Goal: Task Accomplishment & Management: Manage account settings

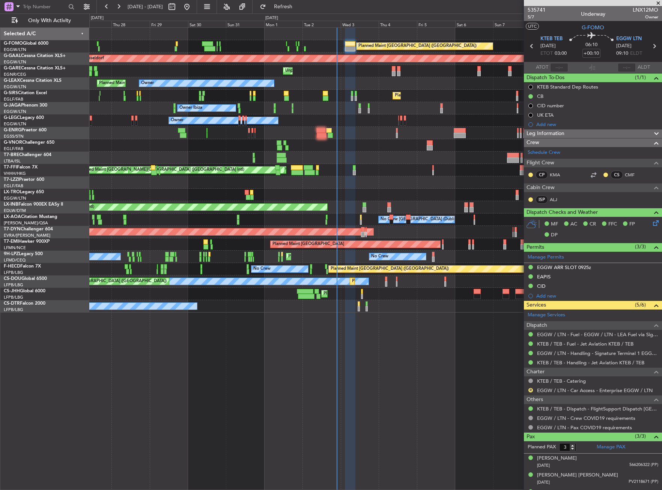
click at [405, 78] on div "Planned Maint [GEOGRAPHIC_DATA] ([GEOGRAPHIC_DATA]) Planned [GEOGRAPHIC_DATA] U…" at bounding box center [375, 170] width 572 height 285
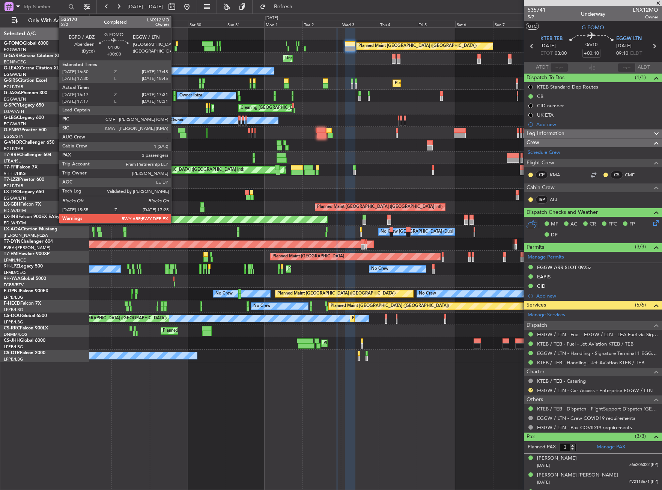
click at [174, 47] on div at bounding box center [175, 48] width 3 height 5
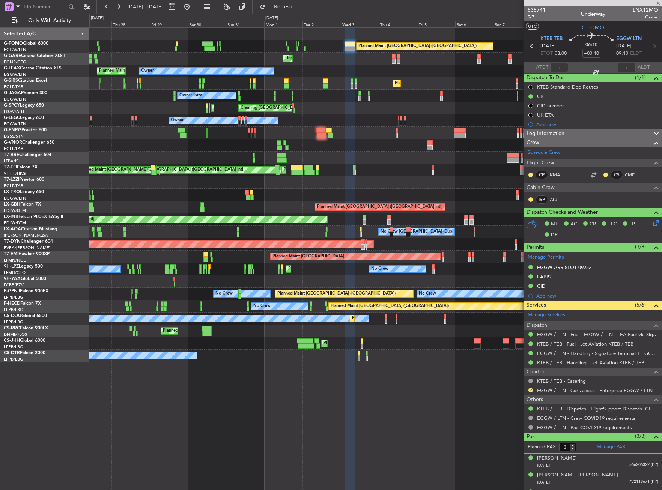
type input "16:17"
type input "17:16"
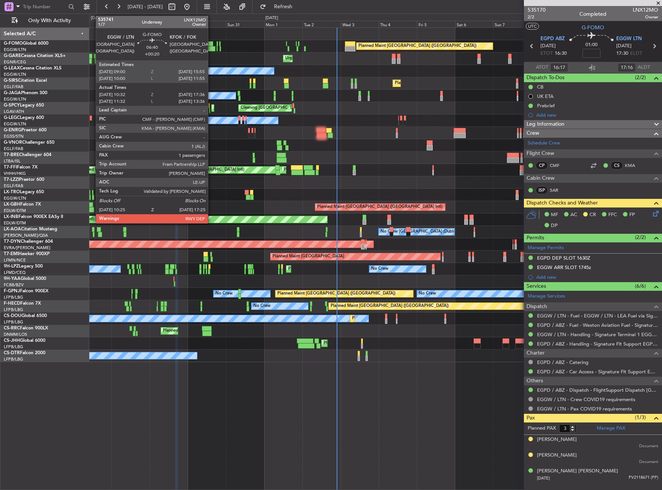
click at [211, 48] on div at bounding box center [209, 48] width 11 height 5
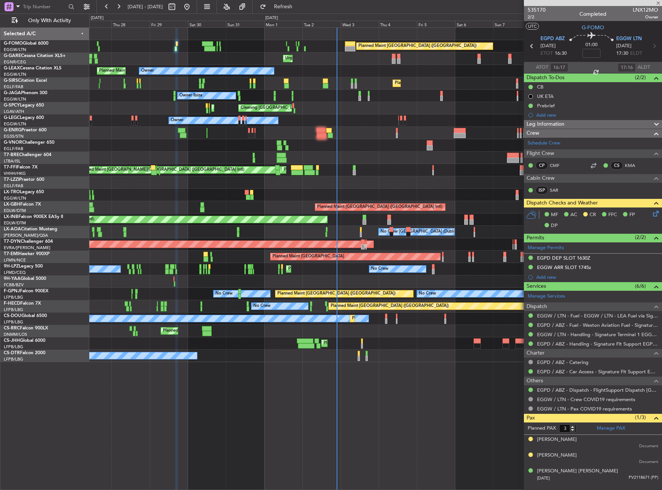
type input "+00:20"
type input "10:32"
type input "17:21"
type input "1"
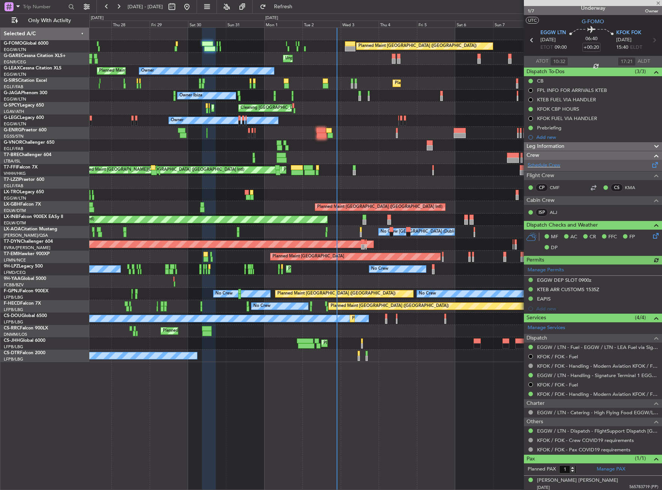
scroll to position [8, 0]
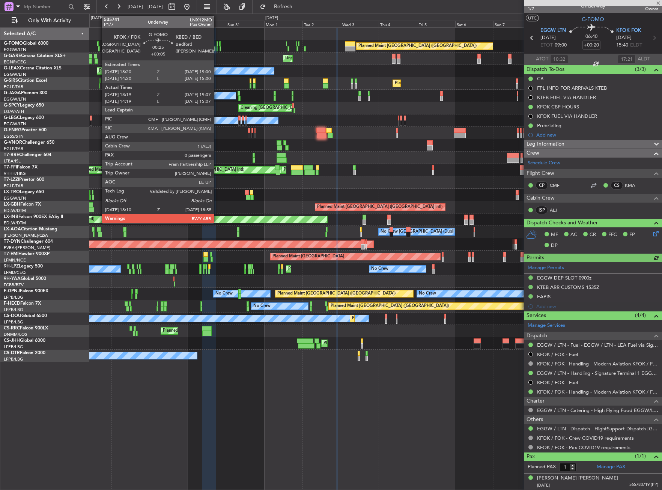
click at [217, 47] on div at bounding box center [217, 48] width 2 height 5
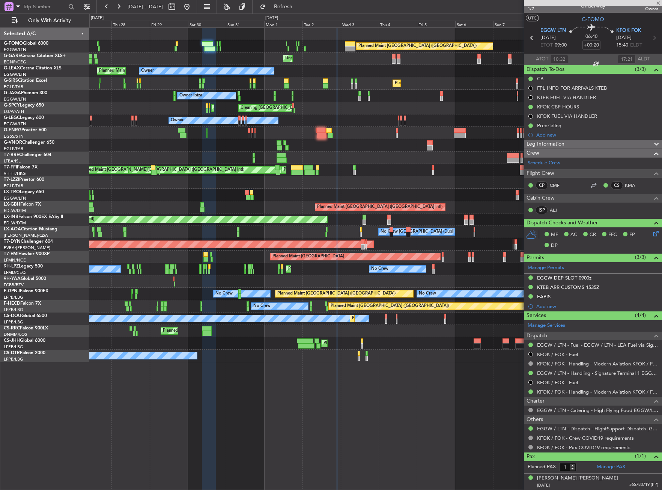
type input "+00:05"
type input "18:19"
type input "18:52"
type input "0"
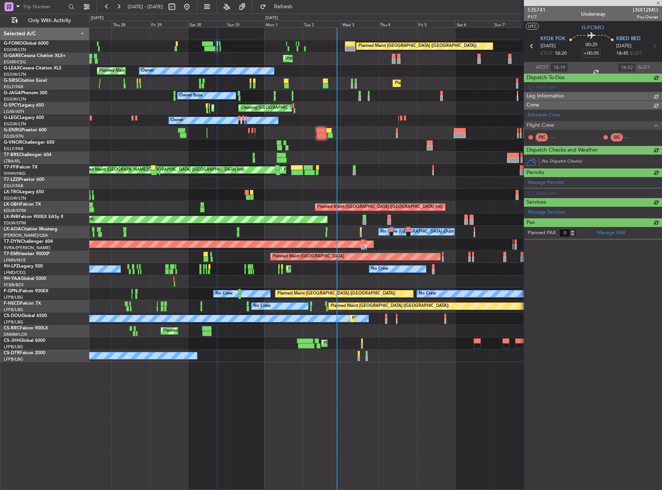
scroll to position [0, 0]
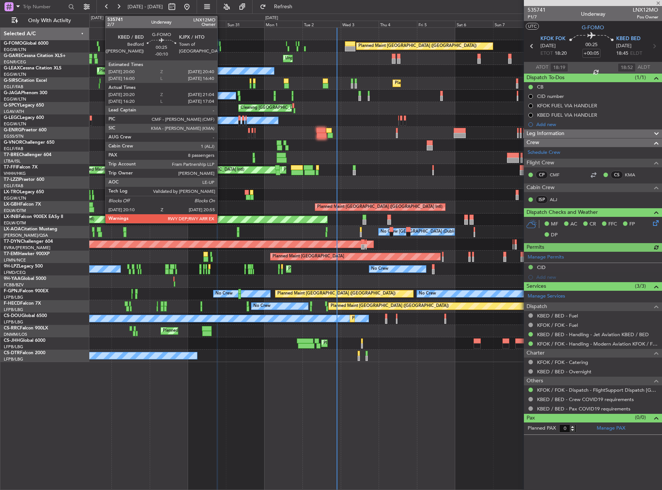
click at [221, 49] on div at bounding box center [220, 48] width 2 height 5
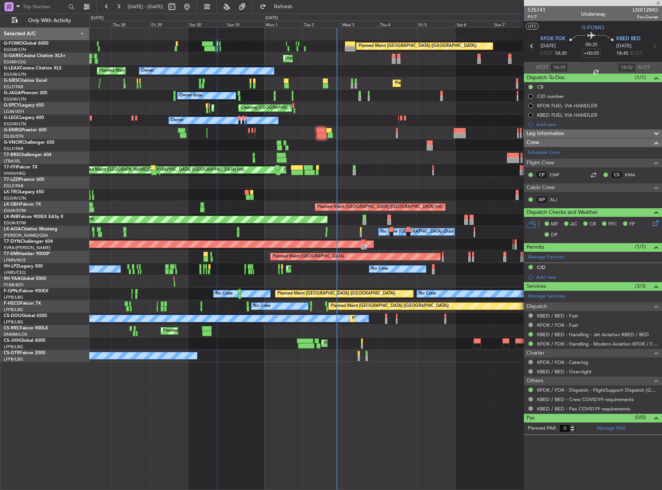
type input "-00:10"
type input "20:20"
type input "20:49"
type input "8"
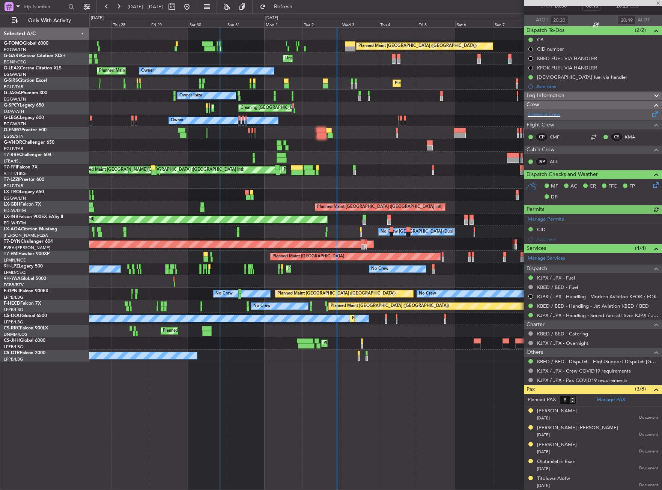
scroll to position [98, 0]
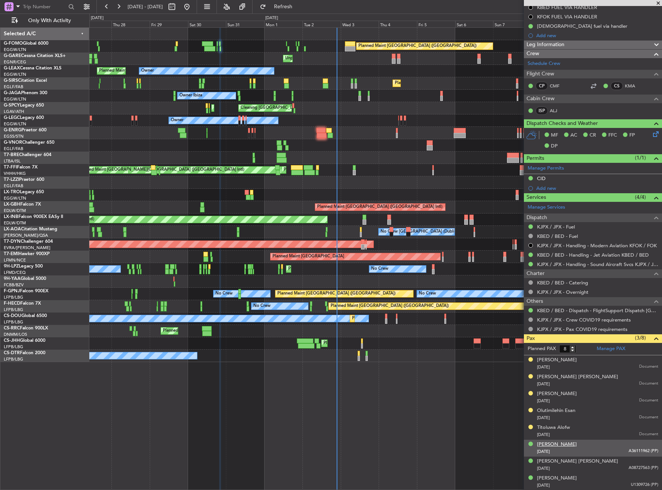
click at [577, 444] on div "[PERSON_NAME]" at bounding box center [557, 445] width 40 height 8
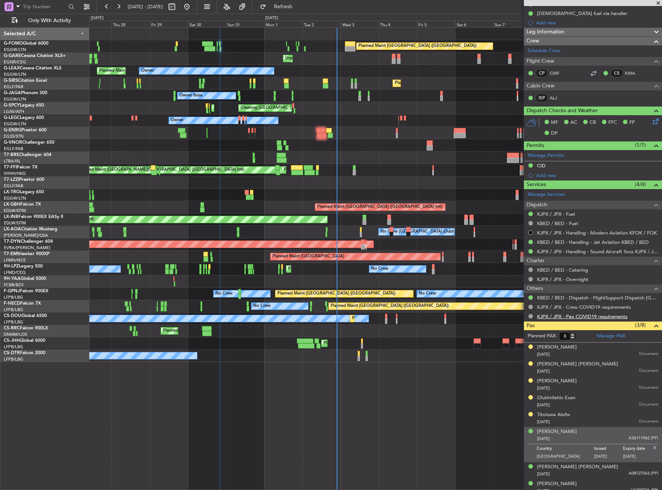
scroll to position [117, 0]
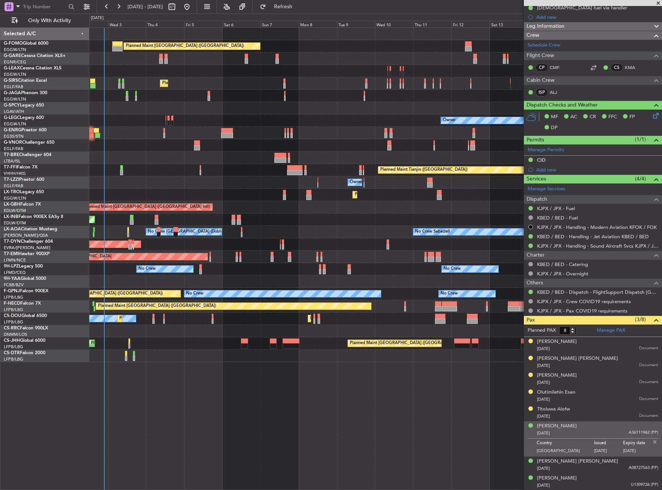
click at [160, 165] on div "Planned Maint [GEOGRAPHIC_DATA] ([GEOGRAPHIC_DATA]) Unplanned Maint [PERSON_NAM…" at bounding box center [375, 195] width 572 height 334
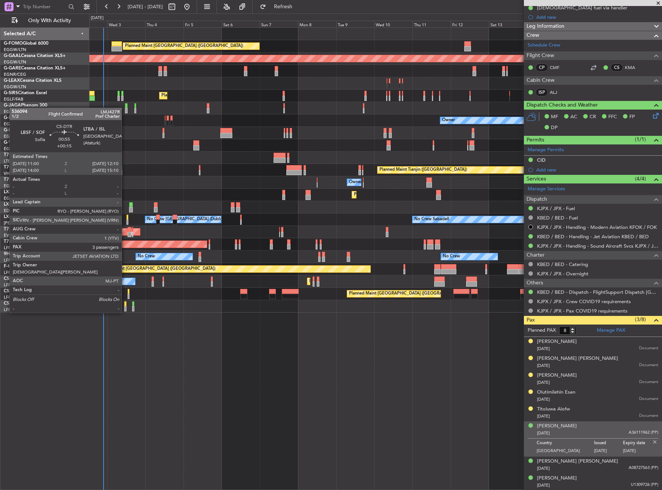
click at [125, 305] on div at bounding box center [125, 303] width 2 height 5
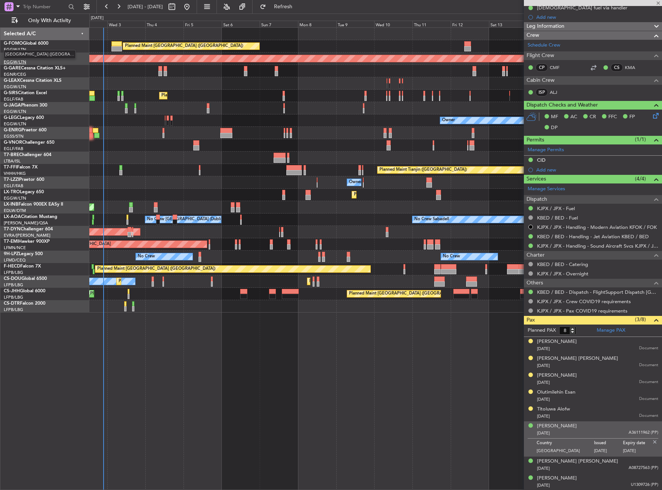
type input "+00:15"
type input "3"
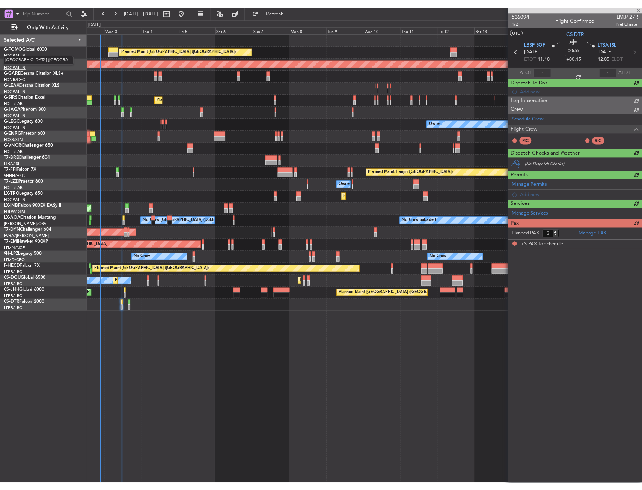
scroll to position [0, 0]
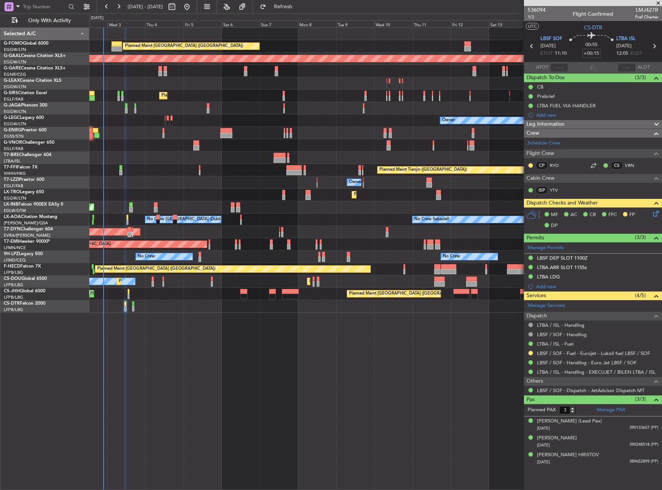
click at [23, 332] on div "Selected A/C G-FOMO Global 6000 EGGW/LTN [GEOGRAPHIC_DATA] ([GEOGRAPHIC_DATA]) …" at bounding box center [44, 258] width 89 height 463
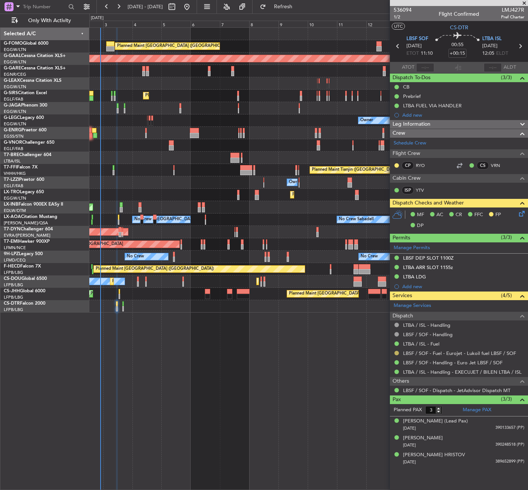
click at [395, 352] on button at bounding box center [396, 353] width 5 height 5
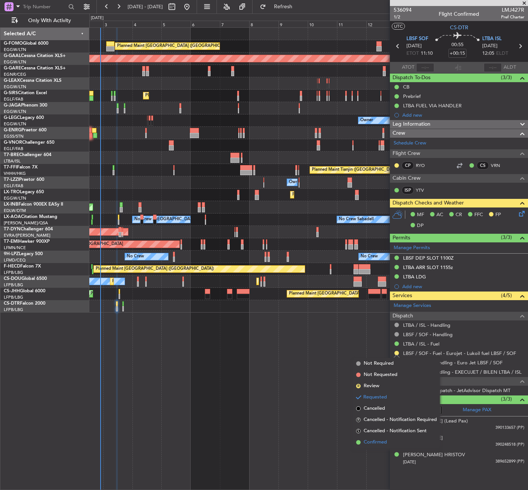
click at [374, 441] on span "Confirmed" at bounding box center [375, 443] width 23 height 8
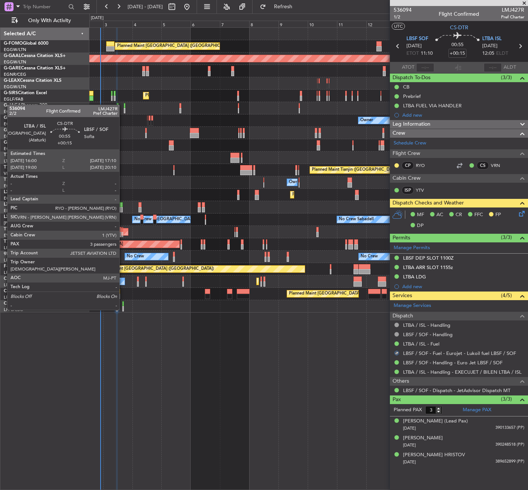
click at [123, 302] on div at bounding box center [123, 303] width 2 height 5
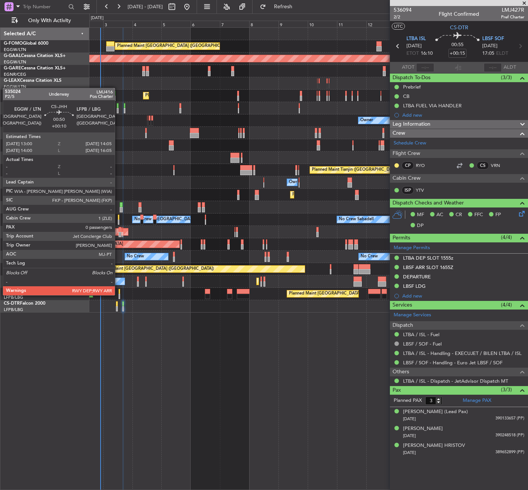
click at [119, 295] on div at bounding box center [120, 296] width 2 height 5
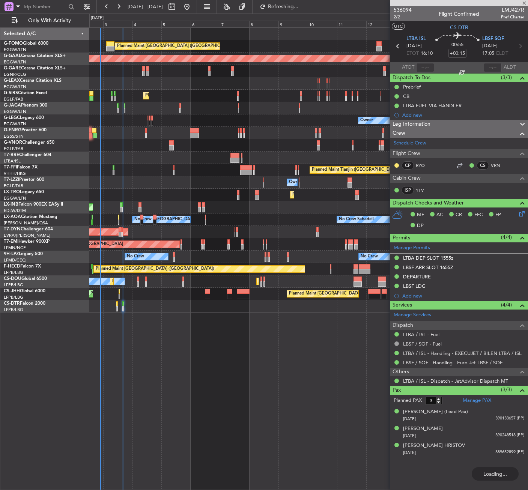
type input "+00:10"
type input "0"
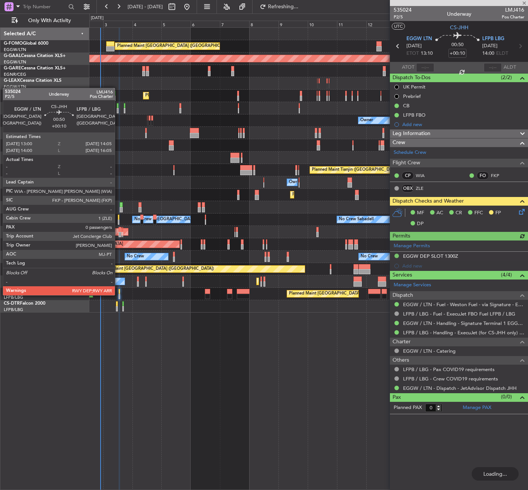
type input "+00:15"
type input "3"
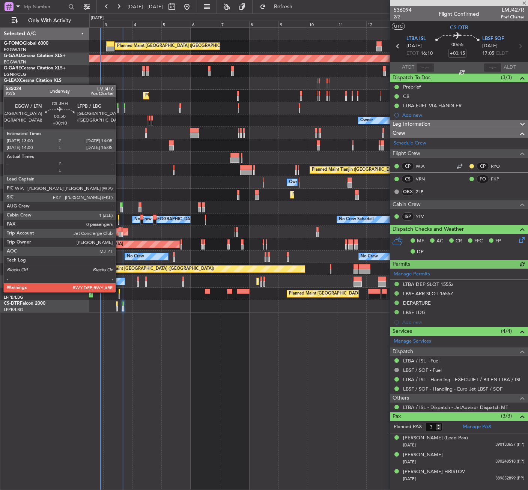
click at [119, 292] on div at bounding box center [120, 291] width 2 height 5
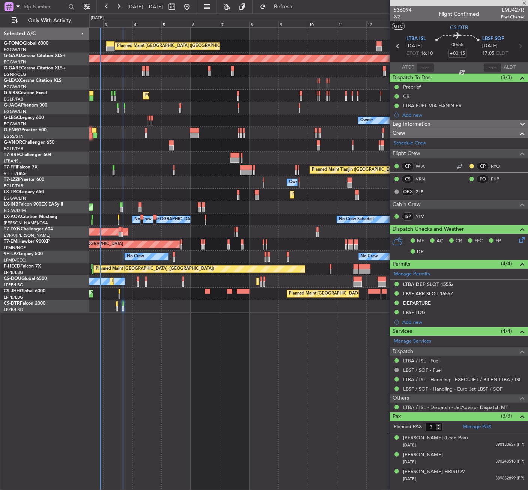
type input "+00:10"
type input "0"
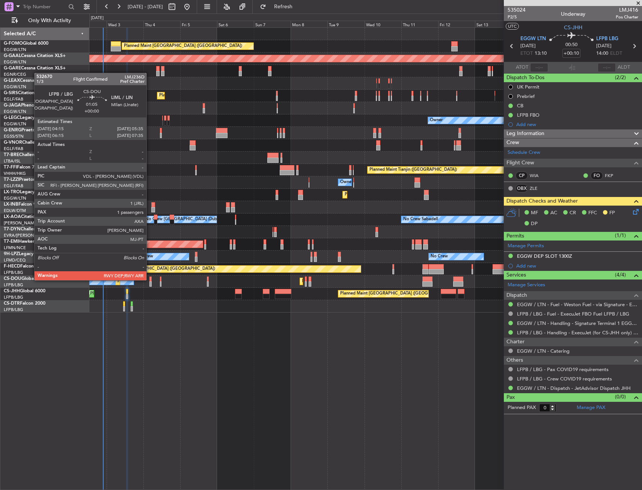
click at [150, 280] on div at bounding box center [150, 279] width 2 height 5
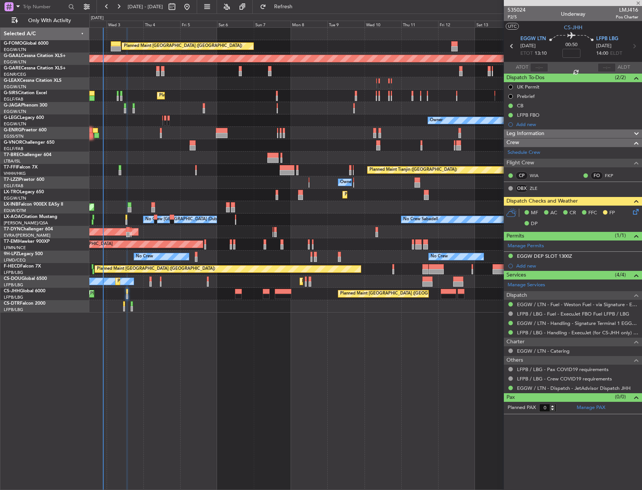
type input "1"
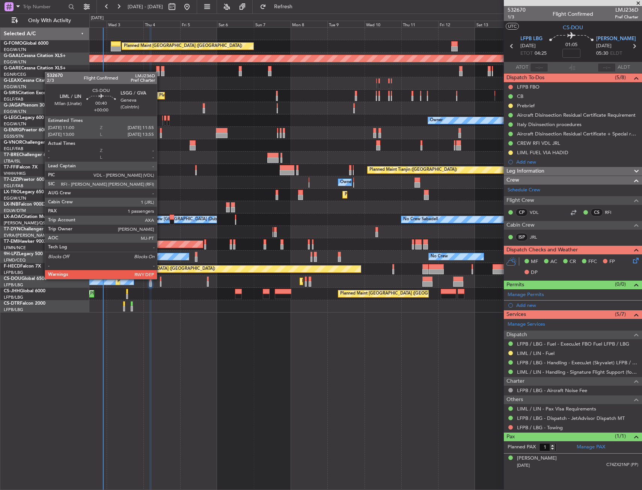
click at [160, 278] on div at bounding box center [161, 279] width 2 height 5
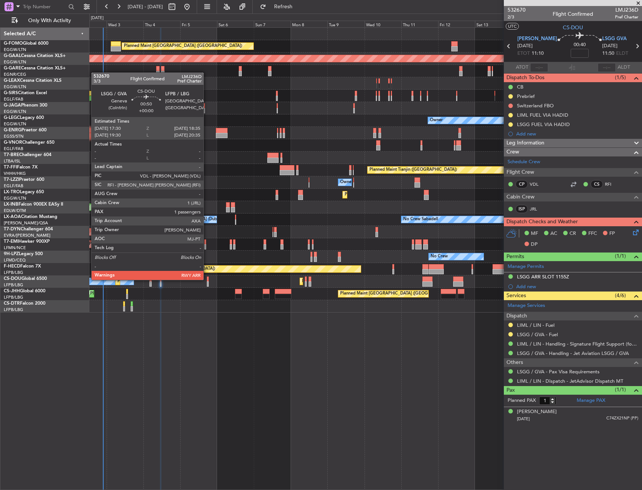
click at [207, 279] on div at bounding box center [208, 279] width 2 height 5
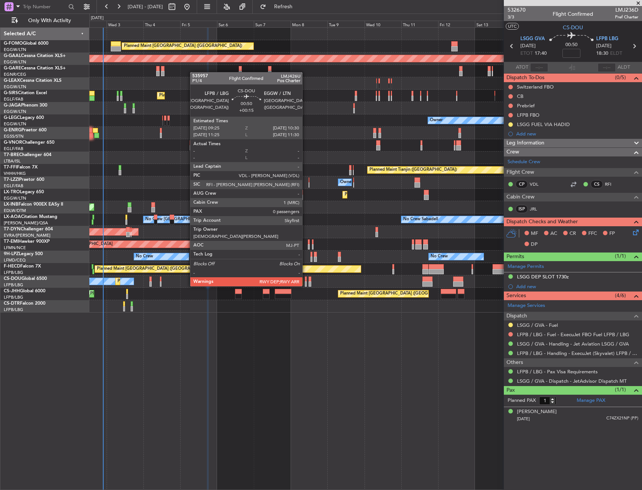
click at [305, 279] on div at bounding box center [306, 279] width 2 height 5
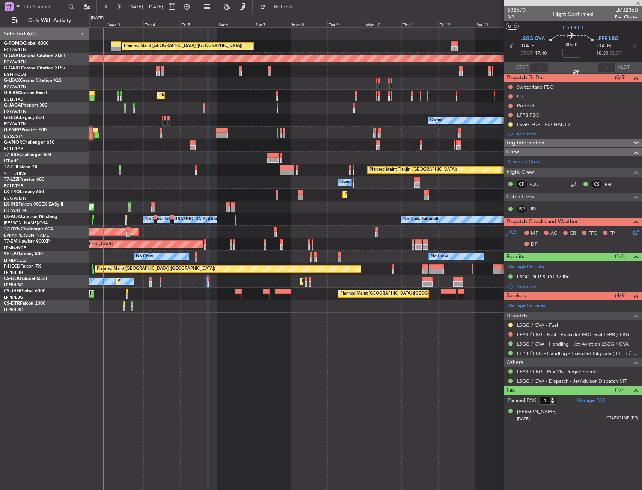
type input "+00:15"
type input "0"
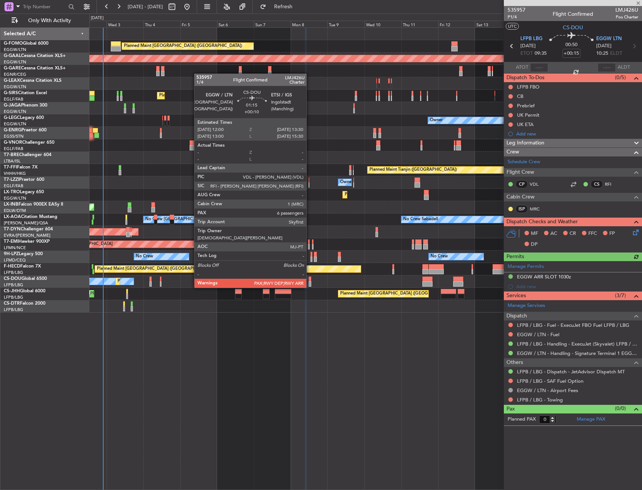
click at [310, 280] on div at bounding box center [309, 279] width 3 height 5
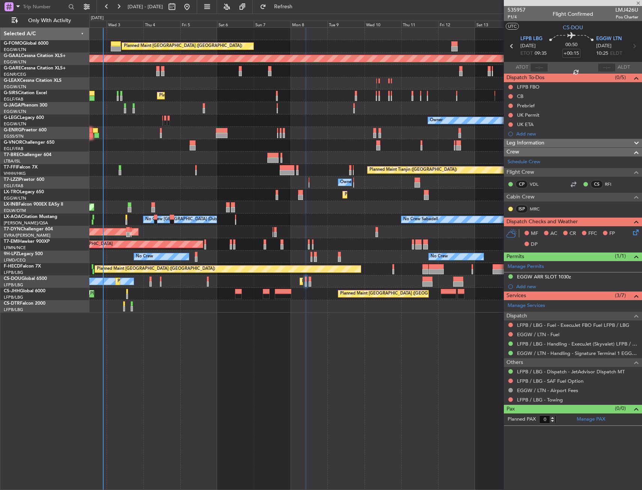
type input "+00:10"
type input "6"
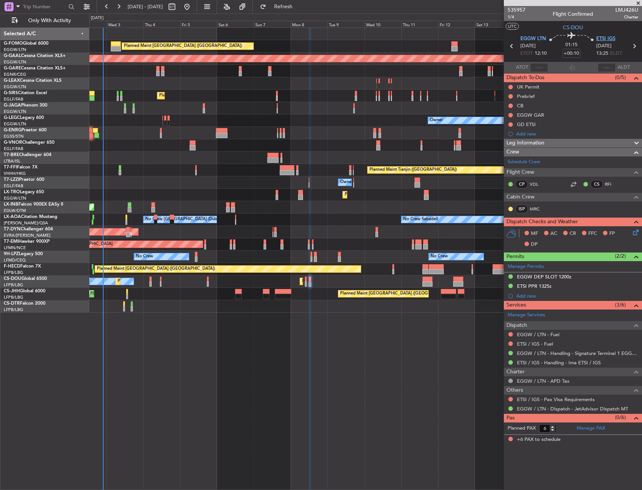
click at [599, 36] on span "ETSI IGS" at bounding box center [605, 39] width 19 height 8
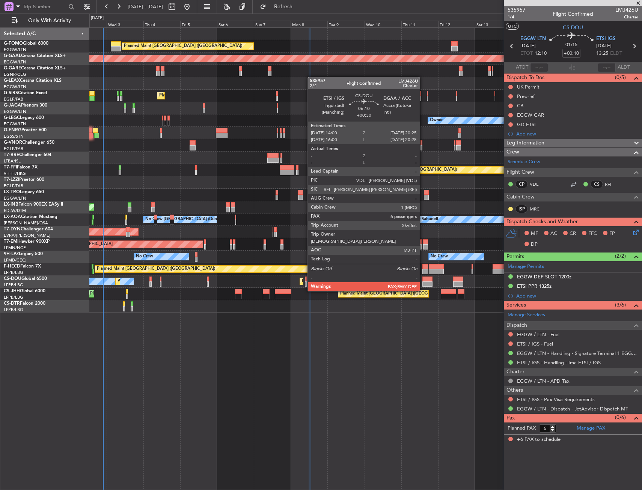
click at [424, 284] on div at bounding box center [427, 283] width 10 height 5
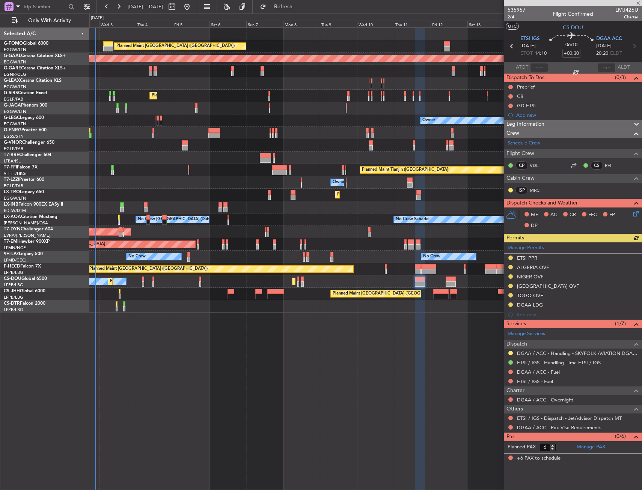
click at [436, 313] on div "Planned Maint [GEOGRAPHIC_DATA] ([GEOGRAPHIC_DATA]) Planned [GEOGRAPHIC_DATA] U…" at bounding box center [365, 258] width 552 height 463
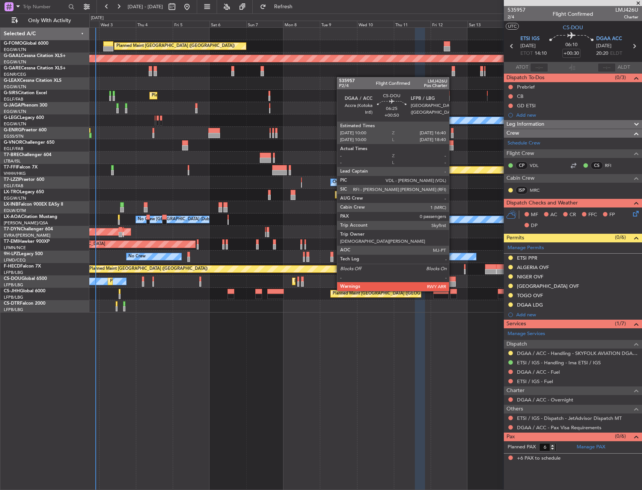
click at [452, 284] on div at bounding box center [450, 283] width 11 height 5
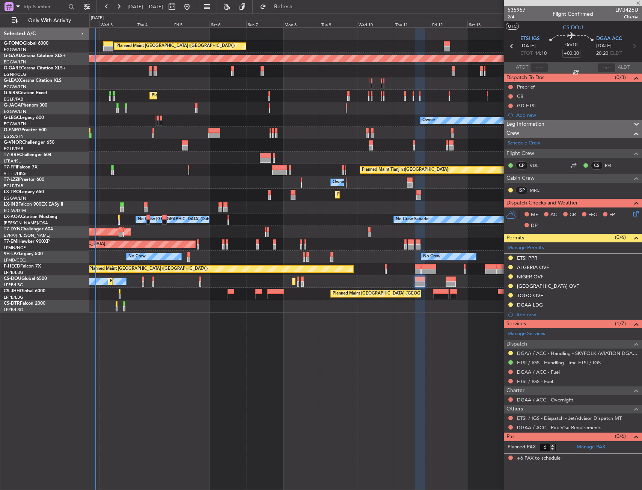
type input "+00:50"
type input "0"
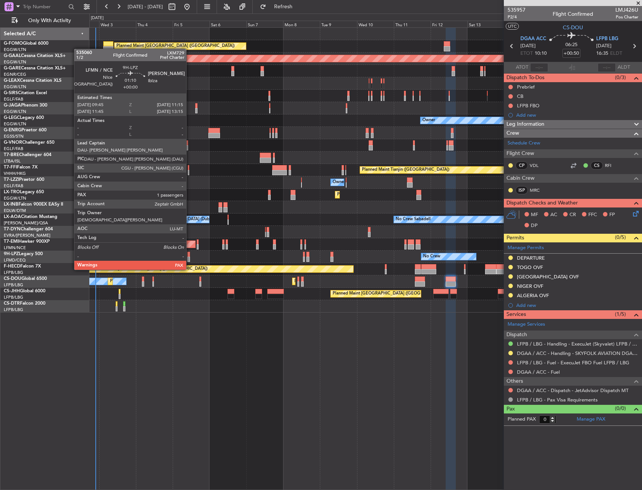
click at [189, 255] on div at bounding box center [188, 254] width 3 height 5
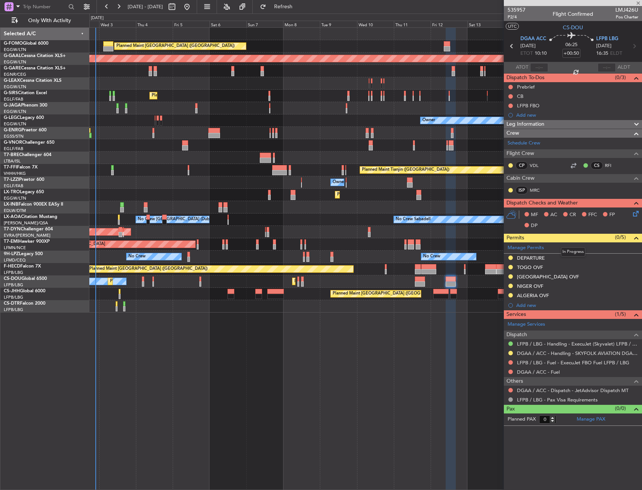
type input "1"
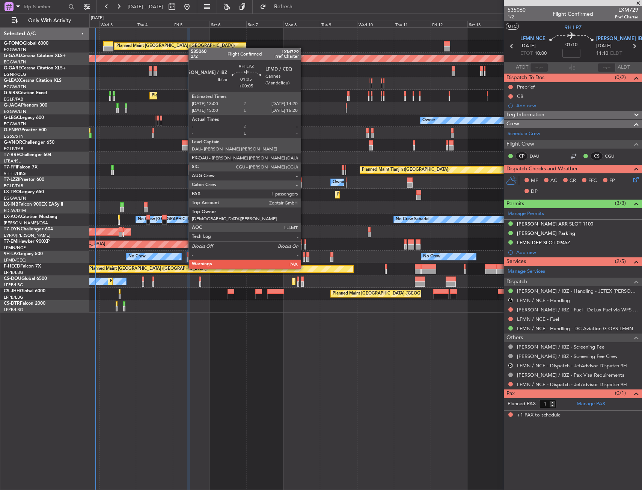
click at [304, 254] on div at bounding box center [304, 254] width 2 height 5
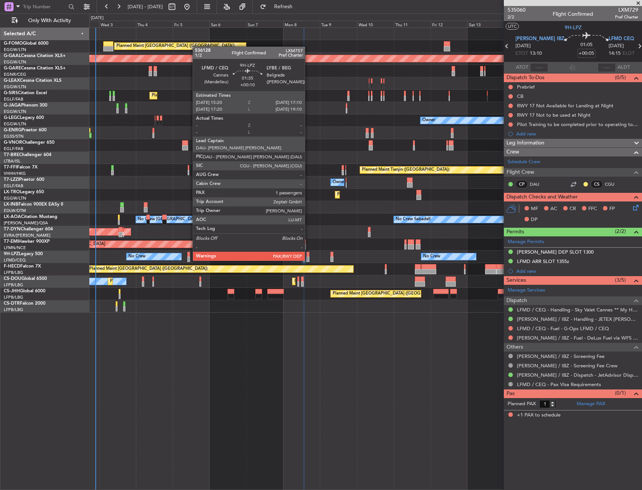
click at [308, 253] on div at bounding box center [307, 254] width 3 height 5
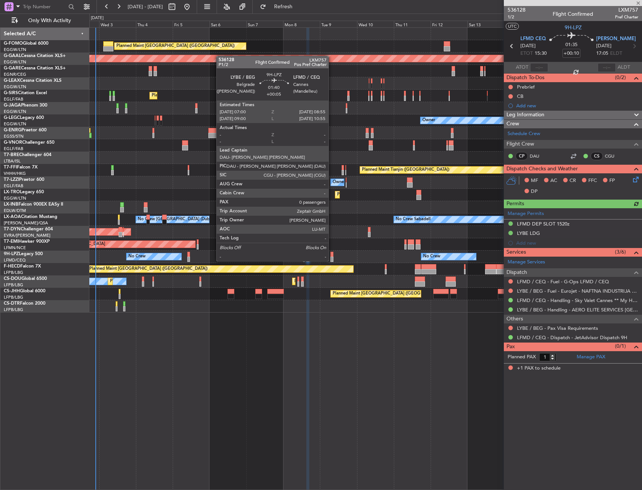
click at [332, 254] on div at bounding box center [331, 254] width 3 height 5
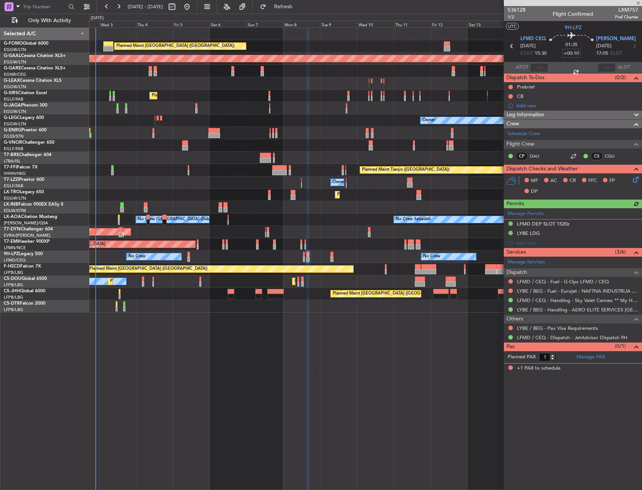
type input "+00:05"
type input "0"
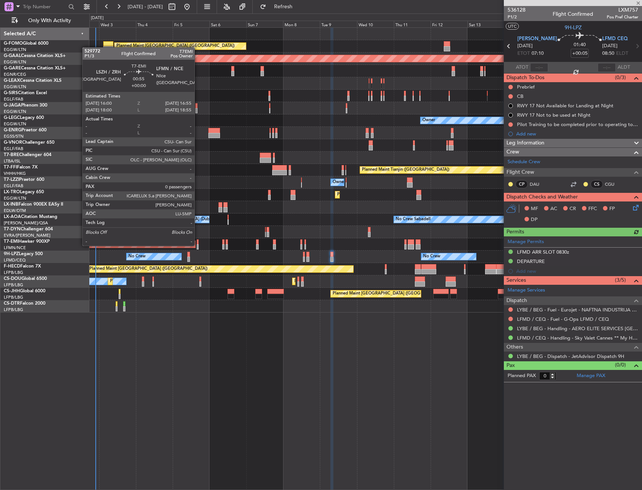
click at [198, 245] on div at bounding box center [198, 246] width 2 height 5
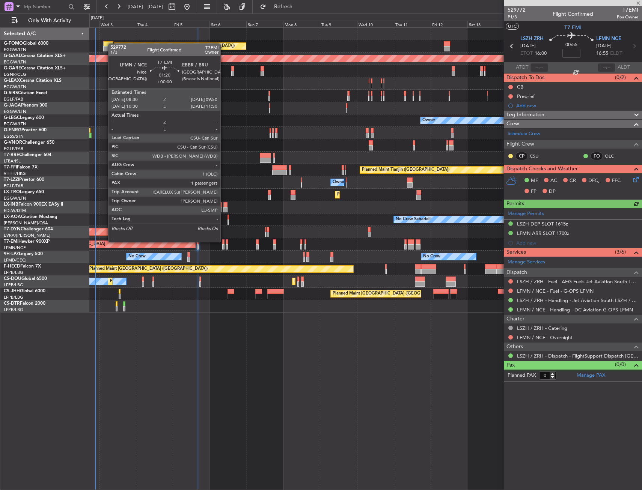
click at [224, 242] on div at bounding box center [223, 241] width 2 height 5
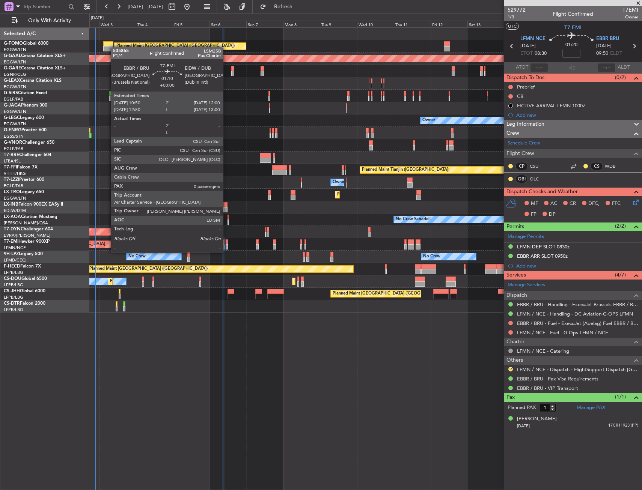
click at [226, 245] on div at bounding box center [226, 246] width 2 height 5
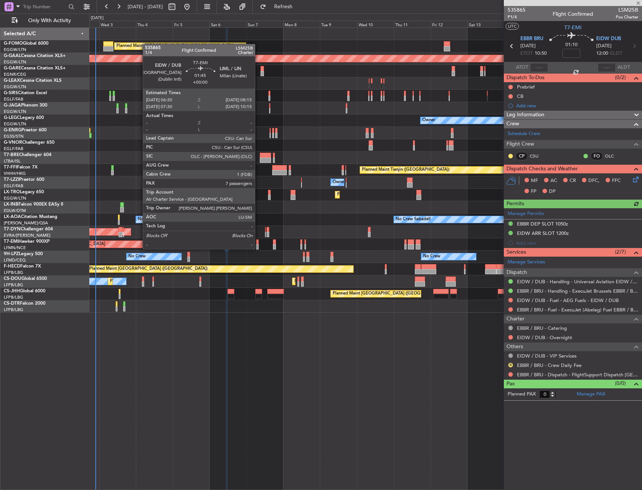
click at [258, 242] on div at bounding box center [257, 241] width 3 height 5
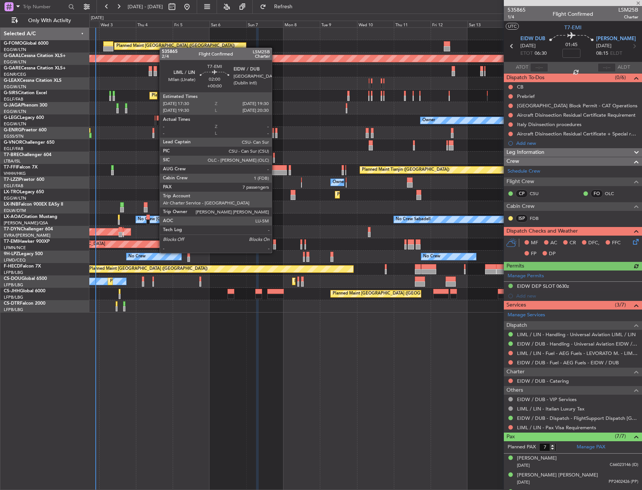
click at [275, 245] on div at bounding box center [274, 246] width 3 height 5
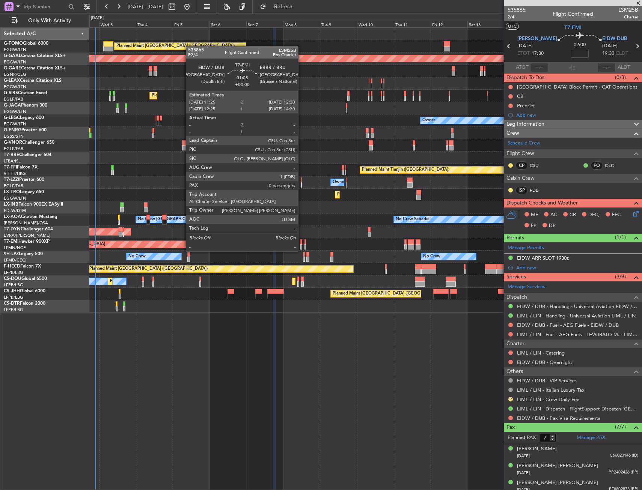
click at [301, 245] on div at bounding box center [301, 246] width 2 height 5
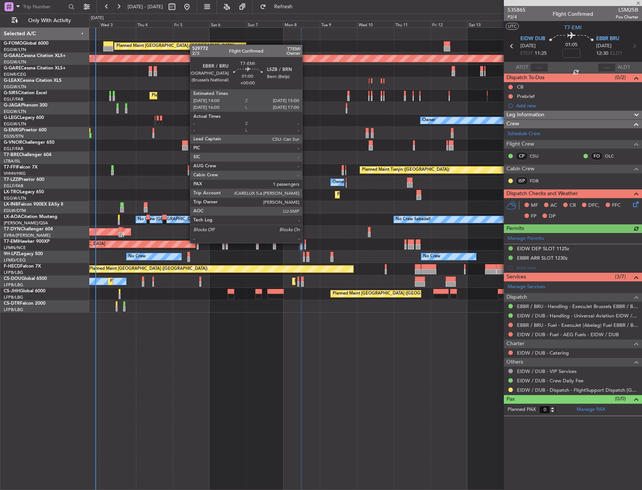
click at [305, 243] on div at bounding box center [305, 241] width 2 height 5
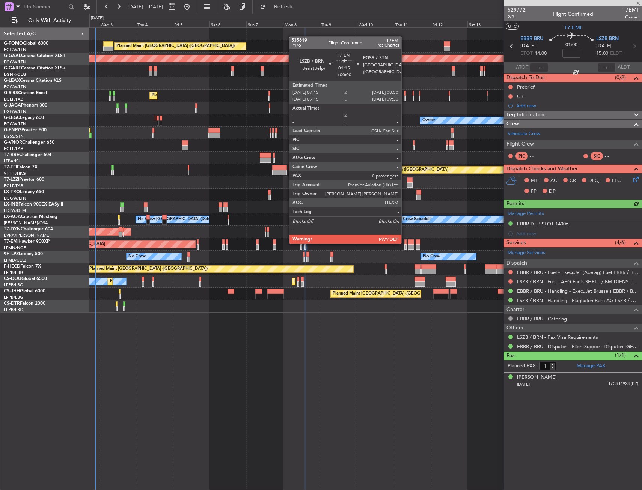
click at [404, 243] on div at bounding box center [405, 241] width 2 height 5
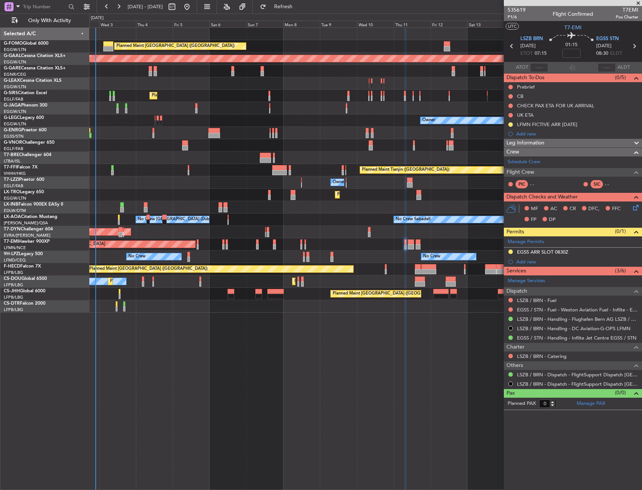
drag, startPoint x: 510, startPoint y: 250, endPoint x: 505, endPoint y: 270, distance: 20.5
click at [510, 250] on button at bounding box center [510, 251] width 5 height 5
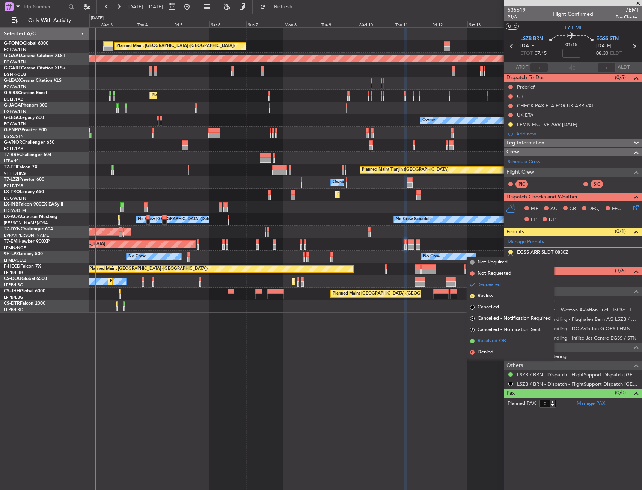
click at [497, 339] on span "Received OK" at bounding box center [491, 341] width 29 height 8
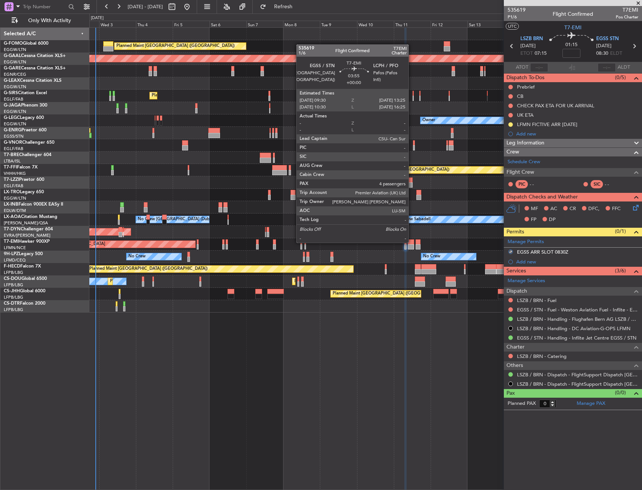
click at [412, 242] on div at bounding box center [410, 241] width 6 height 5
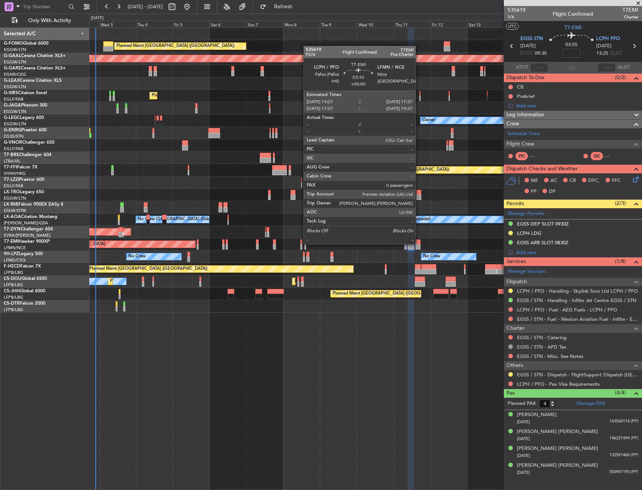
click at [419, 243] on div at bounding box center [417, 241] width 5 height 5
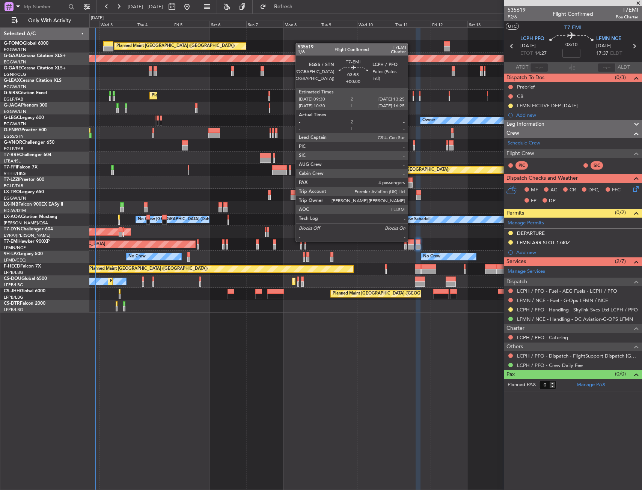
click at [411, 241] on div at bounding box center [410, 241] width 6 height 5
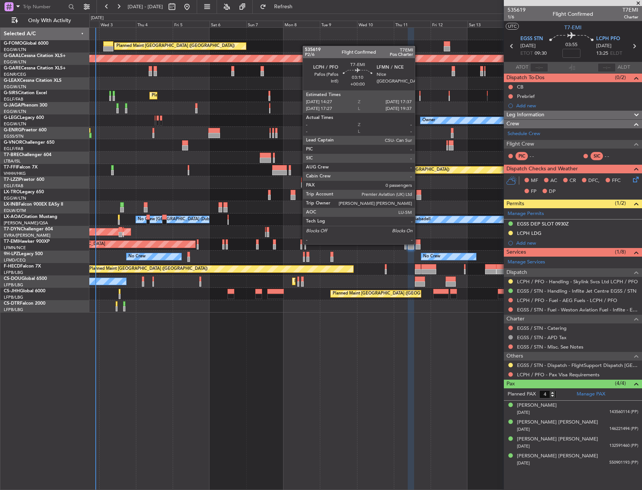
click at [418, 243] on div at bounding box center [417, 241] width 5 height 5
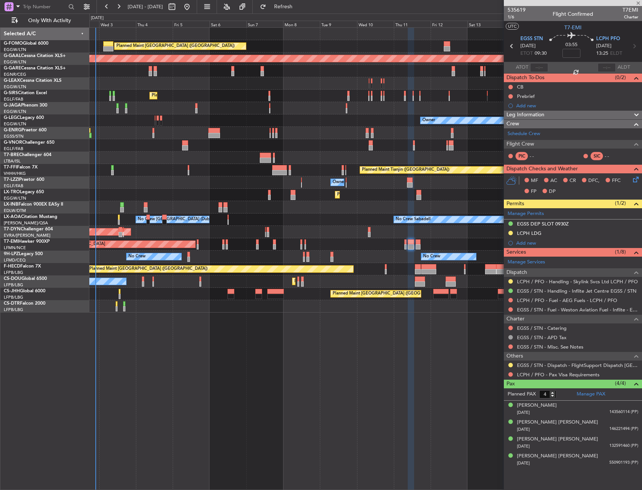
type input "0"
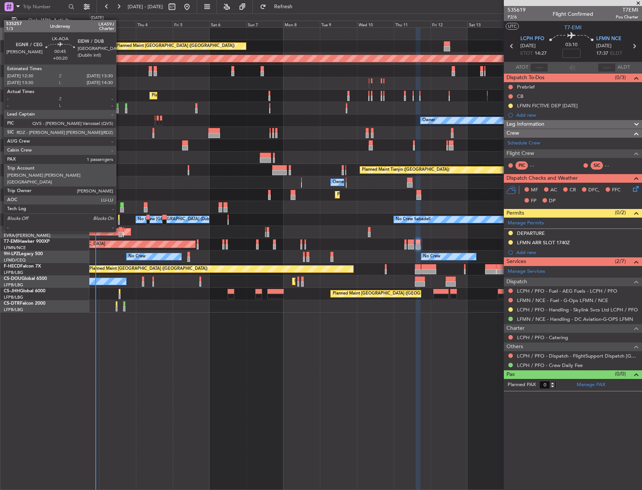
click at [119, 218] on div at bounding box center [119, 217] width 2 height 5
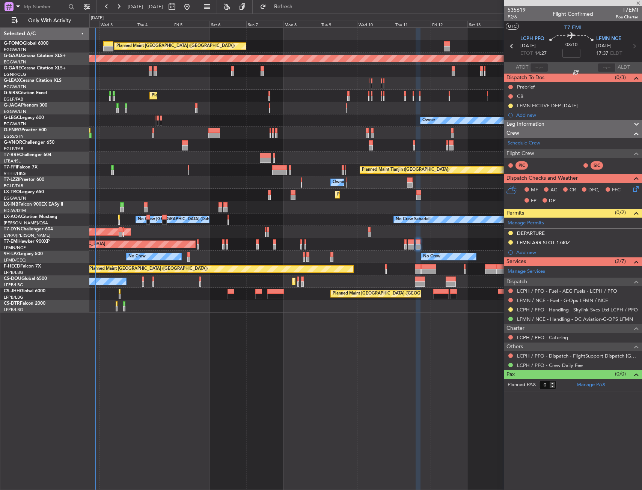
type input "+00:20"
type input "1"
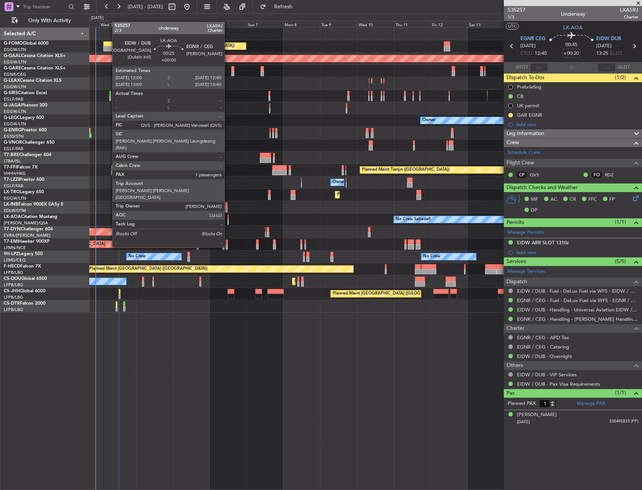
click at [228, 219] on div at bounding box center [227, 221] width 1 height 5
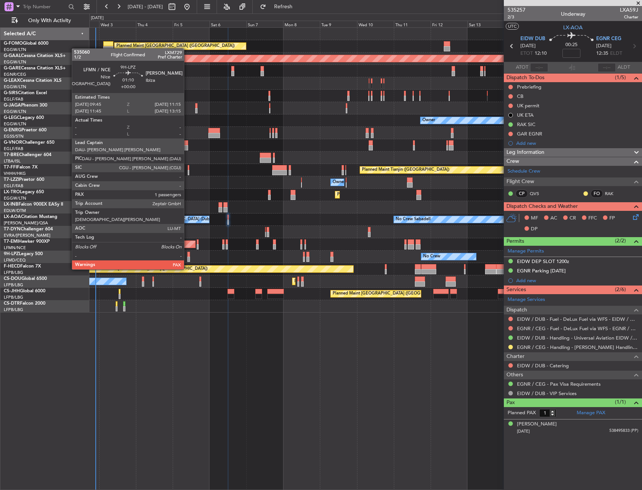
click at [187, 255] on div at bounding box center [188, 254] width 3 height 5
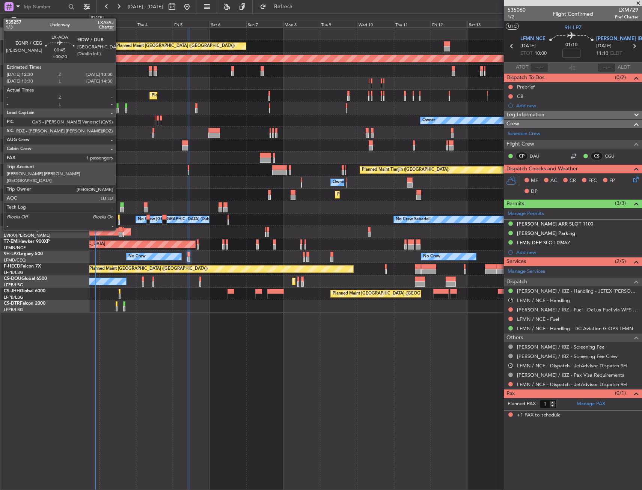
click at [119, 216] on div at bounding box center [119, 217] width 2 height 5
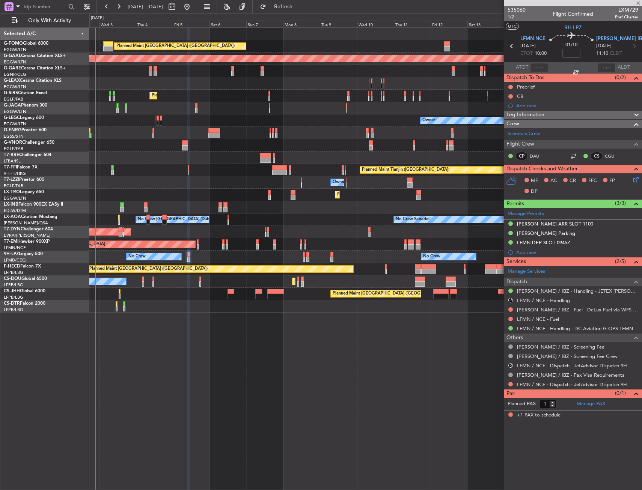
type input "+00:20"
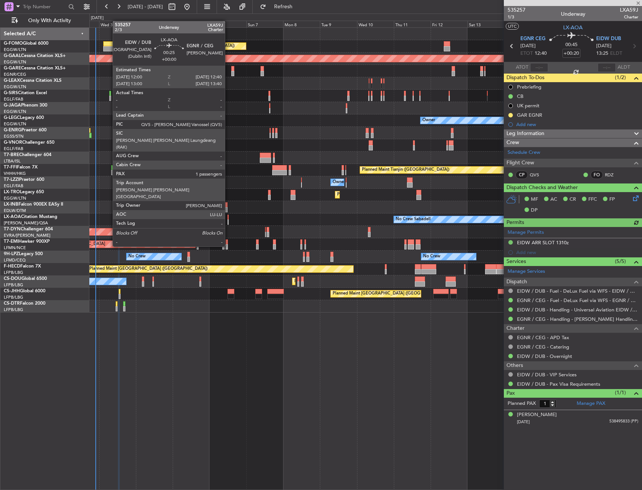
click at [228, 219] on div at bounding box center [227, 217] width 1 height 5
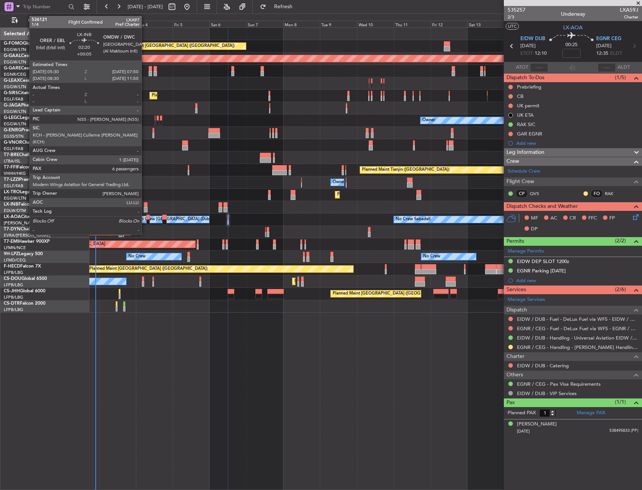
click at [145, 206] on div at bounding box center [146, 204] width 4 height 5
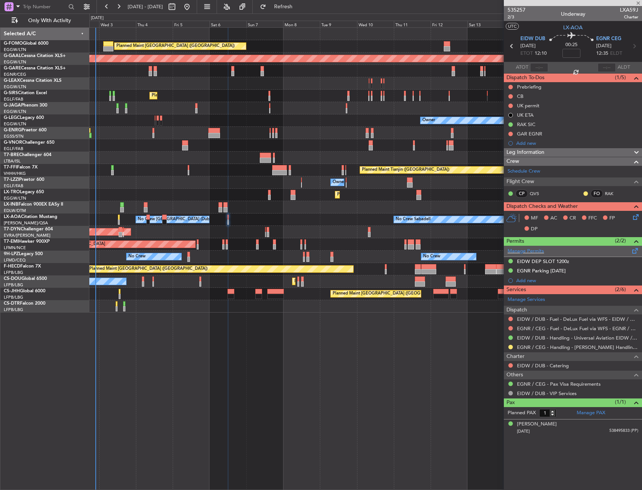
type input "+00:05"
type input "6"
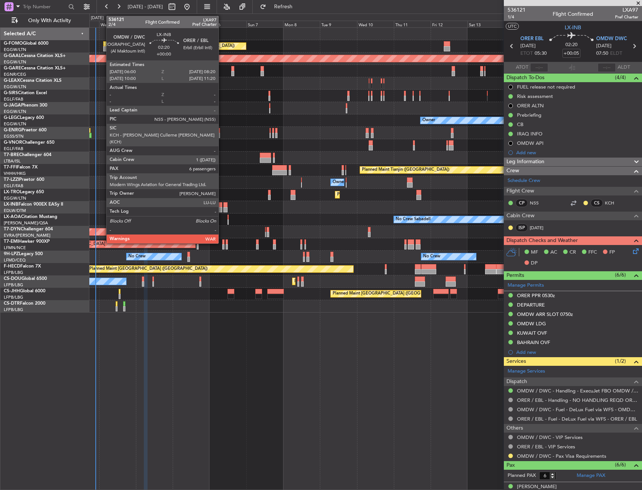
click at [222, 204] on div at bounding box center [220, 204] width 4 height 5
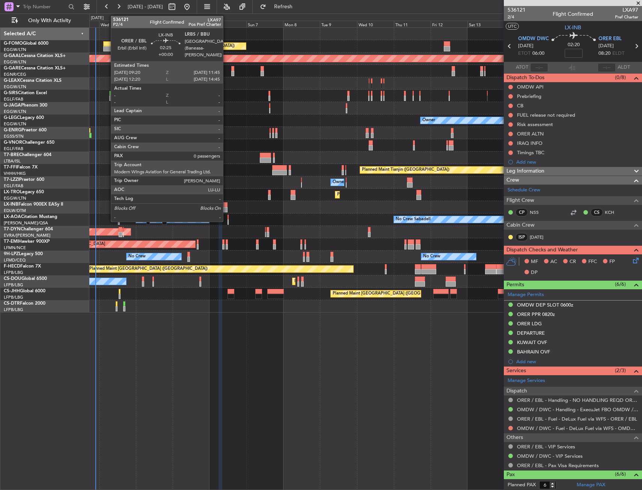
click at [226, 206] on div at bounding box center [225, 204] width 4 height 5
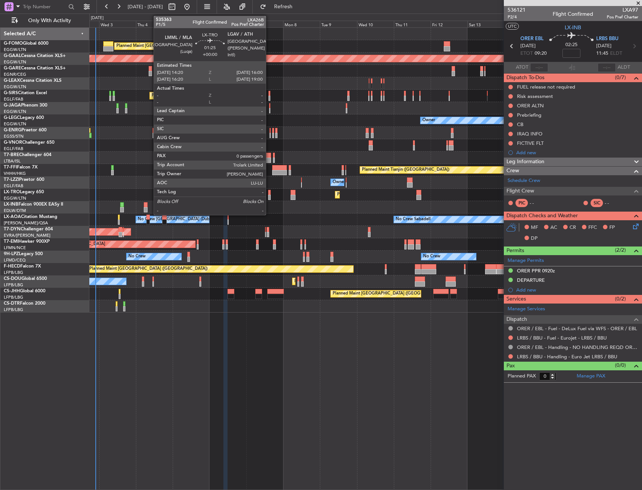
click at [269, 196] on div at bounding box center [269, 197] width 3 height 5
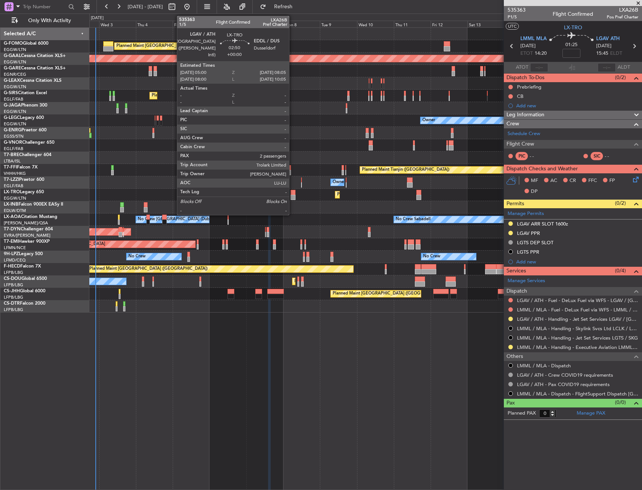
click at [292, 192] on div at bounding box center [292, 192] width 5 height 5
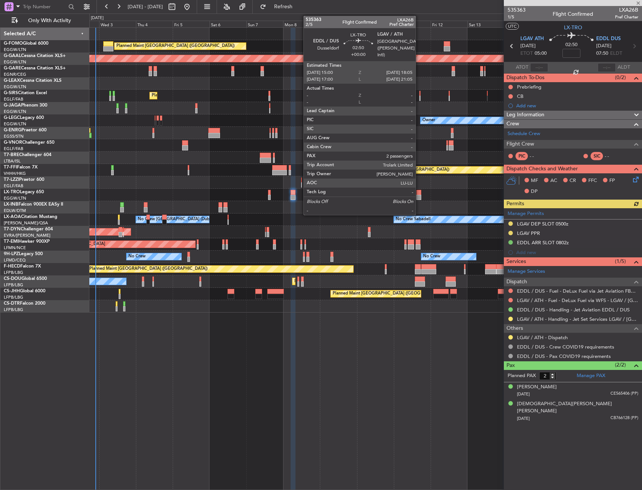
click at [419, 195] on div at bounding box center [418, 197] width 5 height 5
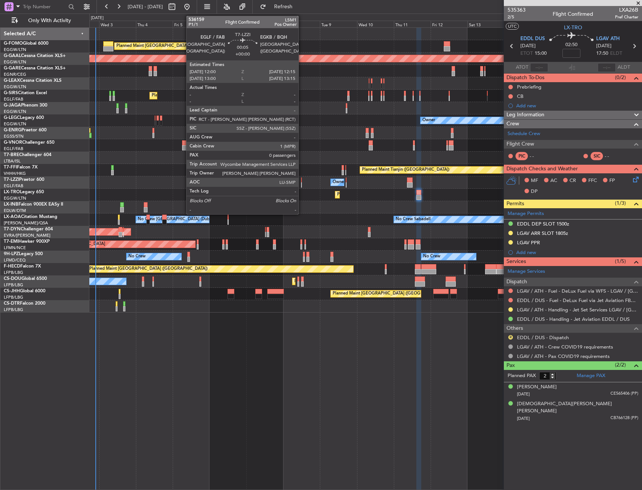
click at [302, 183] on div at bounding box center [301, 184] width 1 height 5
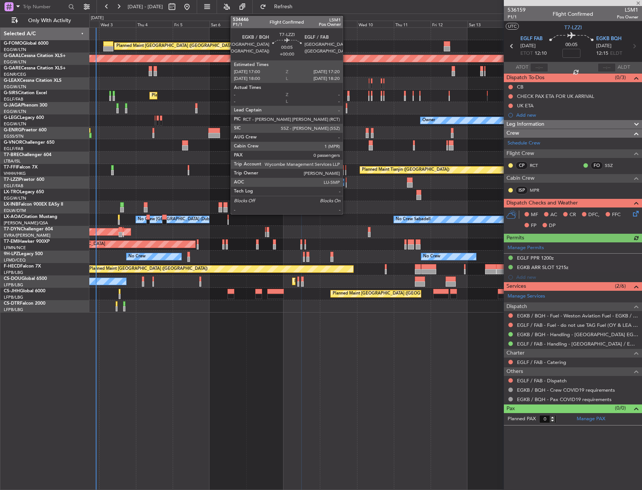
click at [346, 181] on div at bounding box center [346, 179] width 1 height 5
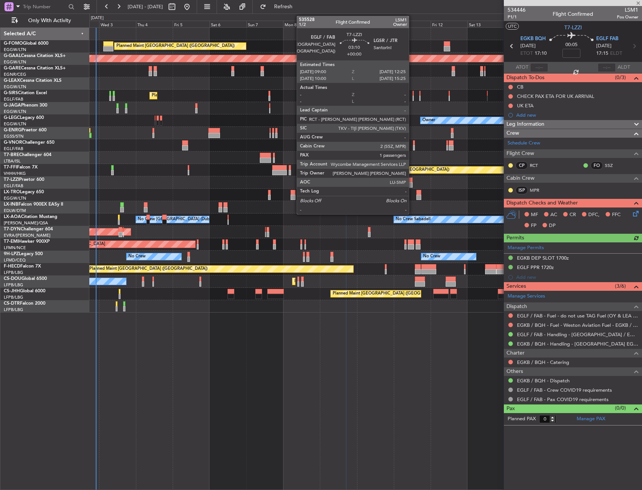
click at [410, 182] on div at bounding box center [409, 184] width 5 height 5
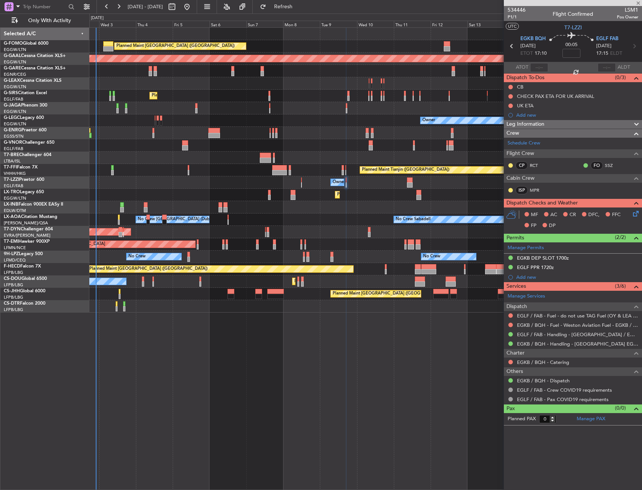
type input "1"
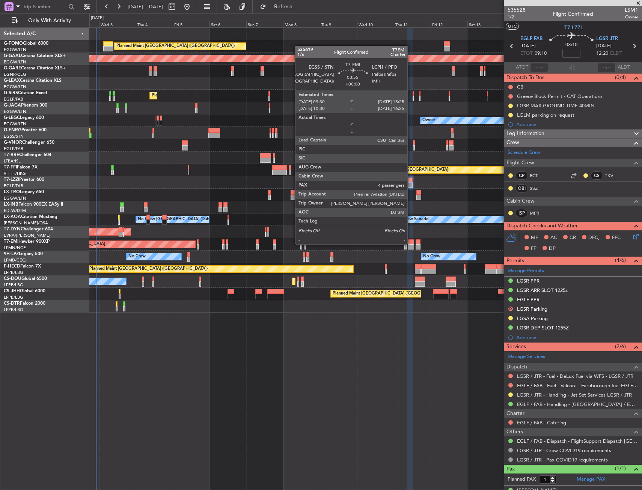
click at [410, 243] on div at bounding box center [410, 241] width 6 height 5
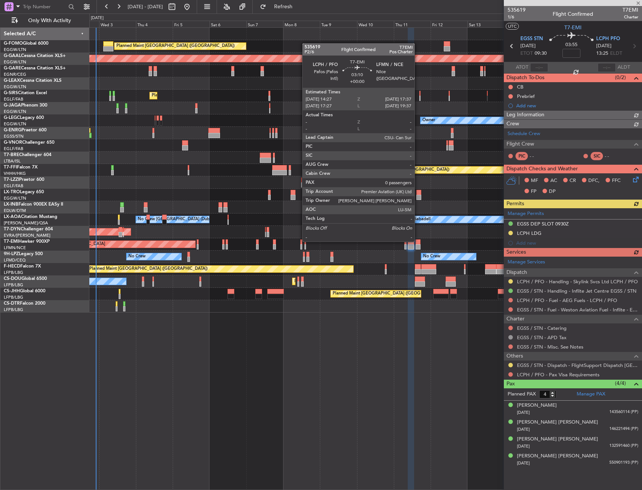
click at [418, 241] on div at bounding box center [417, 241] width 5 height 5
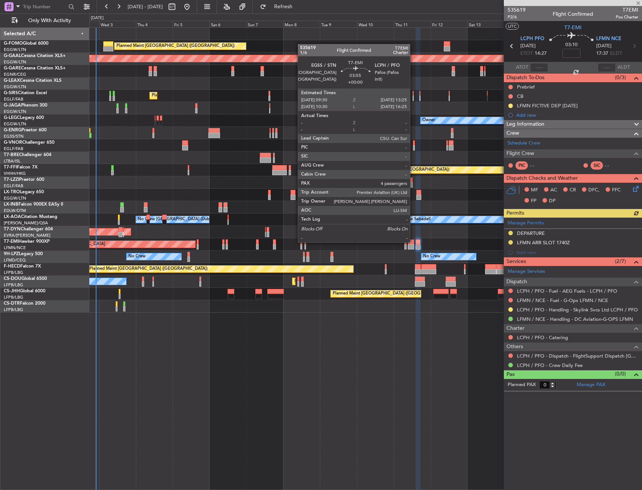
click at [413, 242] on div at bounding box center [410, 241] width 6 height 5
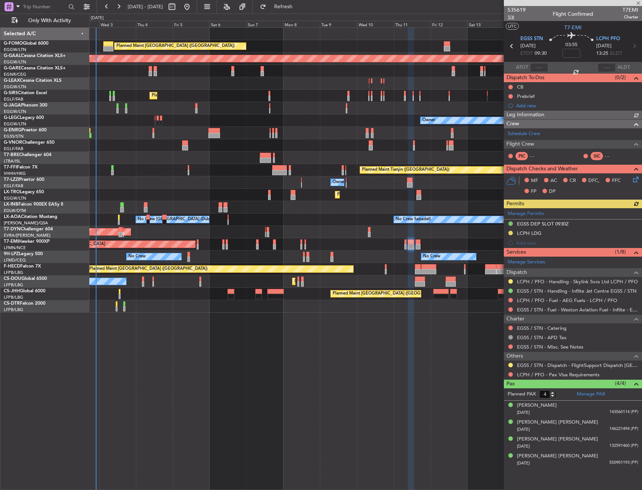
click at [512, 16] on span "1/6" at bounding box center [516, 17] width 18 height 6
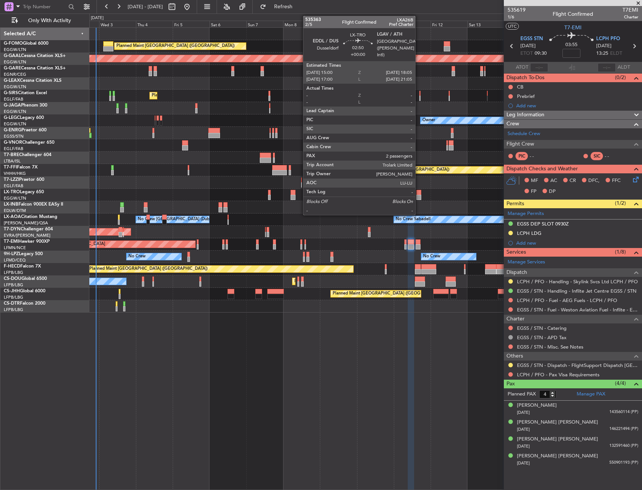
click at [418, 192] on div at bounding box center [418, 192] width 5 height 5
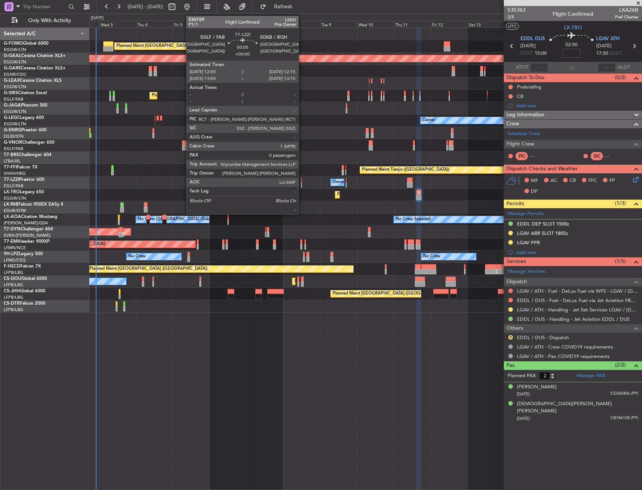
click at [302, 178] on div at bounding box center [301, 179] width 1 height 5
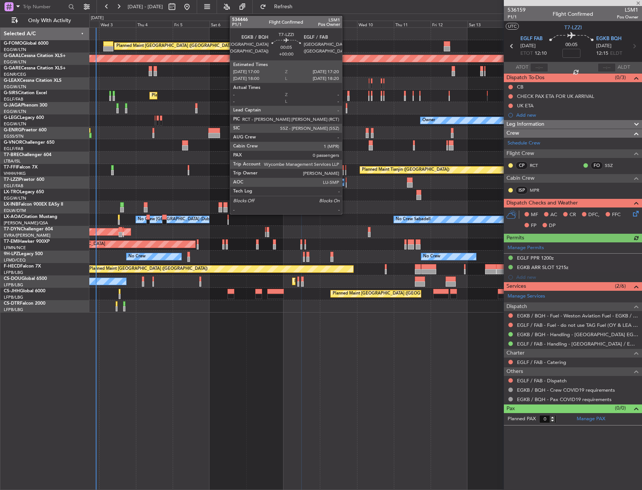
click at [346, 182] on div at bounding box center [346, 179] width 1 height 5
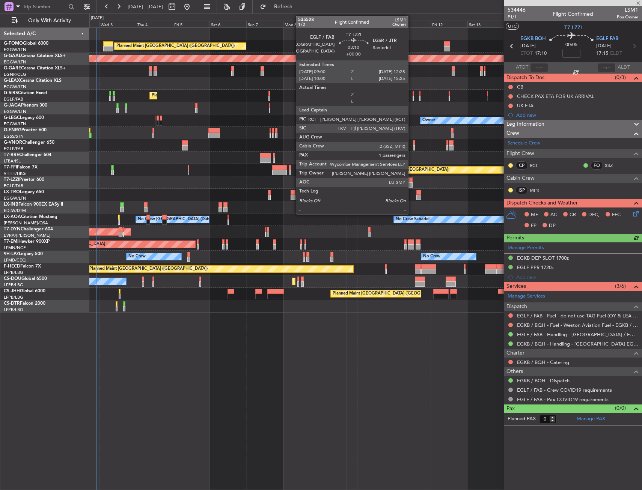
click at [411, 182] on div at bounding box center [409, 184] width 5 height 5
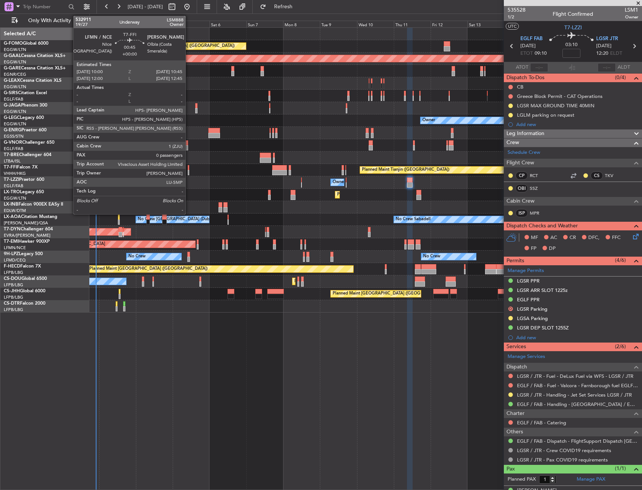
click at [189, 169] on div at bounding box center [189, 167] width 2 height 5
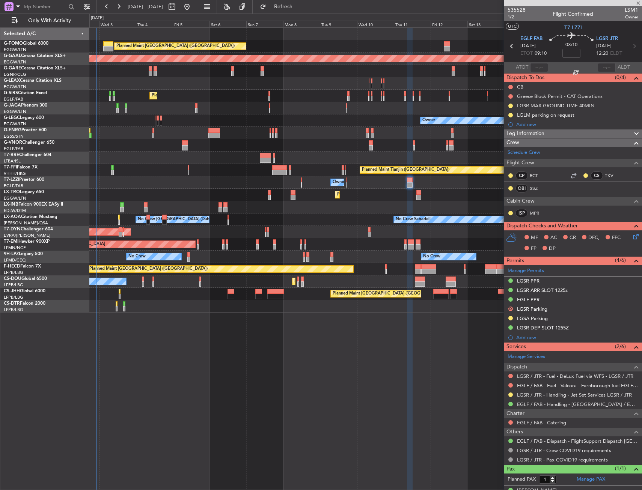
type input "0"
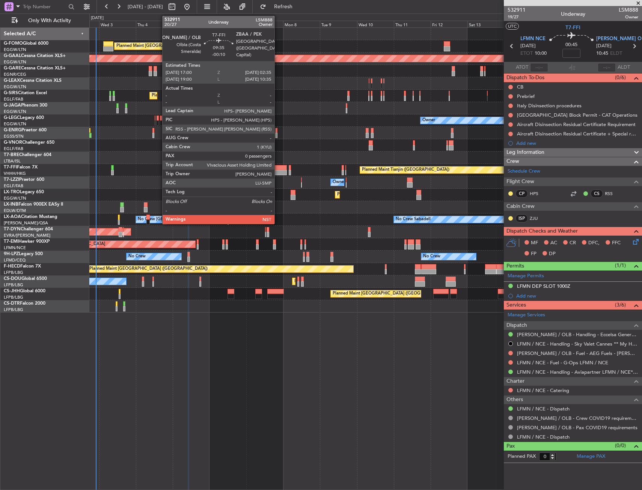
click at [278, 171] on div at bounding box center [279, 172] width 15 height 5
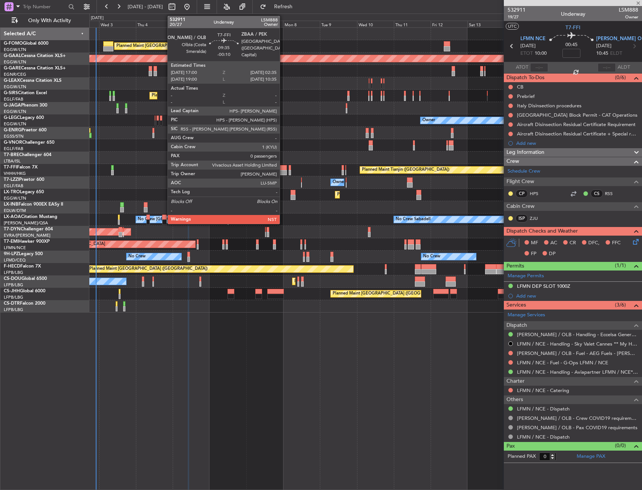
type input "-00:10"
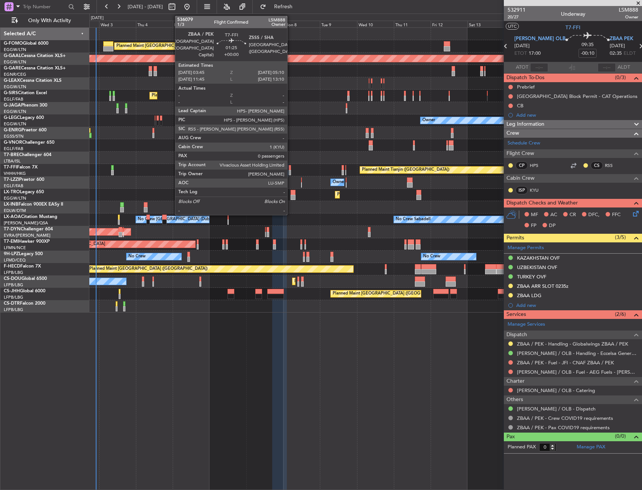
click at [290, 173] on div at bounding box center [290, 172] width 2 height 5
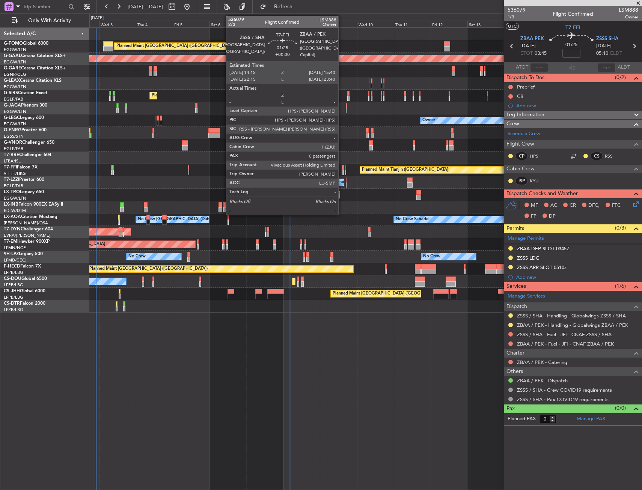
click at [341, 169] on div at bounding box center [342, 167] width 2 height 5
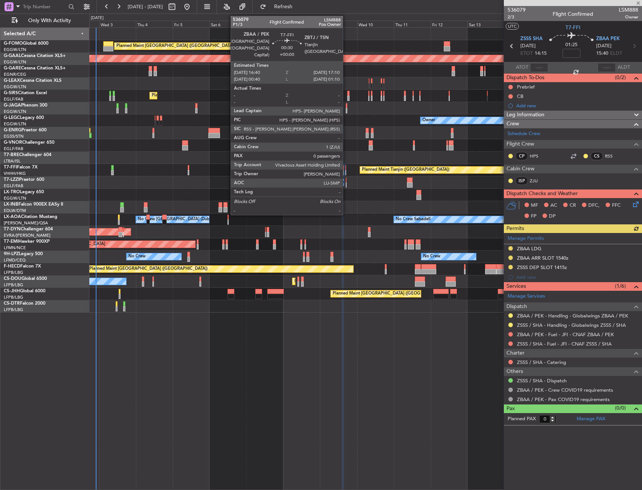
click at [346, 167] on div at bounding box center [345, 167] width 1 height 5
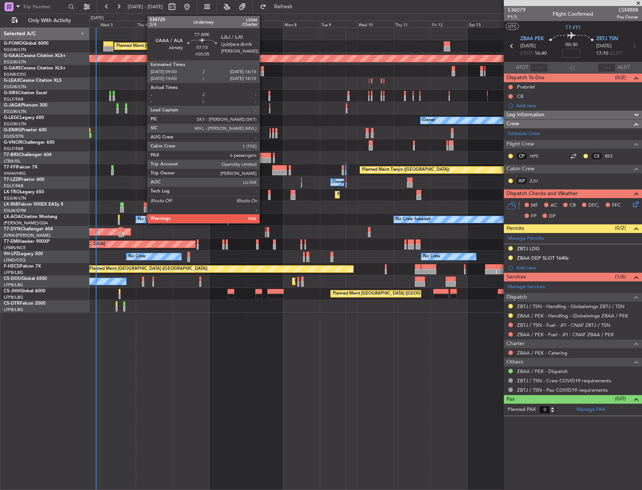
click at [263, 157] on div at bounding box center [265, 155] width 11 height 5
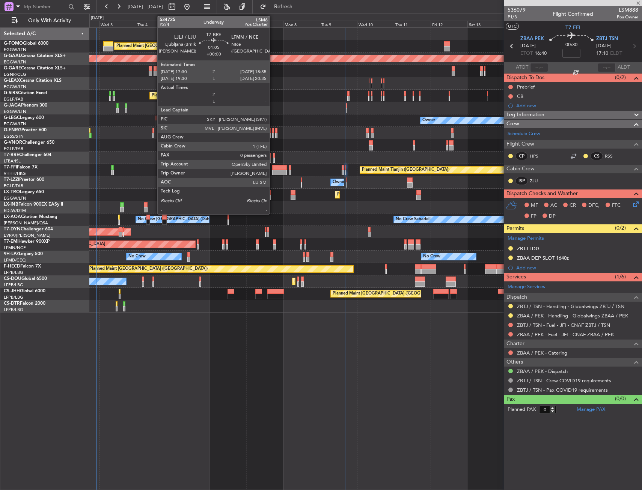
type input "+00:35"
type input "7"
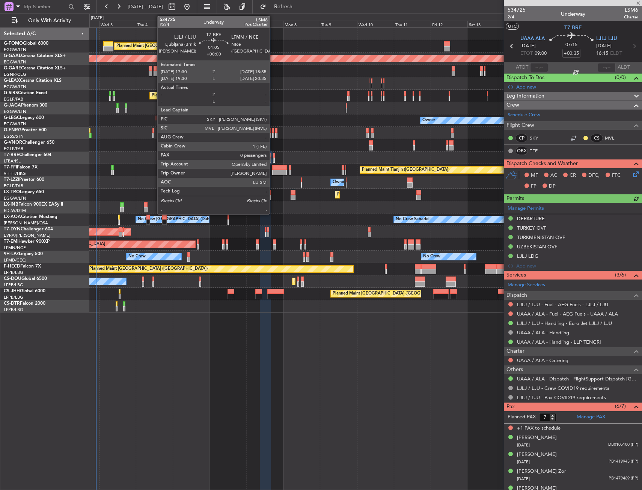
click at [273, 159] on div at bounding box center [274, 160] width 2 height 5
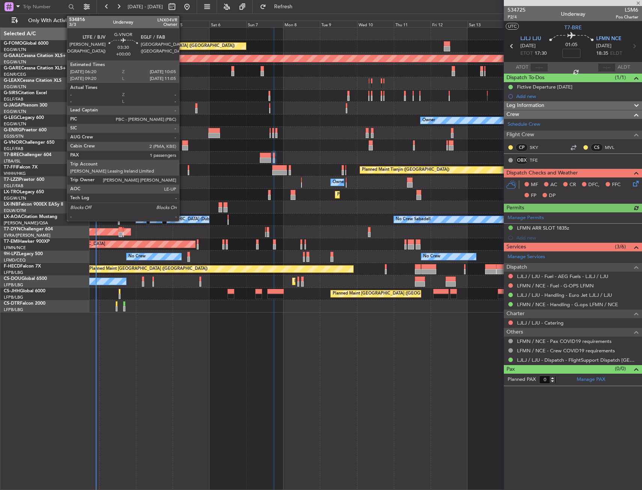
click at [182, 144] on div at bounding box center [185, 142] width 6 height 5
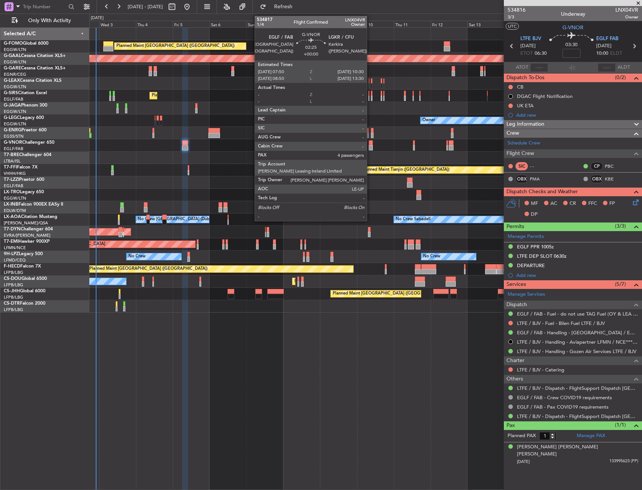
click at [370, 146] on div at bounding box center [370, 147] width 4 height 5
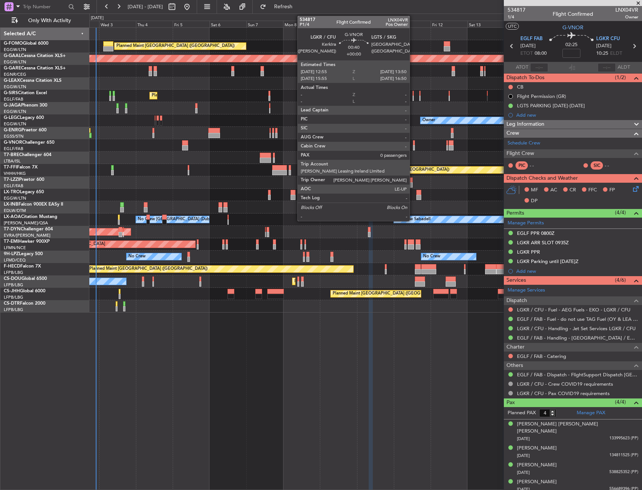
click at [413, 145] on div at bounding box center [414, 142] width 2 height 5
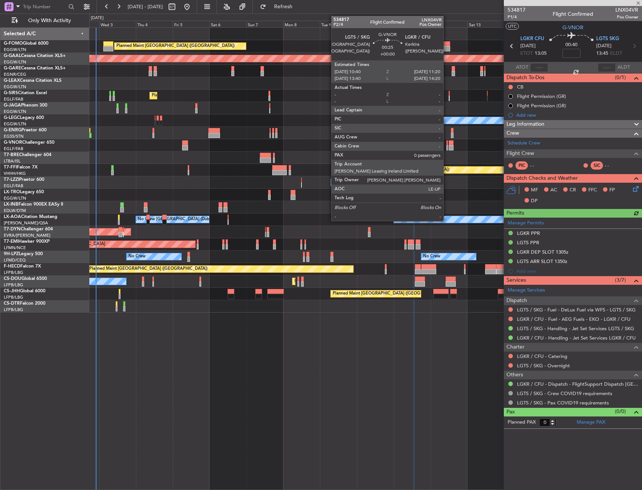
click at [446, 145] on div at bounding box center [446, 147] width 1 height 5
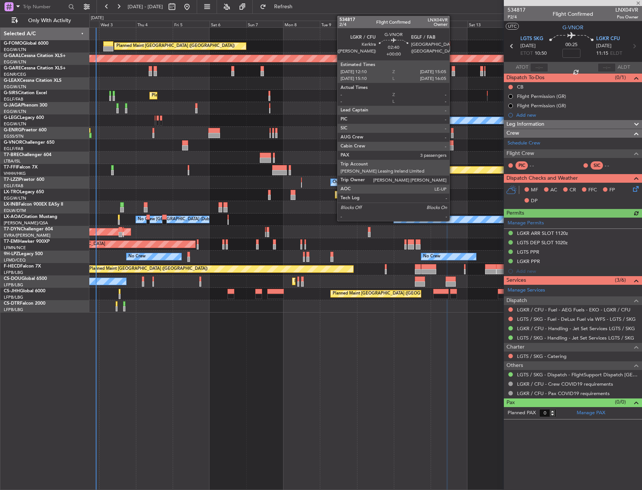
click at [452, 144] on div at bounding box center [450, 142] width 5 height 5
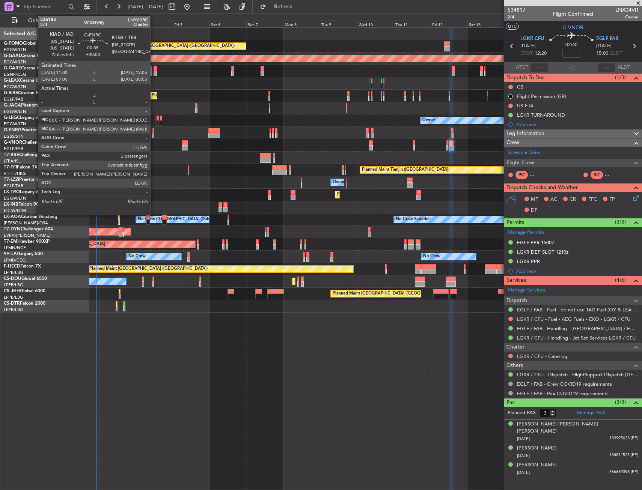
click at [153, 131] on div at bounding box center [153, 130] width 2 height 5
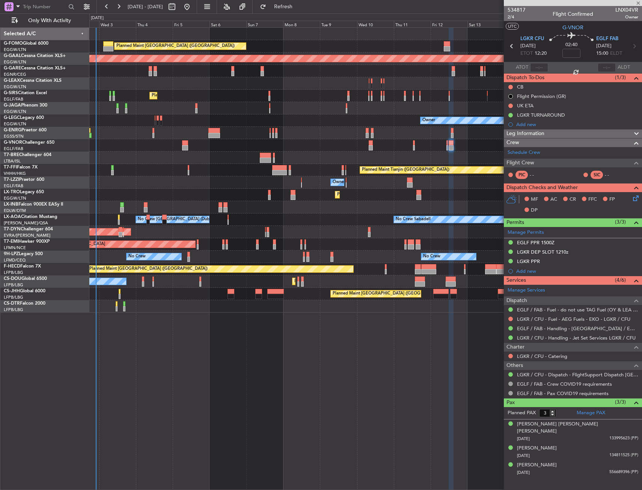
type input "2"
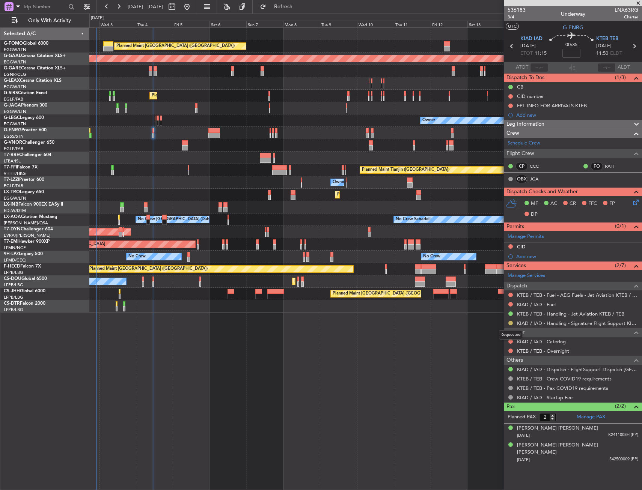
click at [510, 322] on button at bounding box center [510, 323] width 5 height 5
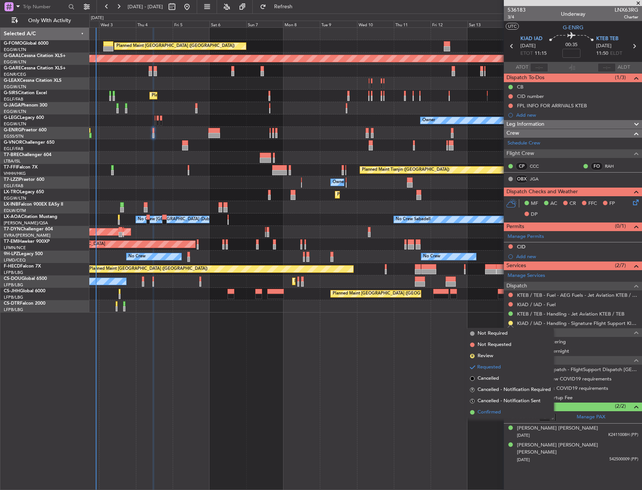
click at [496, 409] on span "Confirmed" at bounding box center [488, 413] width 23 height 8
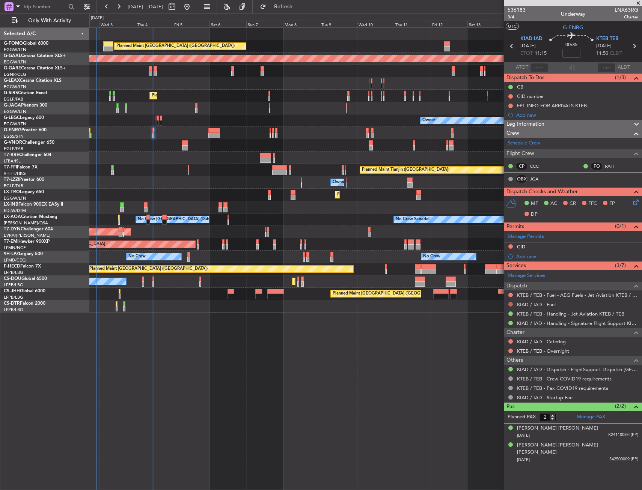
click at [510, 304] on button at bounding box center [510, 304] width 5 height 5
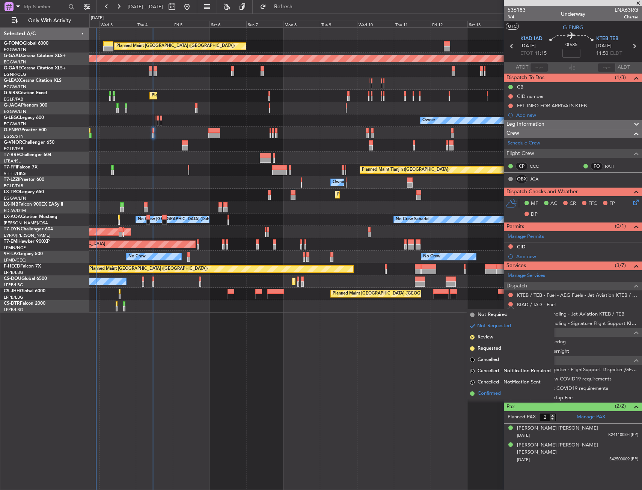
click at [494, 393] on span "Confirmed" at bounding box center [488, 394] width 23 height 8
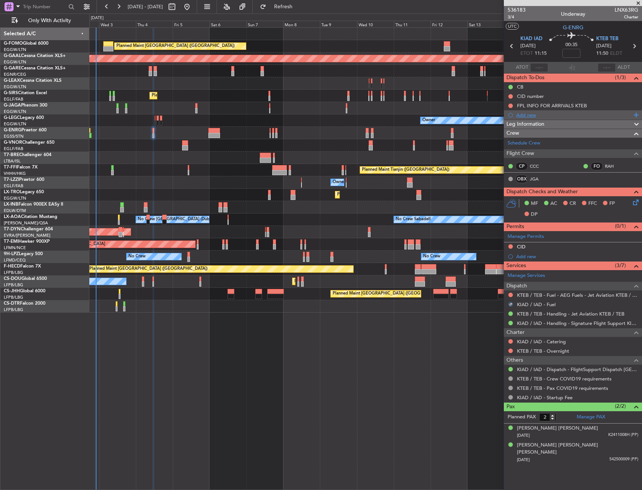
click at [527, 114] on div "Add new" at bounding box center [573, 115] width 115 height 6
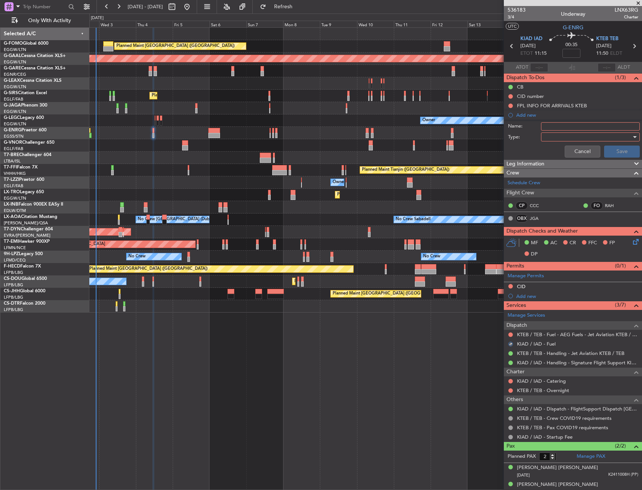
click at [546, 128] on input "Name:" at bounding box center [590, 126] width 99 height 8
type input "KIAD FUEL VIA HANDLER"
click at [549, 134] on div at bounding box center [587, 136] width 87 height 11
click at [555, 152] on span "Generic" at bounding box center [587, 152] width 88 height 11
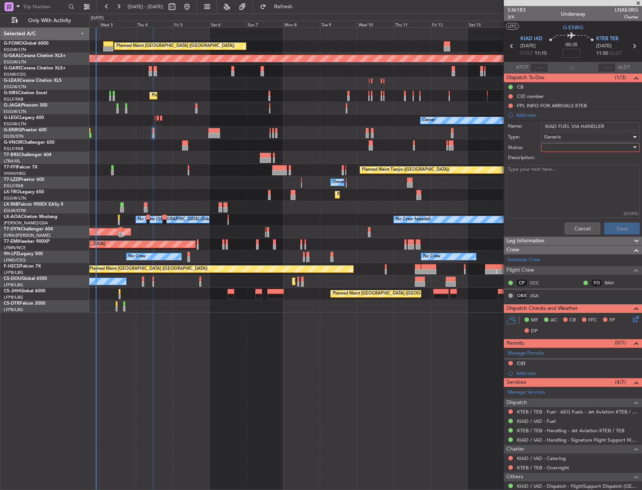
click at [555, 152] on div at bounding box center [587, 147] width 87 height 11
click at [553, 176] on span "In Progress" at bounding box center [587, 173] width 88 height 11
click at [613, 226] on button "Save" at bounding box center [622, 228] width 36 height 12
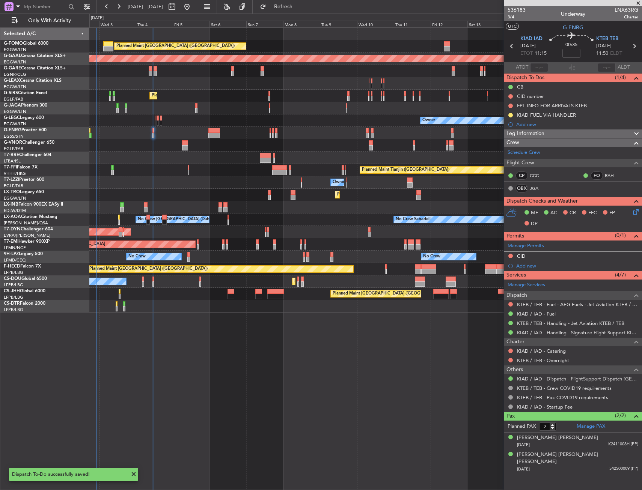
click at [510, 117] on mat-tooltip-component "In Progress" at bounding box center [510, 127] width 35 height 20
click at [512, 114] on button at bounding box center [510, 115] width 5 height 5
click at [503, 149] on span "Completed" at bounding box center [513, 148] width 25 height 8
click at [215, 131] on div at bounding box center [214, 130] width 12 height 5
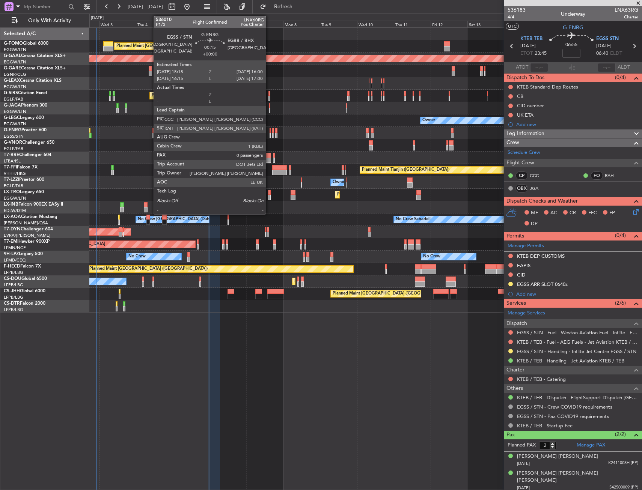
click at [269, 135] on div at bounding box center [270, 135] width 2 height 5
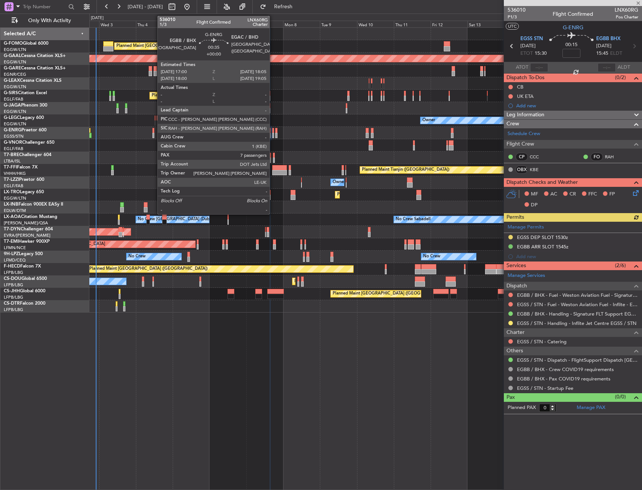
click at [273, 135] on div at bounding box center [273, 135] width 2 height 5
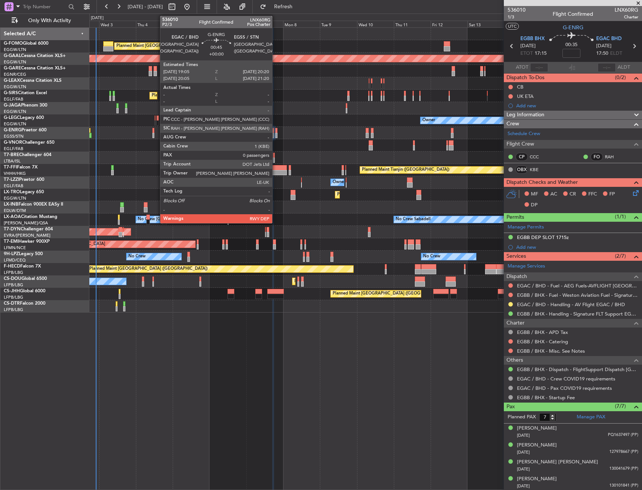
click at [275, 131] on div at bounding box center [276, 130] width 2 height 5
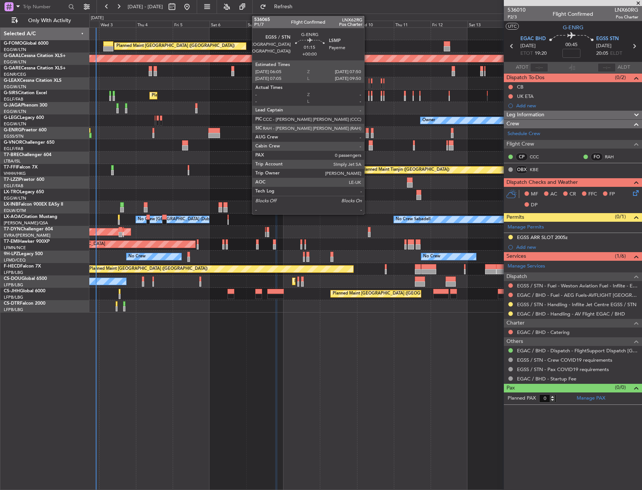
click at [367, 134] on div at bounding box center [366, 135] width 3 height 5
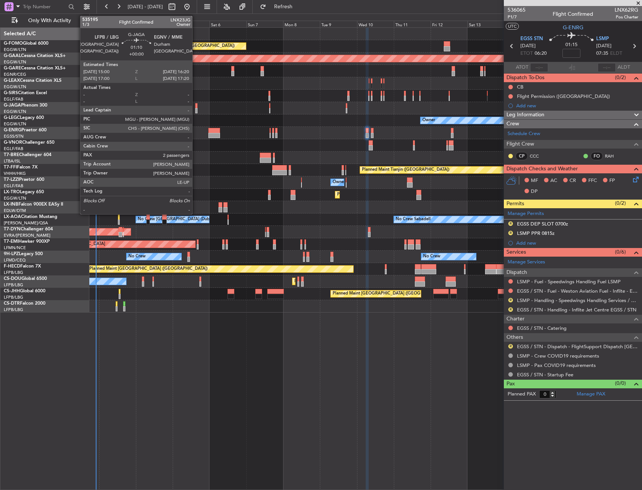
click at [195, 107] on div at bounding box center [196, 105] width 2 height 5
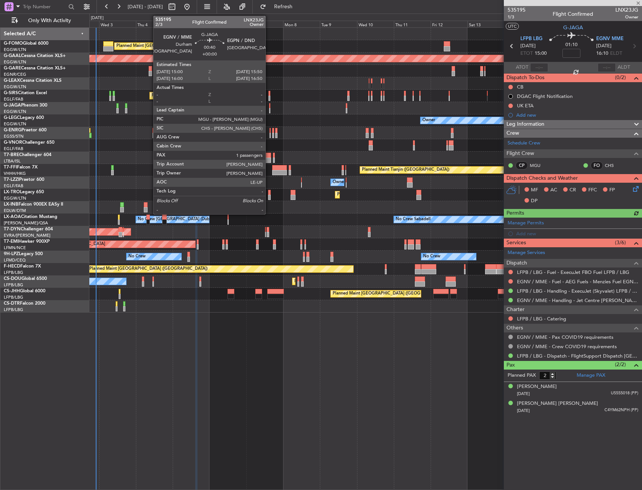
click at [269, 107] on div at bounding box center [270, 105] width 2 height 5
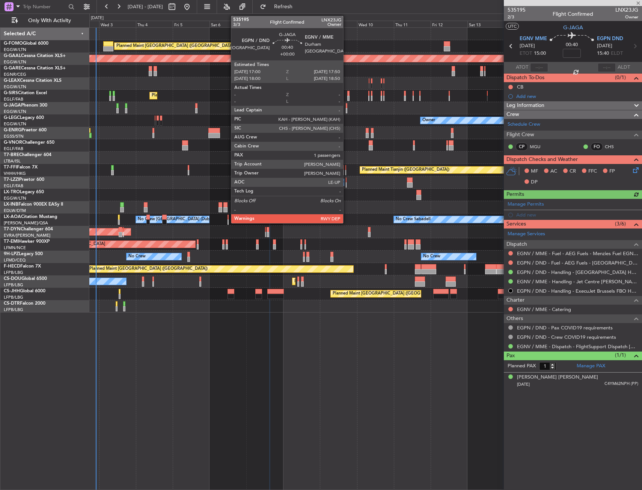
click at [346, 106] on div at bounding box center [347, 105] width 2 height 5
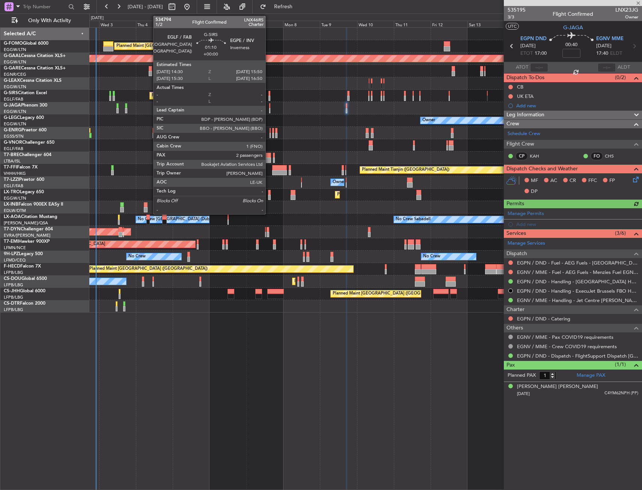
click at [269, 93] on div at bounding box center [269, 93] width 2 height 5
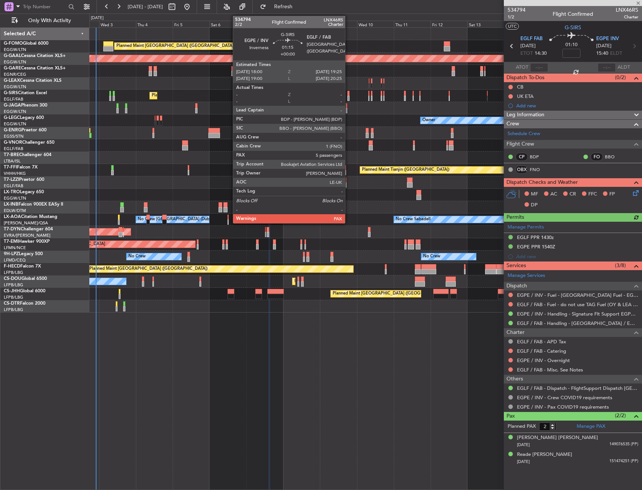
click at [348, 96] on div at bounding box center [348, 98] width 2 height 5
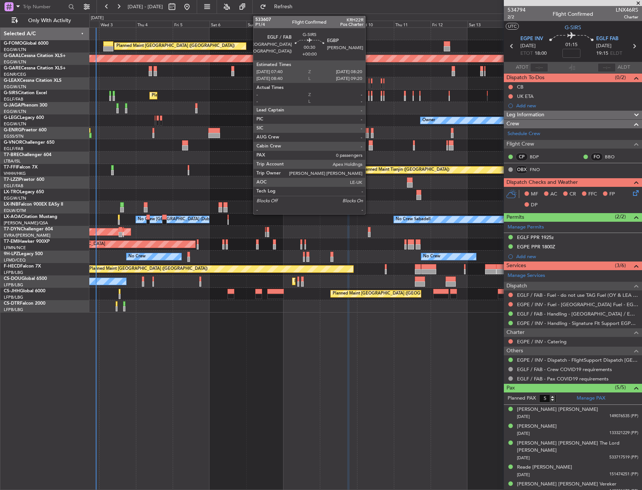
click at [368, 97] on div at bounding box center [368, 98] width 1 height 5
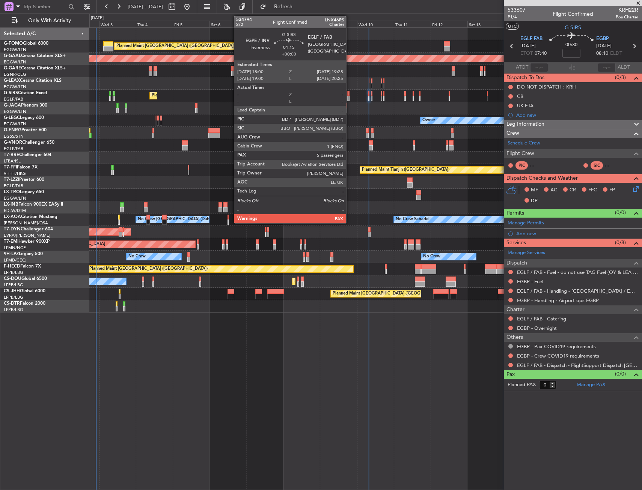
click at [349, 96] on div at bounding box center [348, 98] width 2 height 5
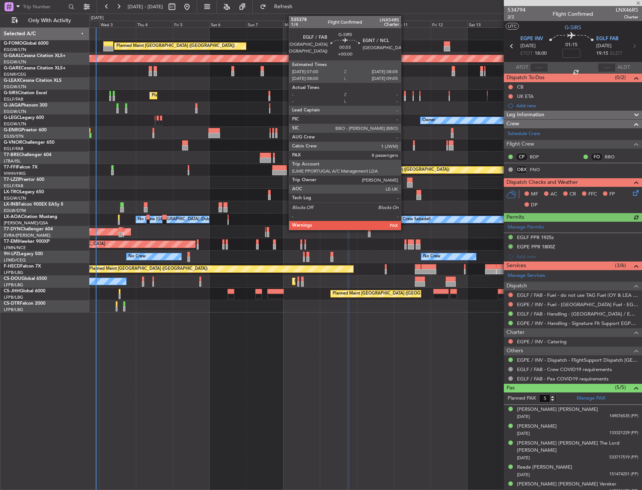
click at [404, 96] on div at bounding box center [405, 98] width 2 height 5
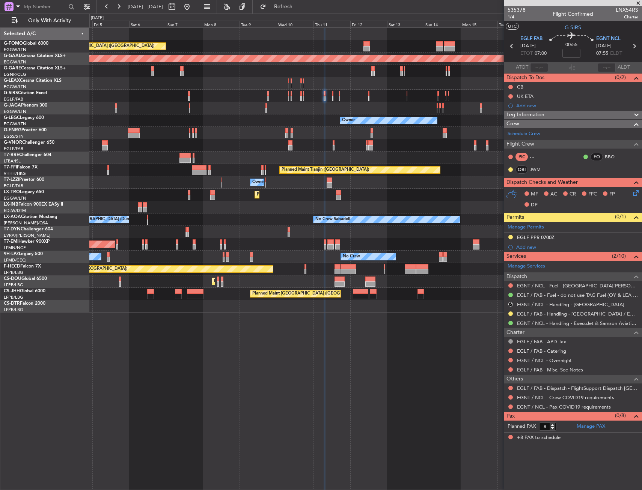
click at [362, 246] on div "Planned Maint [GEOGRAPHIC_DATA]" at bounding box center [365, 244] width 552 height 12
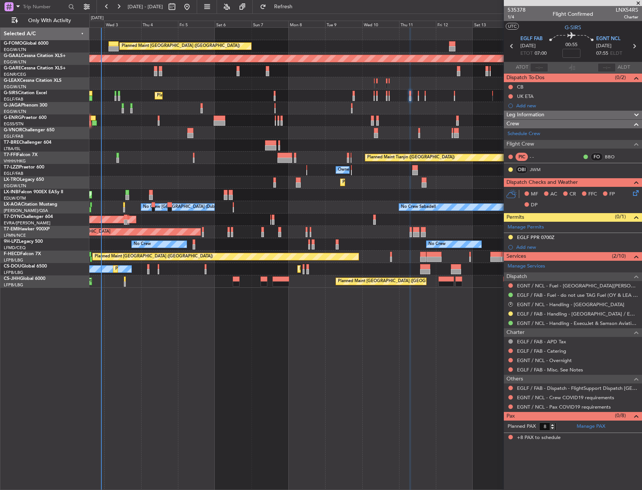
click at [461, 222] on div "AOG Maint Riga (Riga Intl)" at bounding box center [365, 219] width 552 height 12
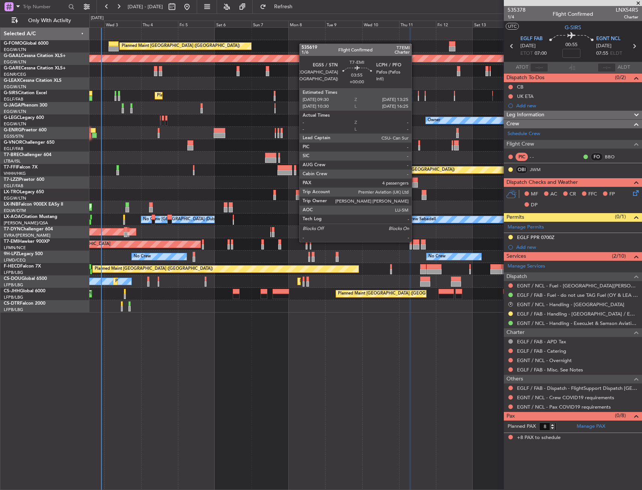
click at [415, 241] on div at bounding box center [416, 241] width 6 height 5
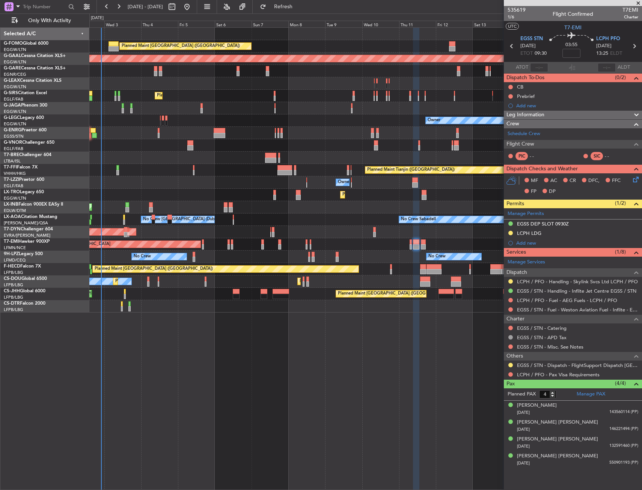
click at [200, 188] on div "Planned Maint London (Luton) Planned Maint Dusseldorf Unplanned Maint Chester O…" at bounding box center [365, 170] width 552 height 285
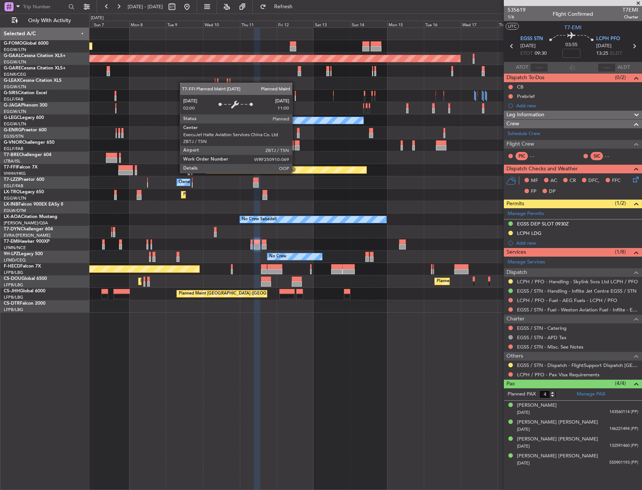
click at [179, 203] on div "Planned Maint London (Luton) Planned Maint Dusseldorf Planned Maint London (Far…" at bounding box center [365, 170] width 552 height 285
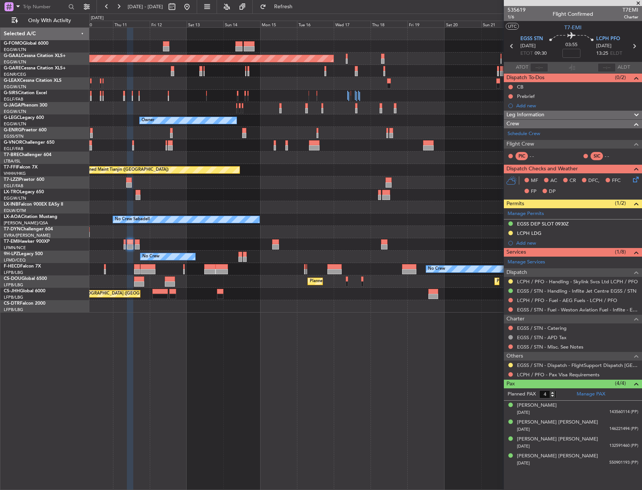
click at [226, 196] on div "Planned Maint London (Luton) Planned Maint Dusseldorf Planned Maint London (Lut…" at bounding box center [365, 170] width 552 height 285
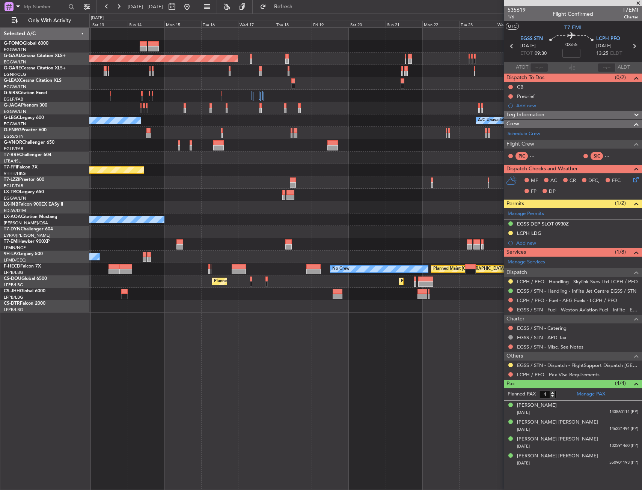
click at [209, 205] on div "Planned Maint Dusseldorf Planned Maint London (Luton) Owner A/C Unavailable Lon…" at bounding box center [365, 170] width 552 height 285
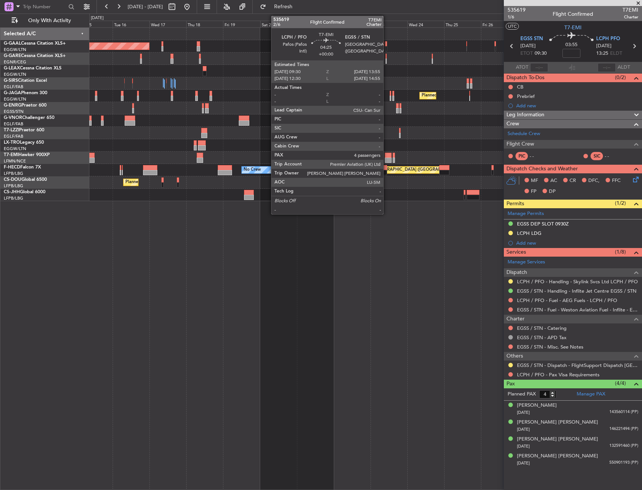
click at [386, 156] on div at bounding box center [388, 155] width 7 height 5
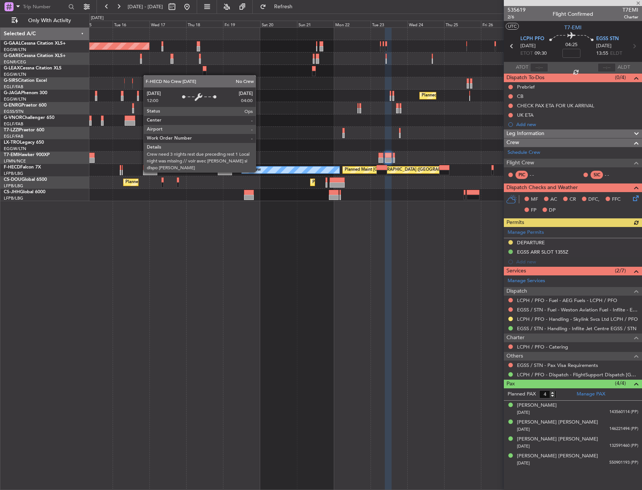
click at [420, 156] on div "Planned Maint Dusseldorf Planned Maint London (Luton) Planned Maint Paris (Le B…" at bounding box center [365, 114] width 552 height 173
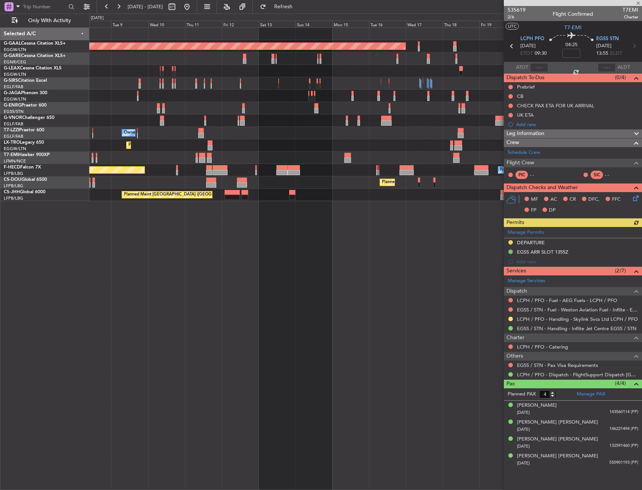
click at [397, 160] on div "Planned Maint Dusseldorf Planned Maint London (Luton) Owner Planned Maint Dusse…" at bounding box center [365, 114] width 552 height 173
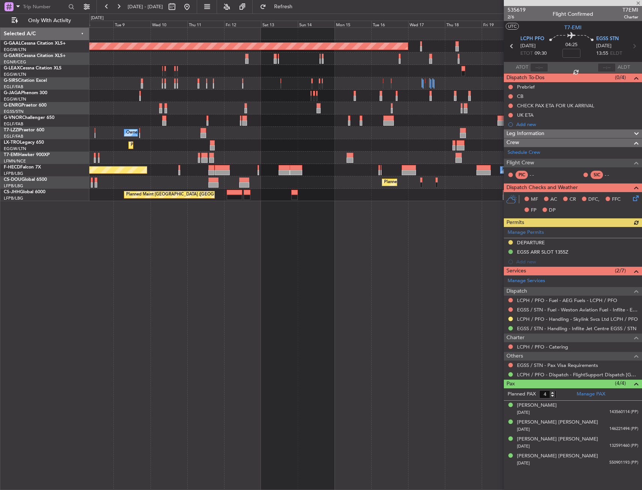
click at [415, 158] on div "Planned Maint Dusseldorf Planned Maint London (Luton) Owner Planned Maint Dusse…" at bounding box center [365, 114] width 552 height 173
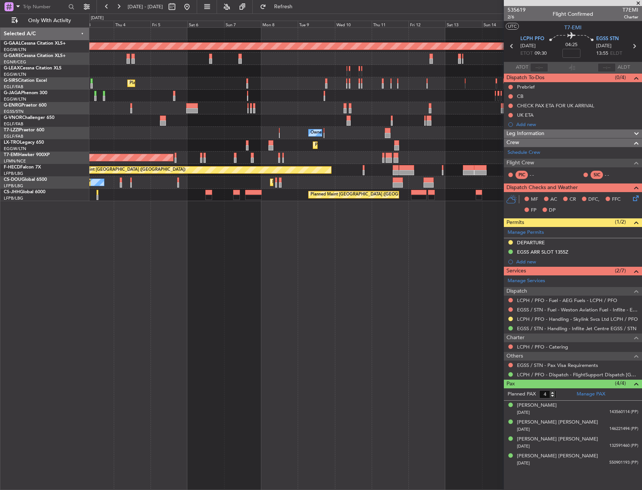
click at [404, 160] on div "Planned Maint Dusseldorf Unplanned Maint Chester Owner Planned Maint London (Fa…" at bounding box center [365, 114] width 552 height 173
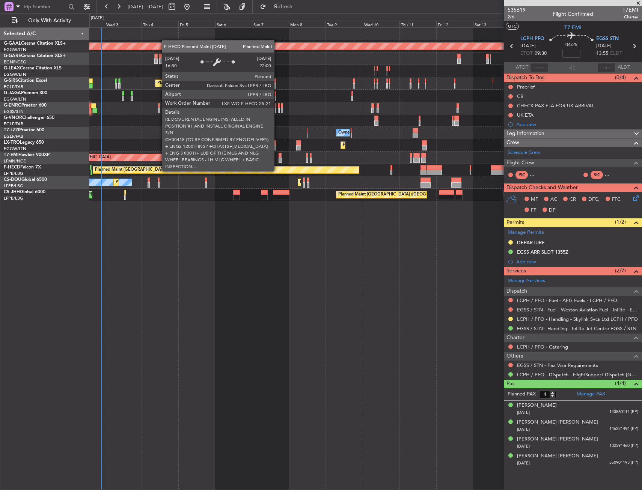
click at [268, 173] on div "Planned Maint [GEOGRAPHIC_DATA] ([GEOGRAPHIC_DATA])" at bounding box center [226, 170] width 266 height 7
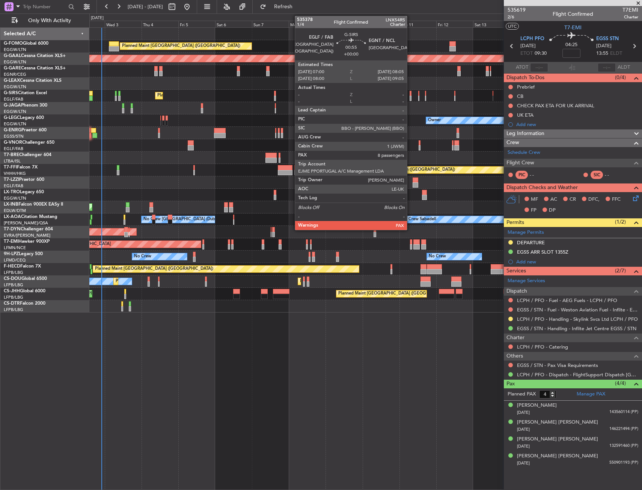
click at [410, 96] on div at bounding box center [410, 98] width 2 height 5
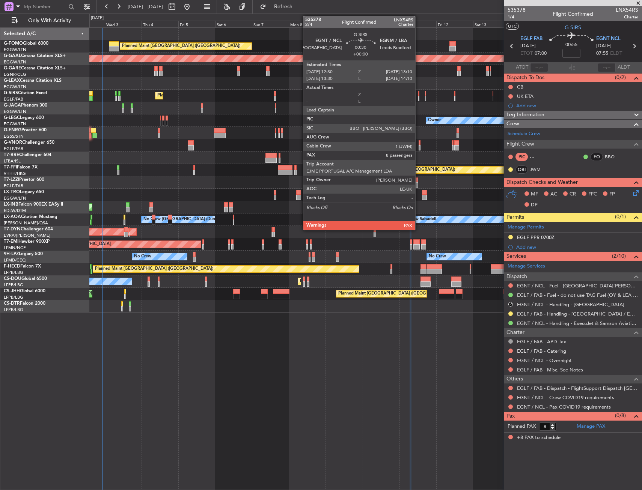
click at [418, 95] on div at bounding box center [418, 93] width 1 height 5
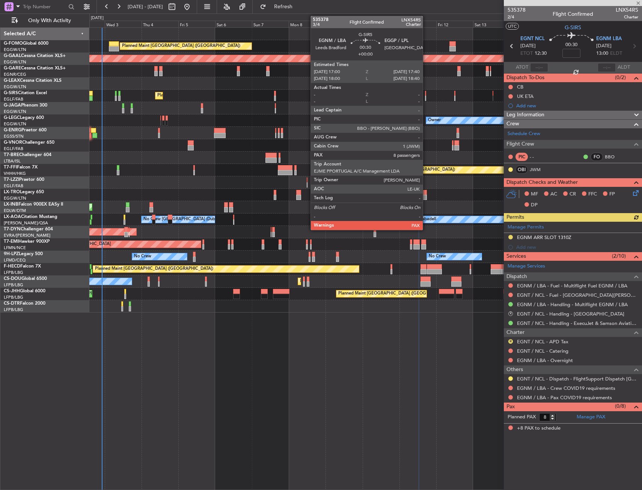
click at [426, 96] on div at bounding box center [425, 98] width 1 height 5
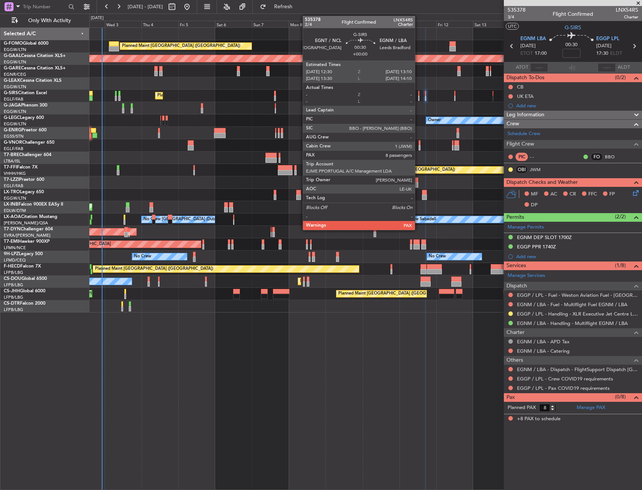
click at [418, 92] on div at bounding box center [418, 93] width 1 height 5
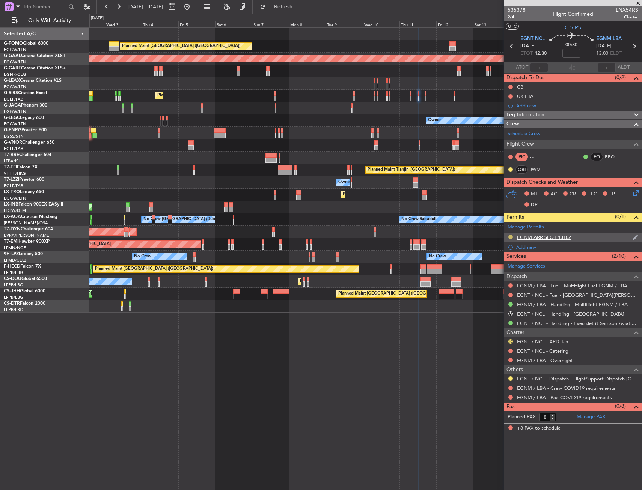
click at [510, 237] on button at bounding box center [510, 237] width 5 height 5
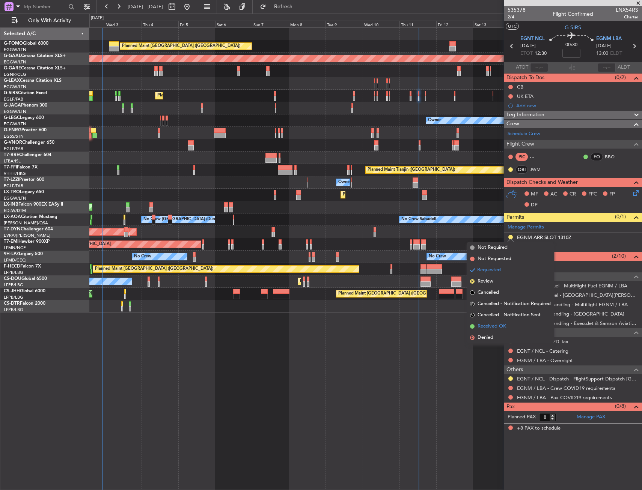
click at [493, 327] on span "Received OK" at bounding box center [491, 327] width 29 height 8
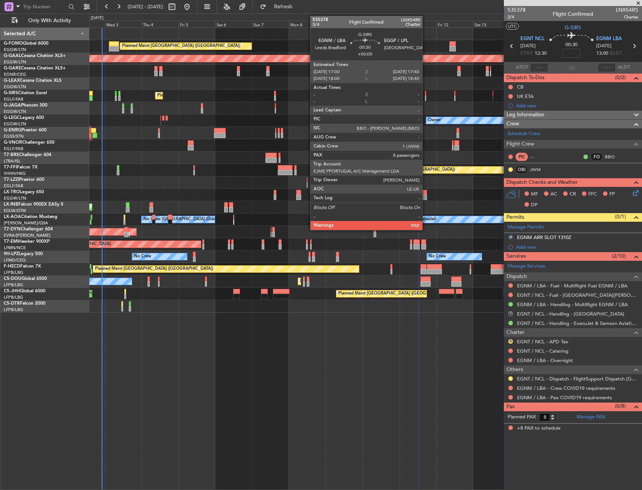
click at [425, 93] on div at bounding box center [425, 93] width 1 height 5
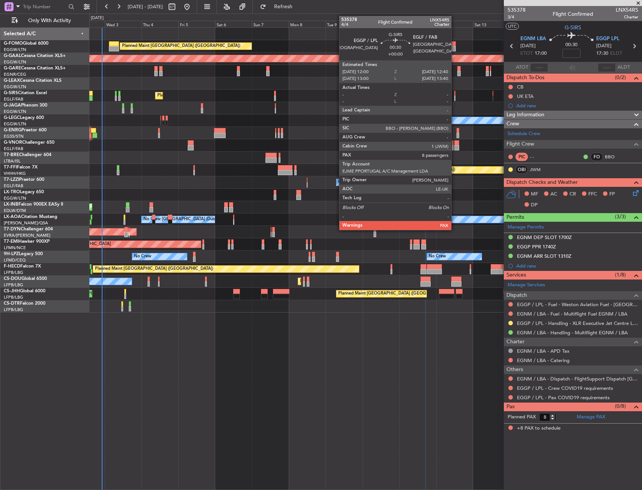
click at [454, 99] on div at bounding box center [454, 98] width 1 height 5
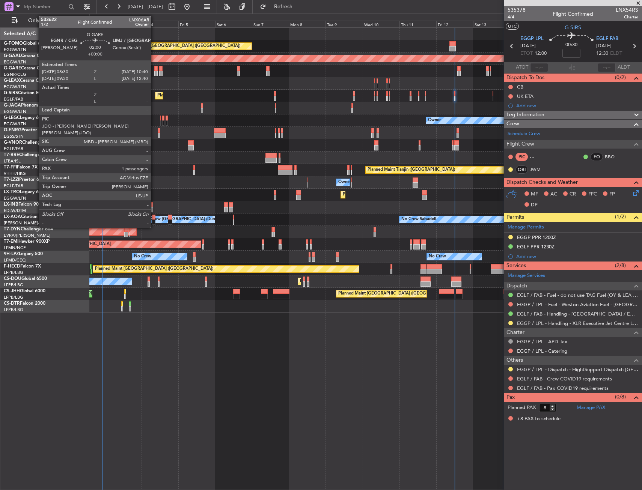
click at [154, 71] on div at bounding box center [155, 73] width 3 height 5
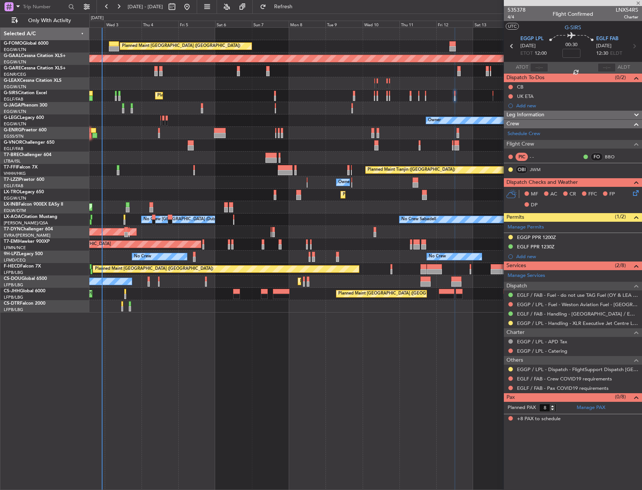
type input "1"
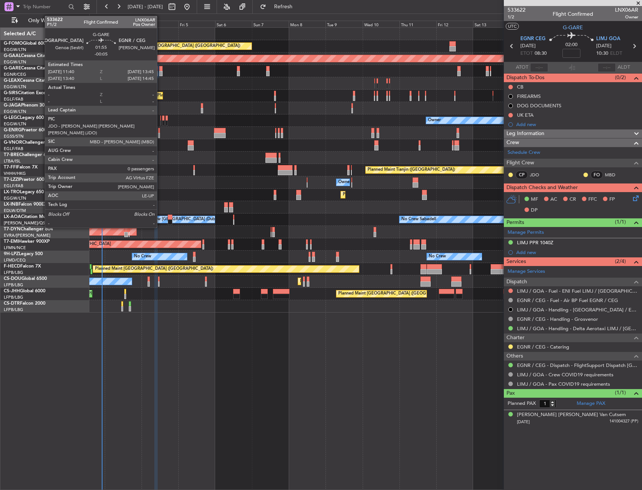
click at [160, 70] on div at bounding box center [160, 68] width 3 height 5
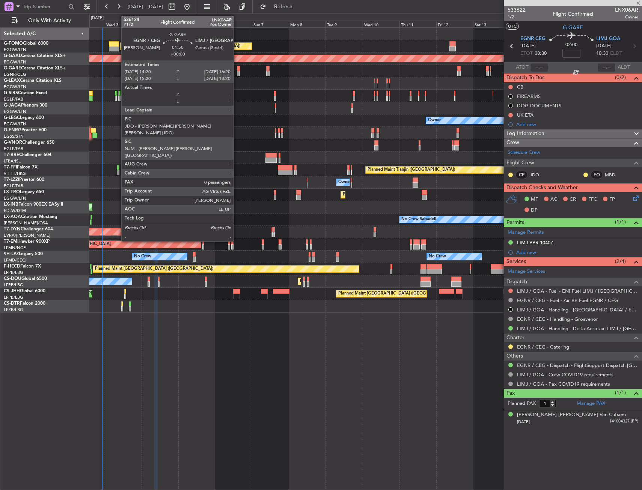
type input "-00:05"
type input "0"
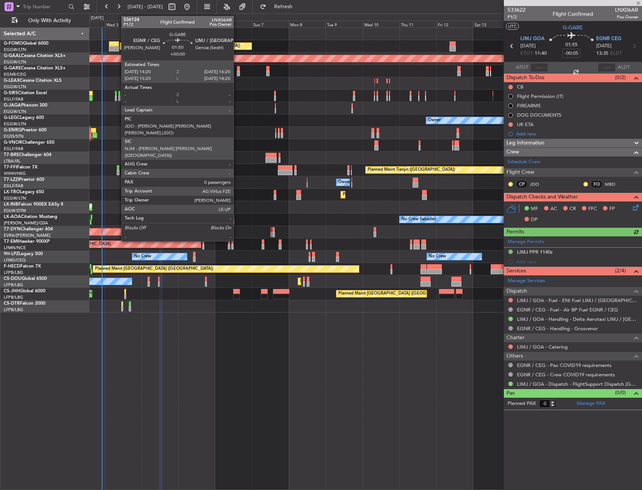
click at [237, 71] on div at bounding box center [238, 68] width 3 height 5
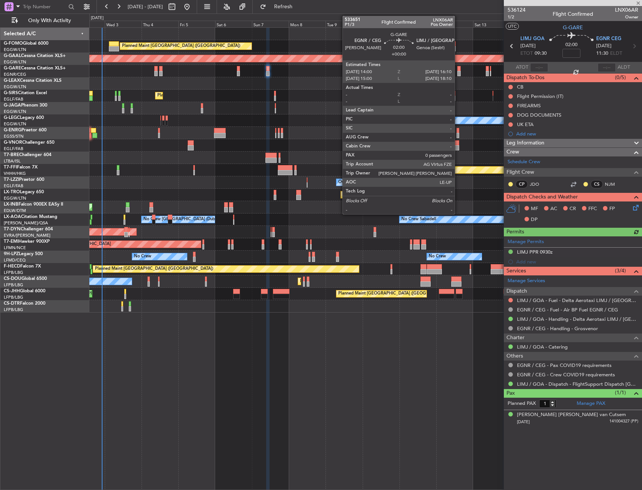
click at [458, 74] on div at bounding box center [458, 73] width 3 height 5
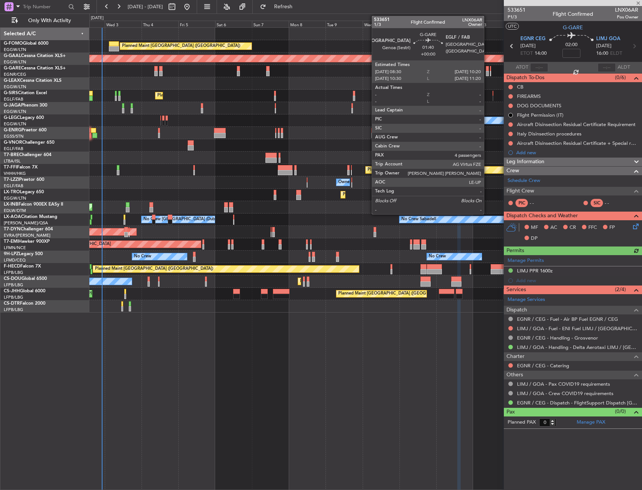
click at [487, 72] on div at bounding box center [486, 73] width 3 height 5
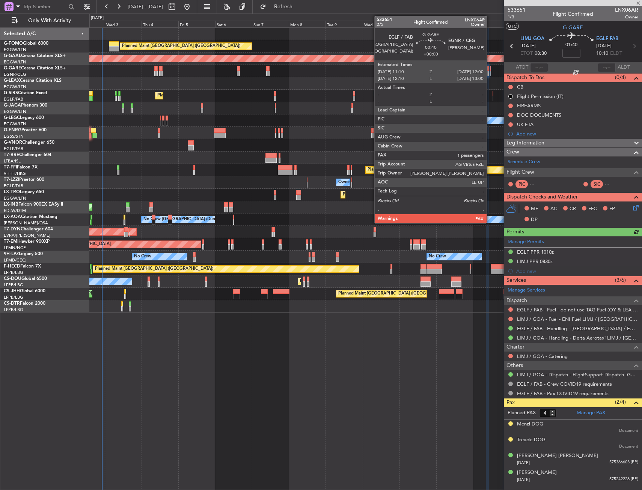
click at [490, 74] on div at bounding box center [491, 73] width 2 height 5
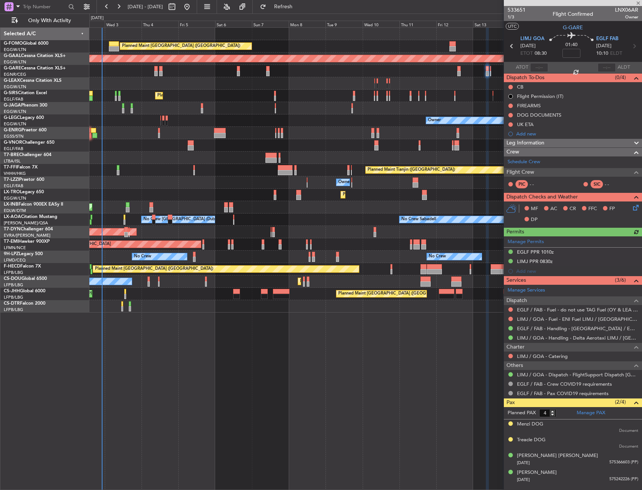
type input "1"
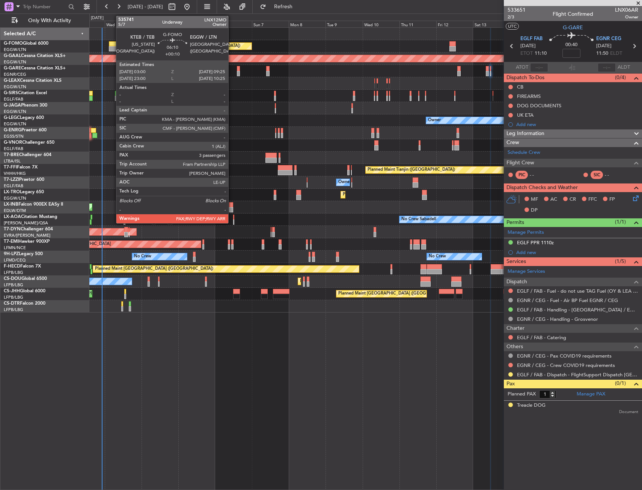
click at [112, 45] on div at bounding box center [114, 43] width 10 height 5
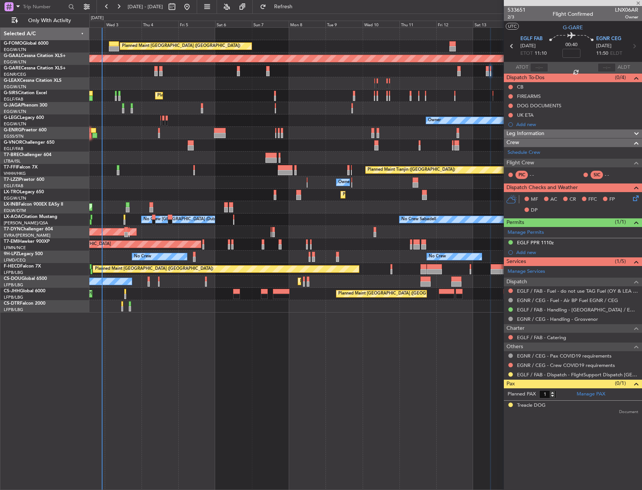
type input "+00:10"
type input "3"
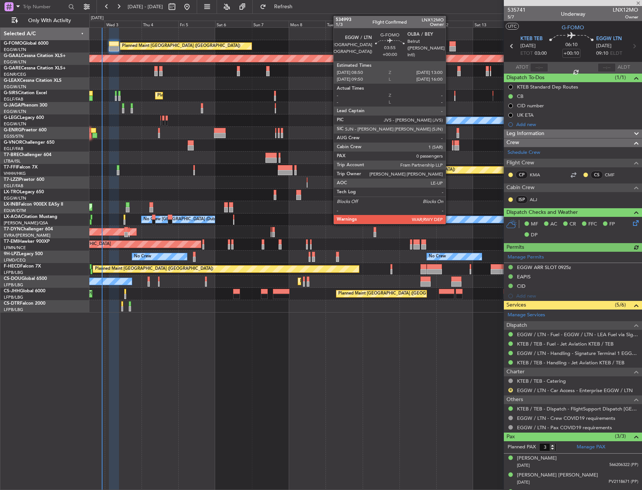
click at [449, 45] on div at bounding box center [452, 43] width 7 height 5
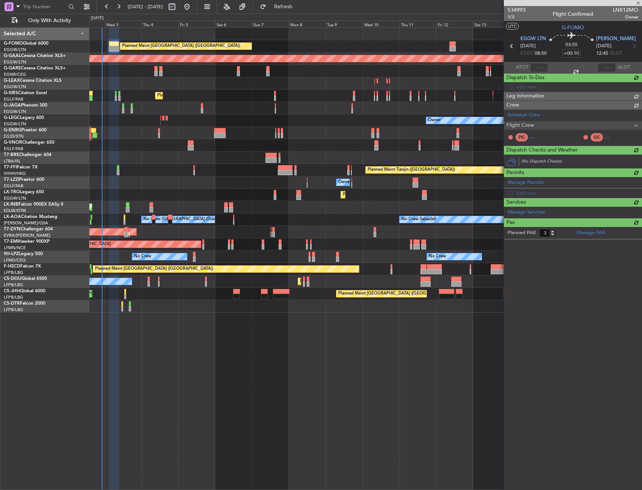
type input "0"
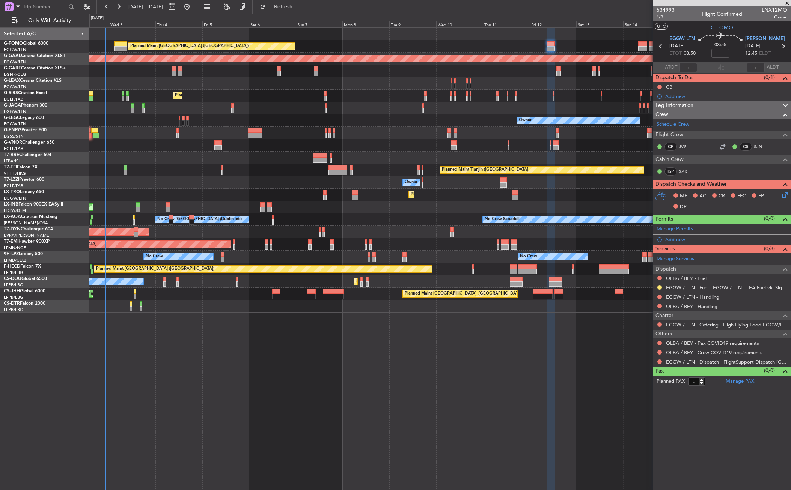
click at [0, 216] on html "02 Sep 2025 - 17 Sep 2025 Refresh Quick Links Only With Activity Planned Maint …" at bounding box center [395, 245] width 791 height 490
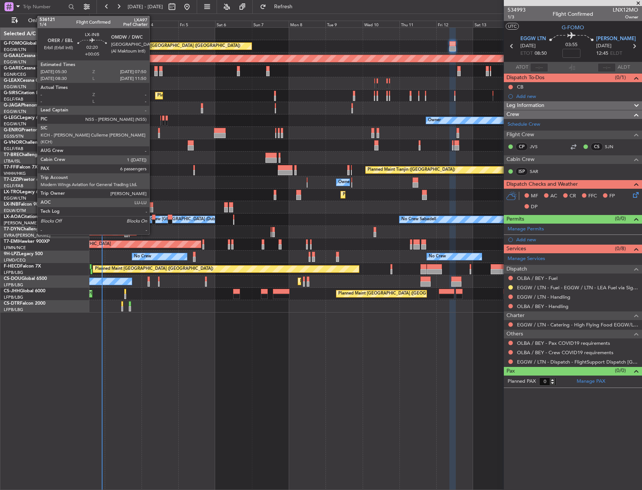
click at [153, 206] on div at bounding box center [151, 204] width 4 height 5
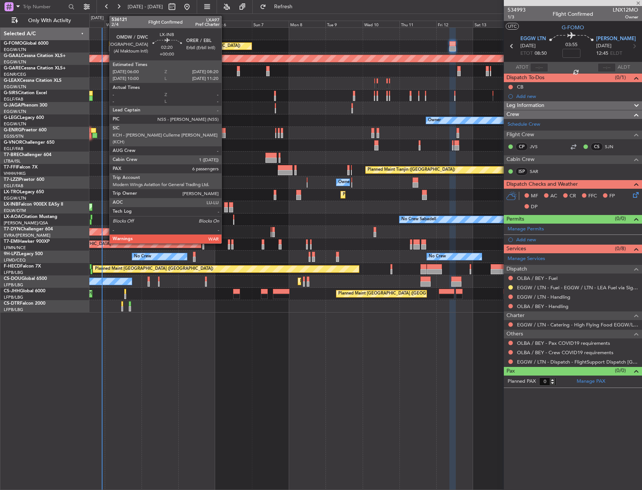
type input "+00:05"
type input "6"
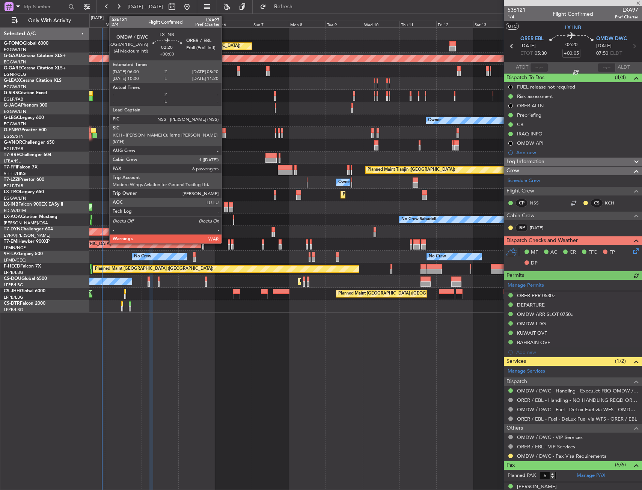
click at [225, 207] on div at bounding box center [226, 204] width 4 height 5
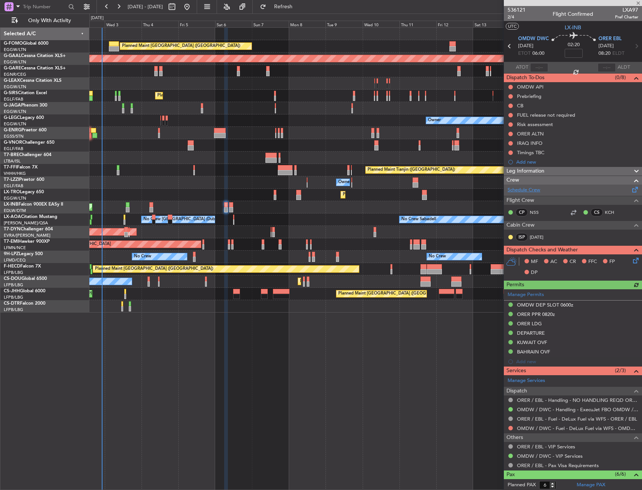
click at [520, 192] on link "Schedule Crew" at bounding box center [523, 190] width 33 height 8
click at [631, 262] on icon at bounding box center [634, 259] width 6 height 6
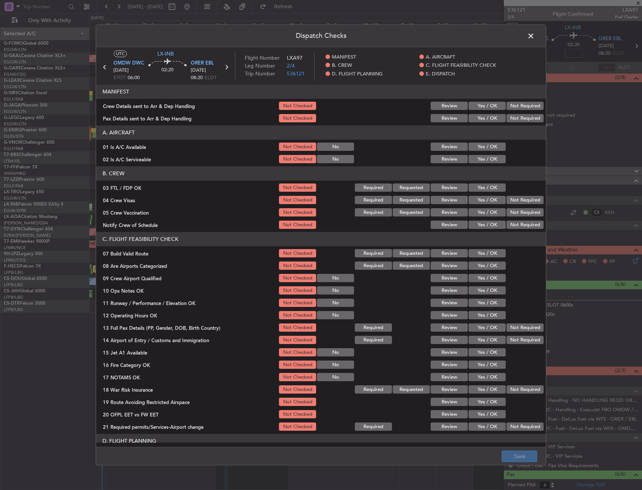
click at [492, 188] on button "Yes / OK" at bounding box center [486, 188] width 37 height 8
click at [511, 200] on button "Not Required" at bounding box center [524, 200] width 37 height 8
click at [511, 207] on div "Not Required" at bounding box center [524, 212] width 38 height 11
click at [510, 213] on button "Not Required" at bounding box center [524, 213] width 37 height 8
click at [490, 228] on button "Yes / OK" at bounding box center [486, 225] width 37 height 8
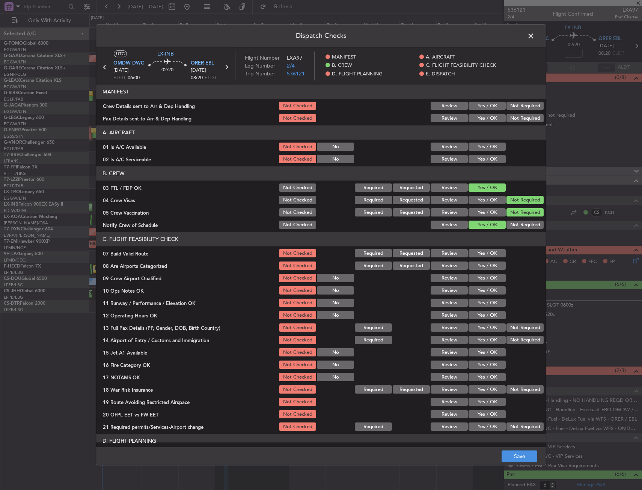
drag, startPoint x: 483, startPoint y: 265, endPoint x: 484, endPoint y: 278, distance: 13.5
click at [483, 265] on button "Yes / OK" at bounding box center [486, 266] width 37 height 8
click at [485, 281] on button "Yes / OK" at bounding box center [486, 278] width 37 height 8
click at [512, 458] on button "Save" at bounding box center [519, 457] width 36 height 12
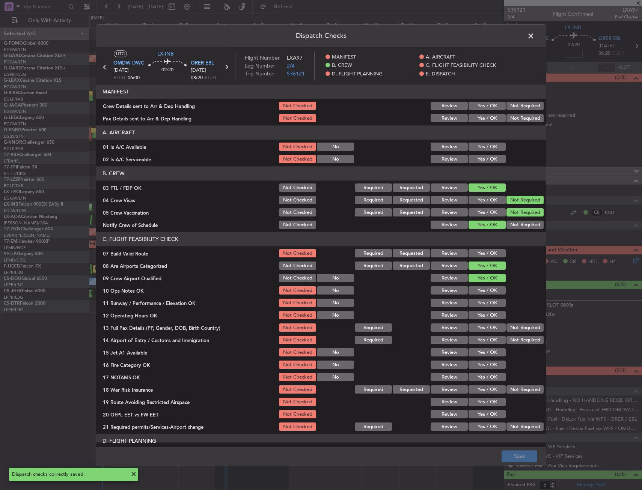
click at [534, 35] on span at bounding box center [534, 37] width 0 height 15
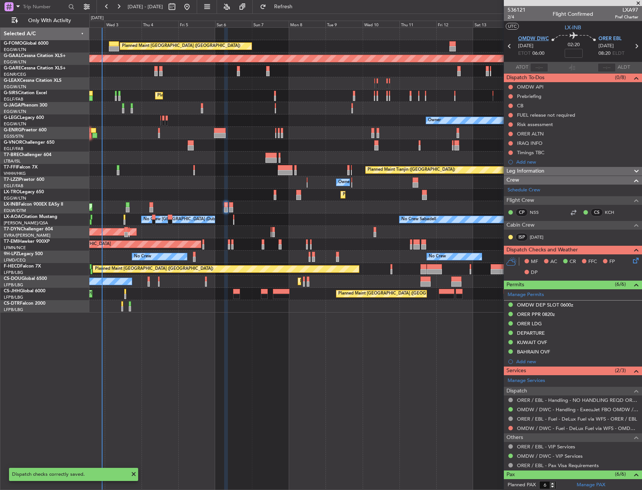
click at [530, 37] on span "OMDW DWC" at bounding box center [533, 39] width 31 height 8
click at [615, 38] on span "ORER EBL" at bounding box center [609, 39] width 23 height 8
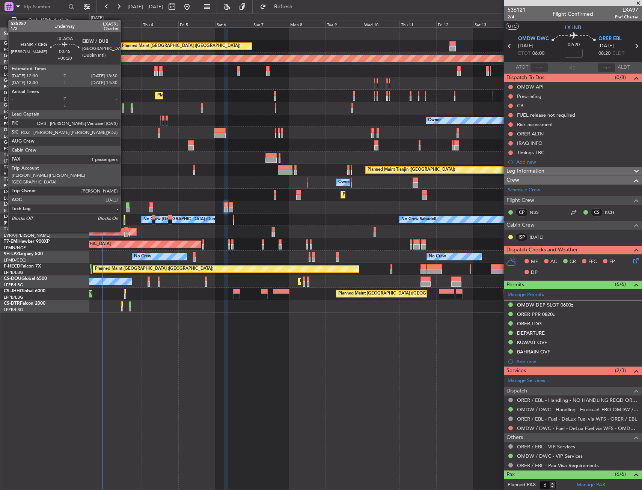
click at [124, 218] on div at bounding box center [124, 217] width 2 height 5
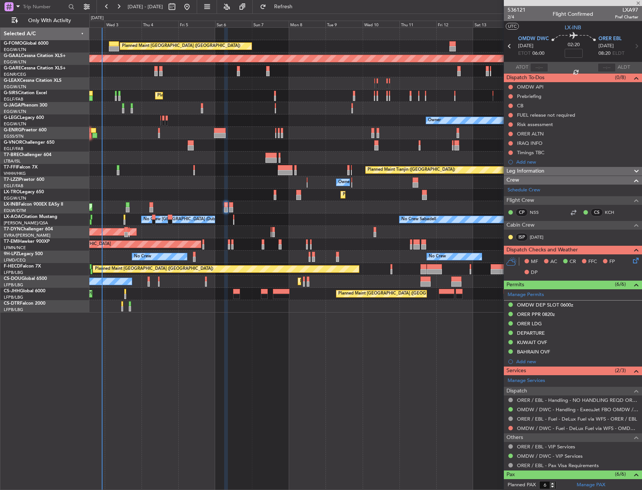
type input "+00:20"
type input "1"
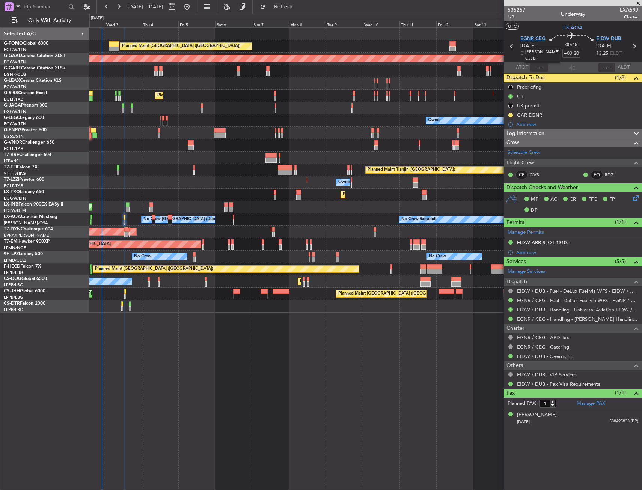
click at [539, 38] on span "EGNR CEG" at bounding box center [532, 39] width 25 height 8
click at [605, 39] on span "EIDW DUB" at bounding box center [608, 39] width 25 height 8
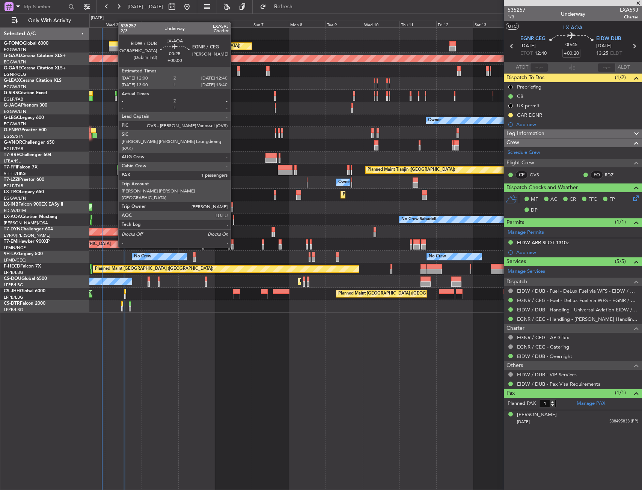
click at [234, 220] on div at bounding box center [233, 221] width 1 height 5
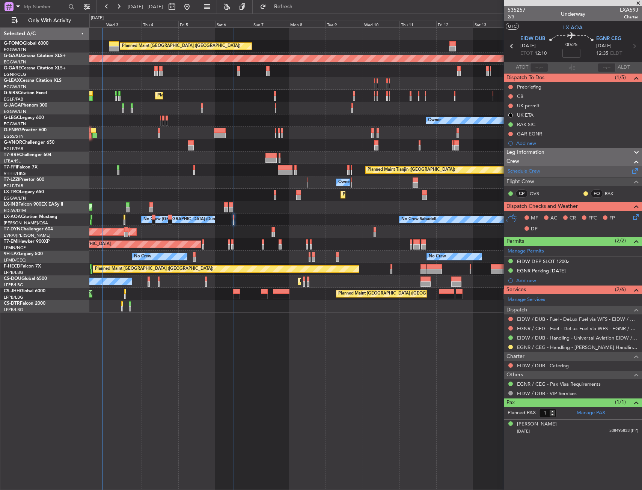
click at [526, 173] on link "Schedule Crew" at bounding box center [523, 172] width 33 height 8
click at [632, 215] on icon at bounding box center [634, 216] width 6 height 6
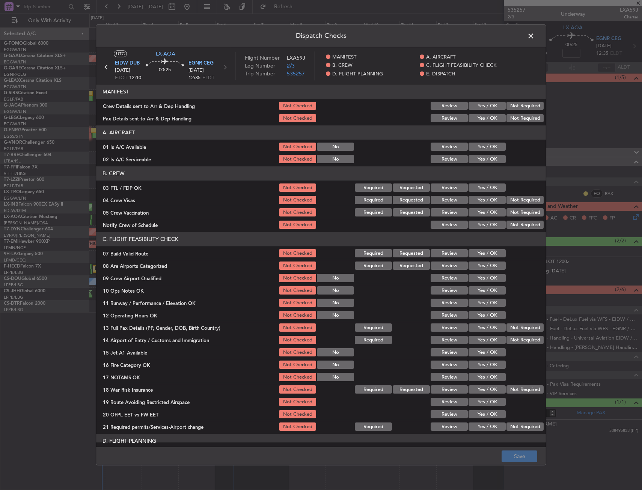
click at [478, 187] on button "Yes / OK" at bounding box center [486, 188] width 37 height 8
click at [514, 201] on button "Not Required" at bounding box center [524, 200] width 37 height 8
click at [511, 213] on button "Not Required" at bounding box center [524, 213] width 37 height 8
click at [484, 225] on button "Yes / OK" at bounding box center [486, 225] width 37 height 8
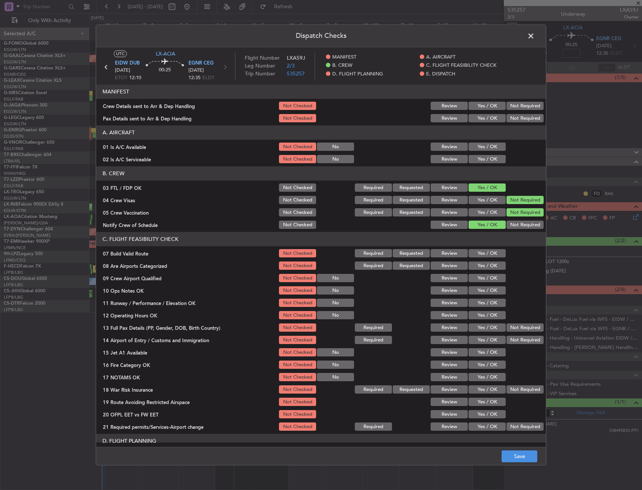
click at [479, 269] on button "Yes / OK" at bounding box center [486, 266] width 37 height 8
click at [481, 275] on button "Yes / OK" at bounding box center [486, 278] width 37 height 8
click at [513, 452] on button "Save" at bounding box center [519, 457] width 36 height 12
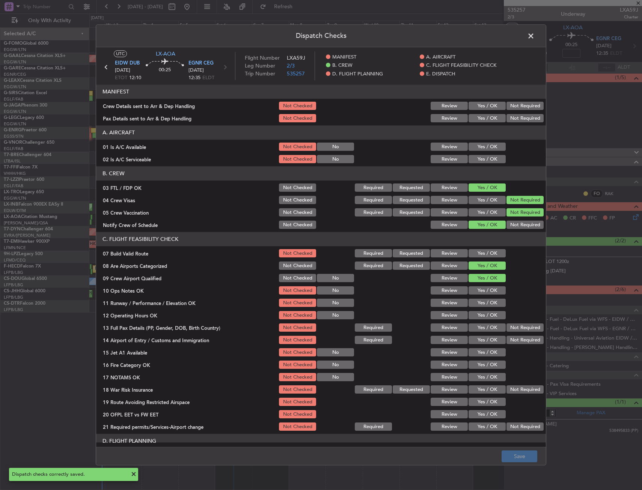
click at [534, 38] on span at bounding box center [534, 37] width 0 height 15
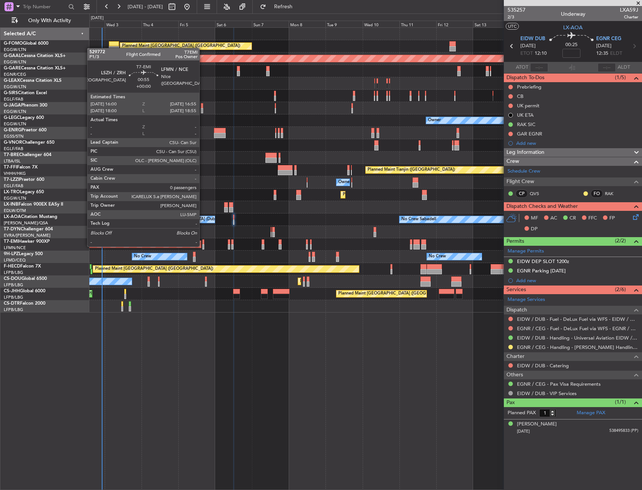
click at [203, 246] on div at bounding box center [203, 246] width 2 height 5
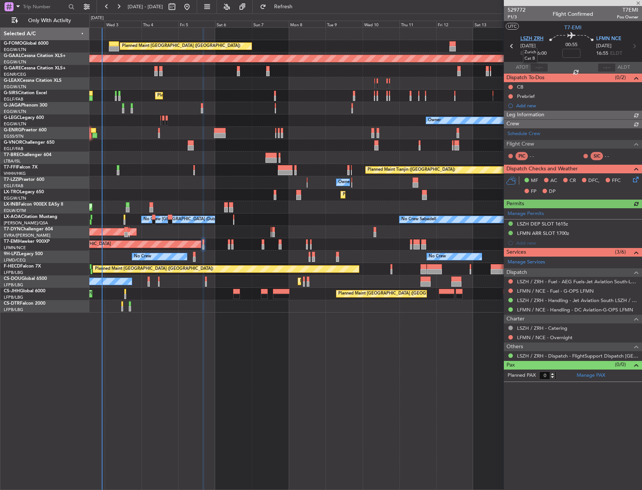
click at [525, 39] on span "LSZH ZRH" at bounding box center [531, 39] width 23 height 8
click at [607, 38] on span "LFMN NCE" at bounding box center [608, 39] width 25 height 8
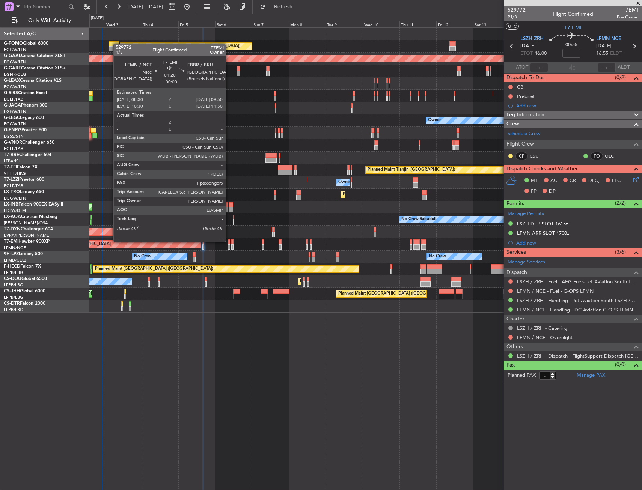
click at [229, 242] on div at bounding box center [229, 241] width 2 height 5
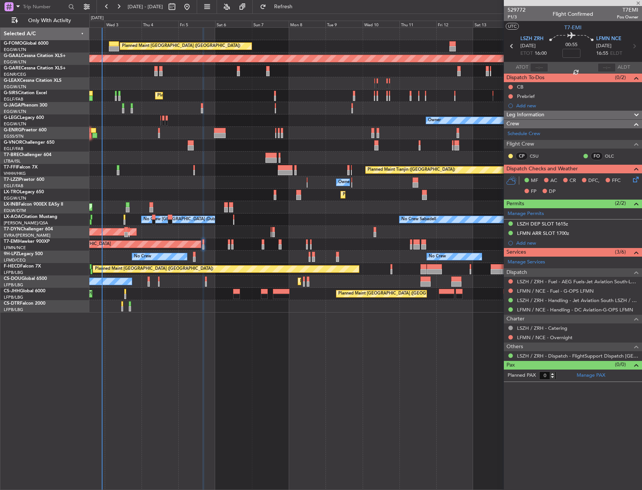
type input "1"
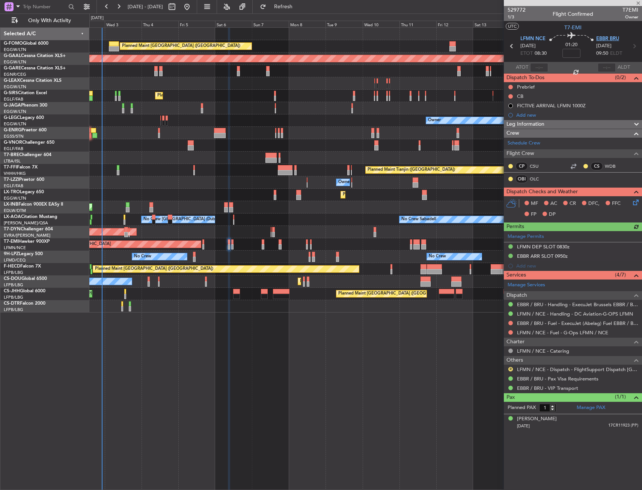
click at [603, 40] on span "EBBR BRU" at bounding box center [607, 39] width 23 height 8
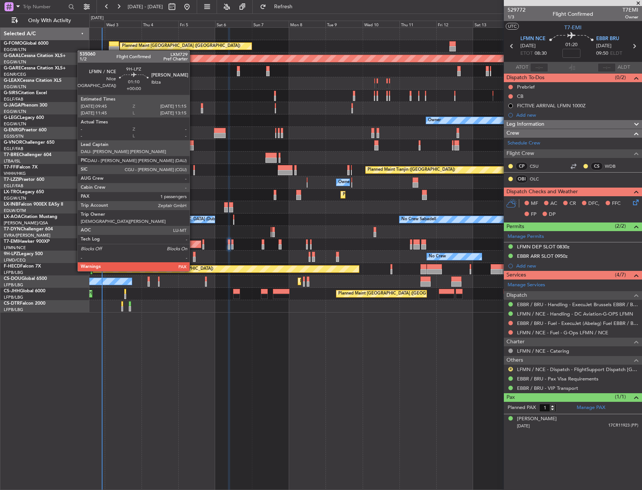
click at [193, 257] on div at bounding box center [194, 259] width 3 height 5
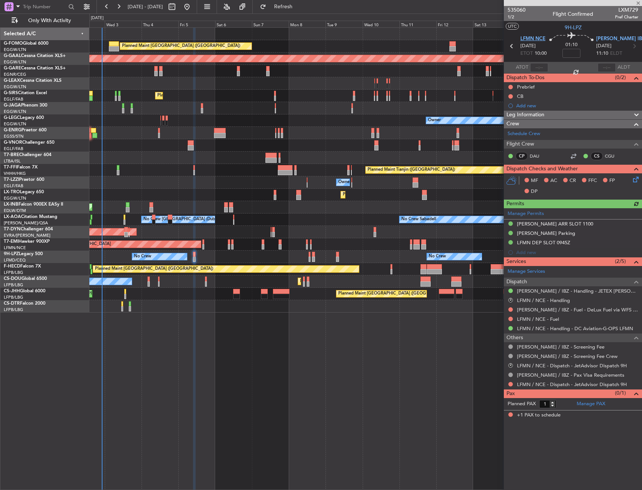
click at [541, 35] on span "LFMN NCE" at bounding box center [532, 39] width 25 height 8
click at [600, 37] on span "[PERSON_NAME] IBZ" at bounding box center [620, 39] width 49 height 8
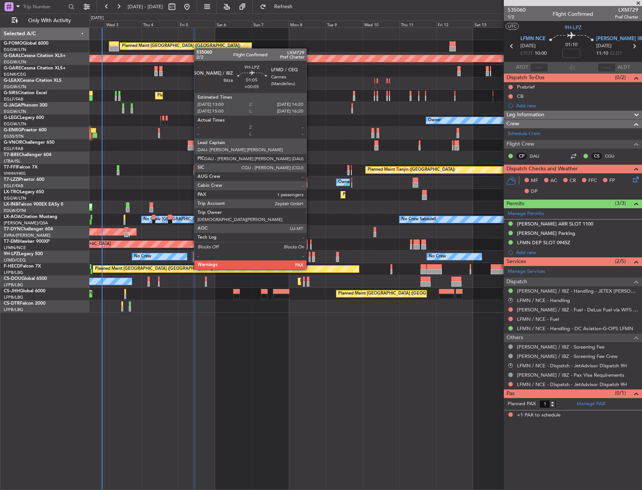
click at [310, 255] on div at bounding box center [309, 254] width 2 height 5
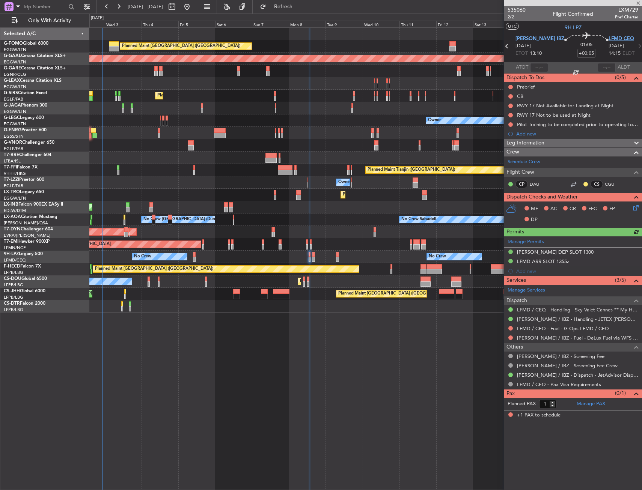
click at [608, 39] on span "LFMD CEQ" at bounding box center [621, 39] width 26 height 8
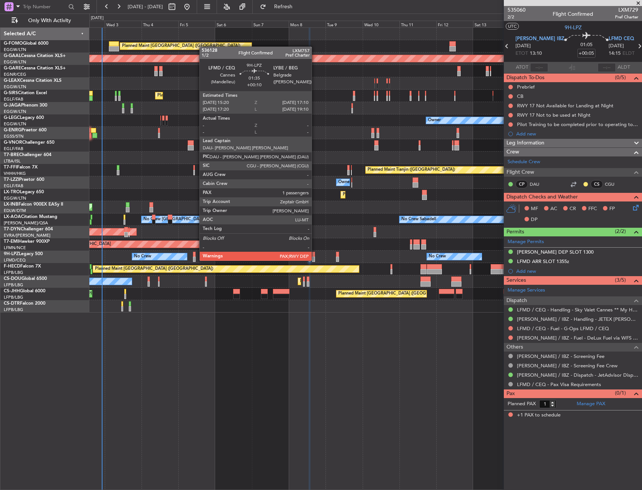
click at [315, 253] on div at bounding box center [313, 254] width 3 height 5
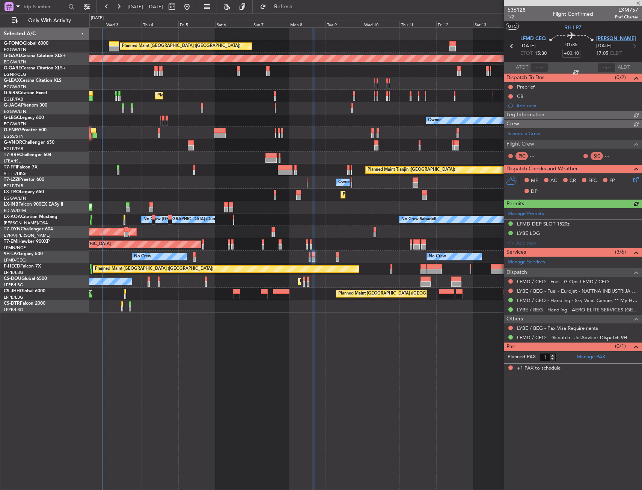
click at [601, 38] on span "[PERSON_NAME]" at bounding box center [616, 39] width 40 height 8
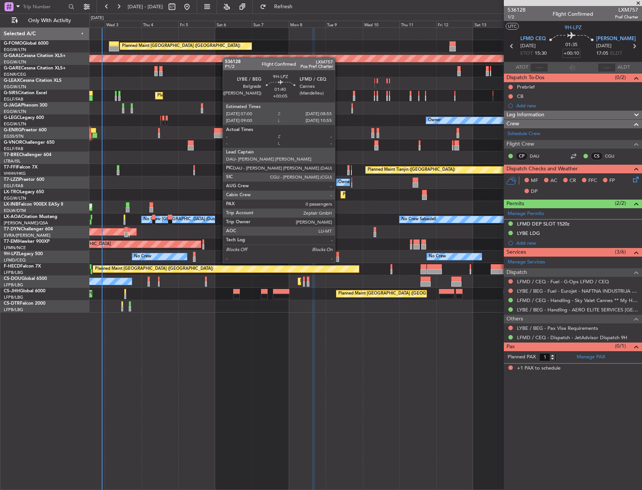
click at [338, 255] on div at bounding box center [337, 254] width 3 height 5
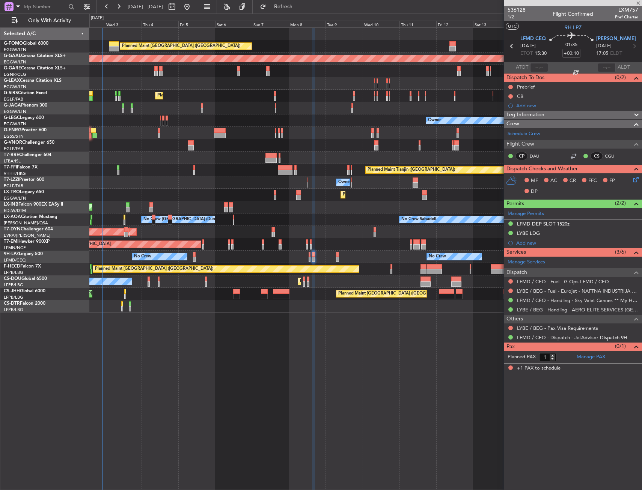
type input "+00:05"
type input "0"
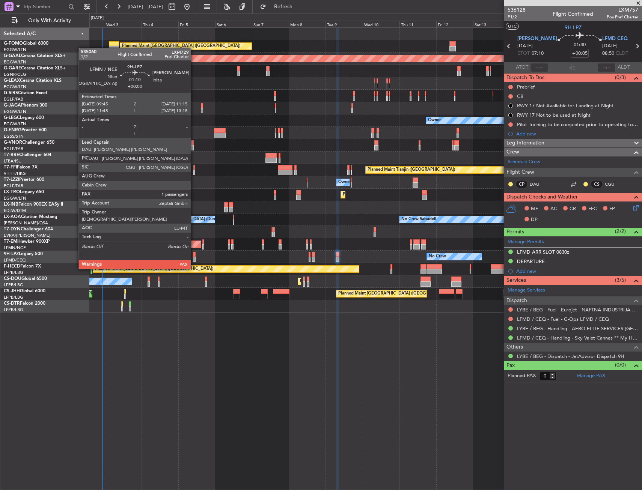
click at [194, 255] on div at bounding box center [194, 254] width 3 height 5
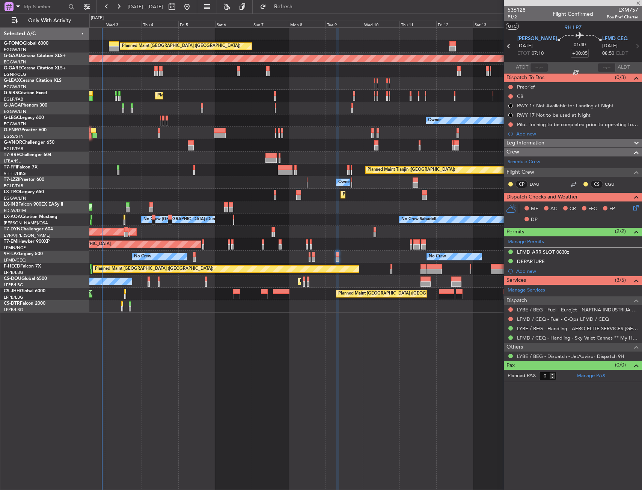
type input "1"
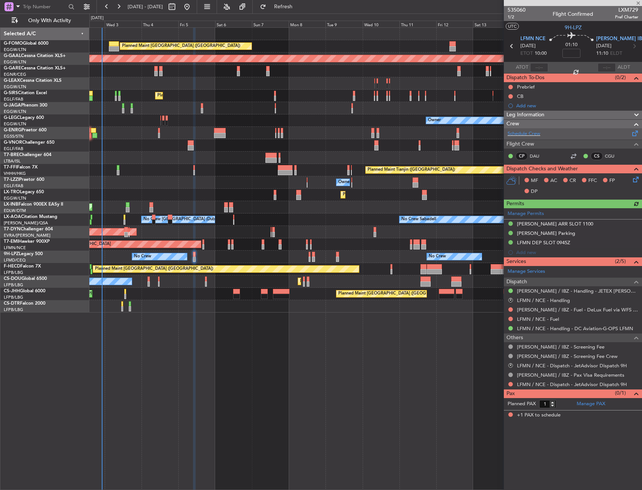
click at [525, 139] on div "Schedule Crew" at bounding box center [572, 133] width 138 height 11
click at [631, 180] on icon at bounding box center [634, 178] width 6 height 6
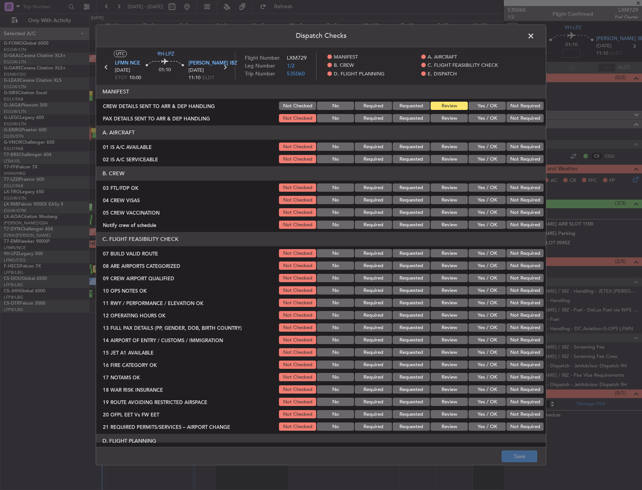
click at [481, 187] on button "Yes / OK" at bounding box center [486, 188] width 37 height 8
click at [514, 204] on button "Not Required" at bounding box center [524, 200] width 37 height 8
click at [514, 212] on button "Not Required" at bounding box center [524, 213] width 37 height 8
click at [483, 225] on button "Yes / OK" at bounding box center [486, 225] width 37 height 8
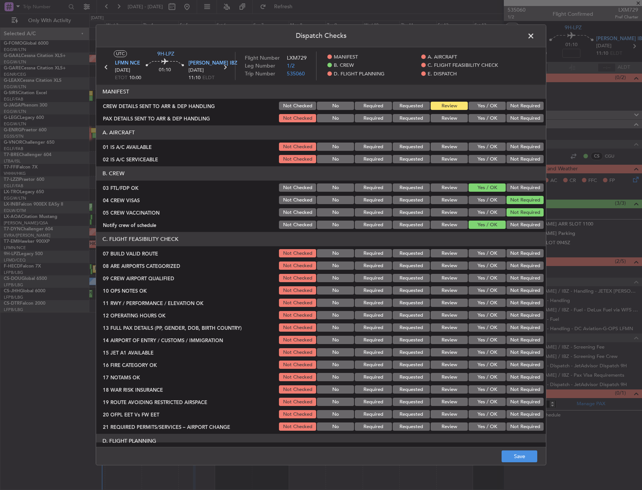
click at [477, 269] on button "Yes / OK" at bounding box center [486, 266] width 37 height 8
click at [476, 275] on button "Yes / OK" at bounding box center [486, 278] width 37 height 8
drag, startPoint x: 507, startPoint y: 459, endPoint x: 507, endPoint y: 454, distance: 5.3
click at [507, 458] on button "Save" at bounding box center [519, 457] width 36 height 12
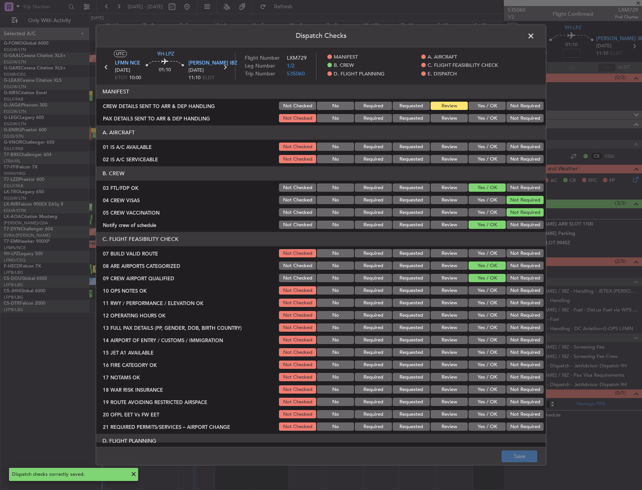
click at [534, 36] on span at bounding box center [534, 37] width 0 height 15
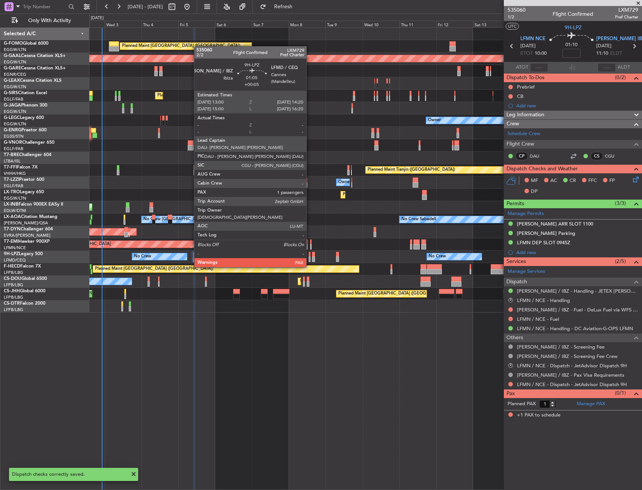
click at [310, 253] on div at bounding box center [309, 254] width 2 height 5
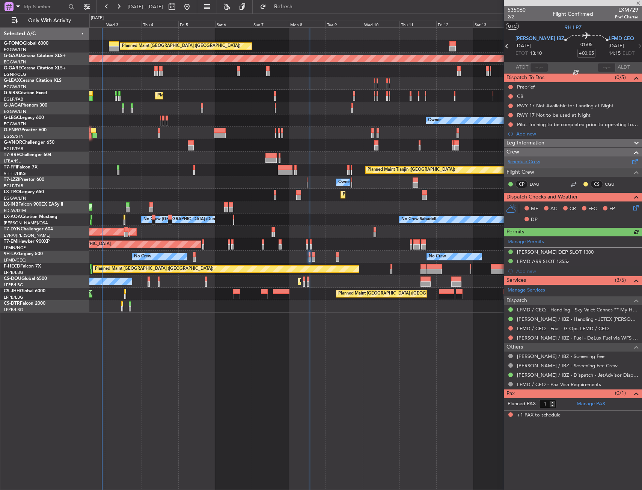
click at [525, 159] on link "Schedule Crew" at bounding box center [523, 162] width 33 height 8
click at [633, 207] on icon at bounding box center [634, 206] width 6 height 6
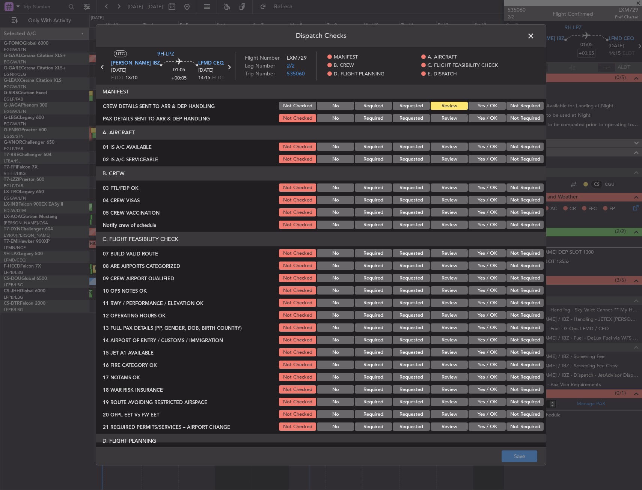
drag, startPoint x: 478, startPoint y: 188, endPoint x: 494, endPoint y: 195, distance: 17.3
click at [478, 188] on button "Yes / OK" at bounding box center [486, 188] width 37 height 8
click at [508, 200] on button "Not Required" at bounding box center [524, 200] width 37 height 8
click at [508, 210] on button "Not Required" at bounding box center [524, 213] width 37 height 8
click at [487, 221] on button "Yes / OK" at bounding box center [486, 225] width 37 height 8
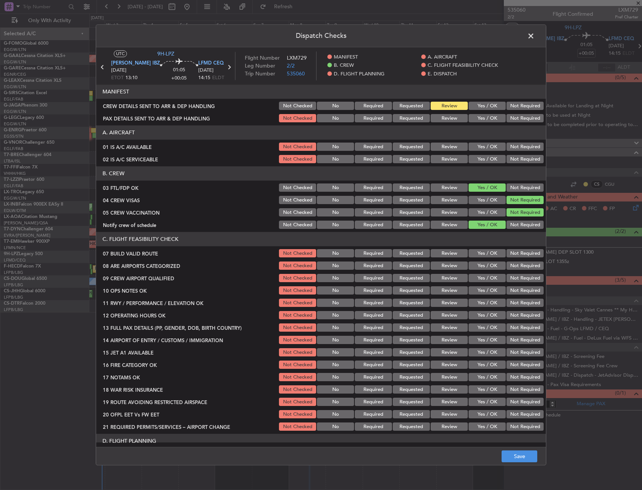
click at [479, 267] on button "Yes / OK" at bounding box center [486, 266] width 37 height 8
click at [480, 276] on button "Yes / OK" at bounding box center [486, 278] width 37 height 8
click at [516, 463] on footer "Save" at bounding box center [320, 456] width 449 height 18
click at [516, 455] on button "Save" at bounding box center [519, 457] width 36 height 12
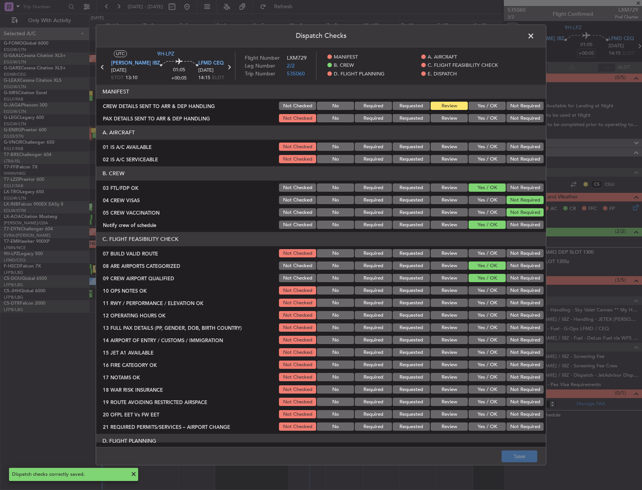
click at [534, 34] on span at bounding box center [534, 37] width 0 height 15
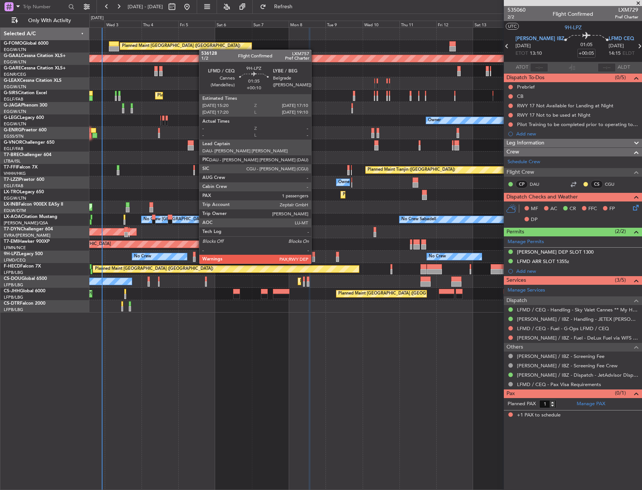
click at [314, 256] on div at bounding box center [313, 254] width 3 height 5
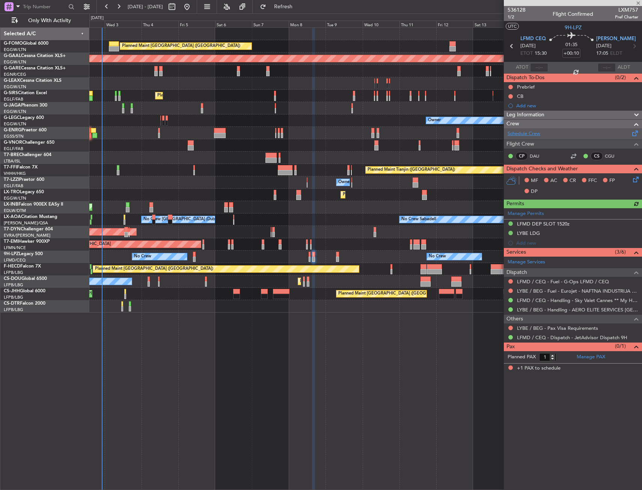
click at [528, 134] on link "Schedule Crew" at bounding box center [523, 134] width 33 height 8
click at [633, 181] on icon at bounding box center [634, 178] width 6 height 6
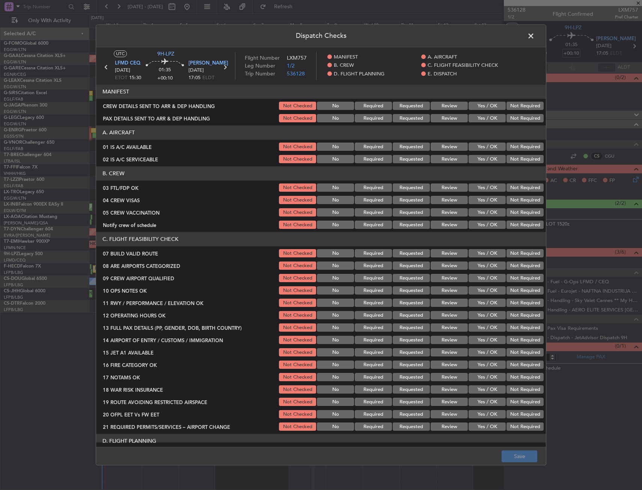
drag, startPoint x: 467, startPoint y: 186, endPoint x: 473, endPoint y: 186, distance: 5.3
click at [471, 186] on button "Yes / OK" at bounding box center [486, 188] width 37 height 8
click at [515, 202] on button "Not Required" at bounding box center [524, 200] width 37 height 8
click at [516, 213] on button "Not Required" at bounding box center [524, 213] width 37 height 8
click at [487, 222] on button "Yes / OK" at bounding box center [486, 225] width 37 height 8
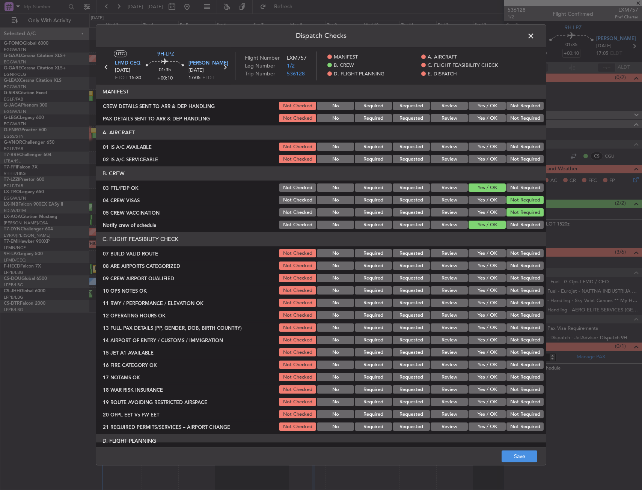
click at [481, 265] on button "Yes / OK" at bounding box center [486, 266] width 37 height 8
click at [482, 279] on button "Yes / OK" at bounding box center [486, 278] width 37 height 8
click at [517, 454] on button "Save" at bounding box center [519, 457] width 36 height 12
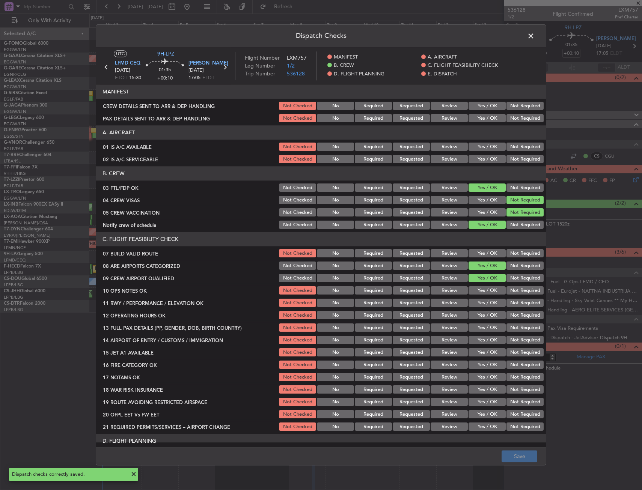
click at [534, 36] on span at bounding box center [534, 37] width 0 height 15
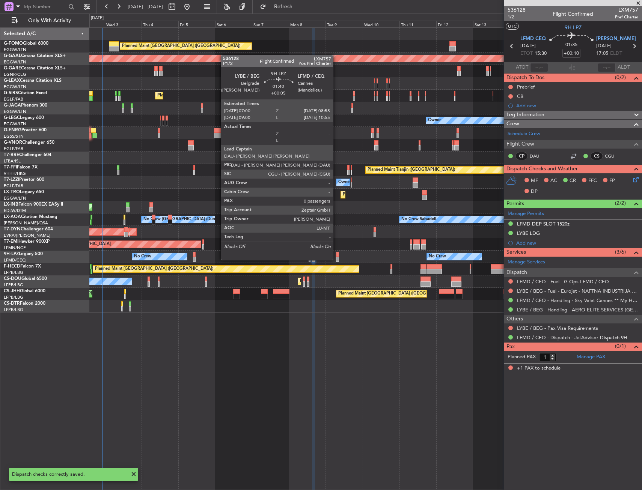
click at [336, 253] on div at bounding box center [337, 254] width 3 height 5
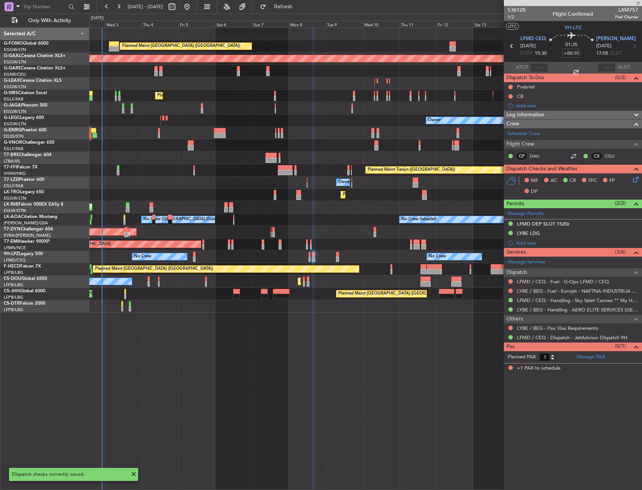
type input "+00:05"
type input "0"
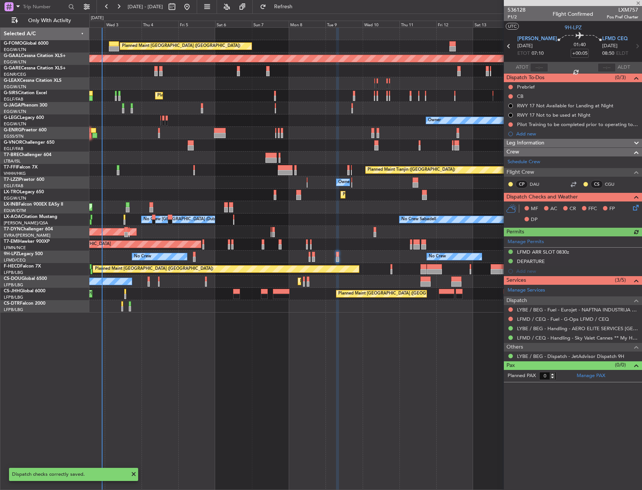
click at [635, 209] on icon at bounding box center [634, 206] width 6 height 6
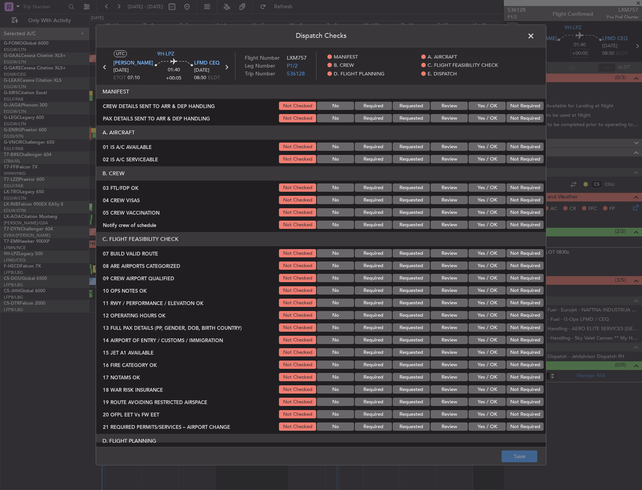
click at [475, 190] on button "Yes / OK" at bounding box center [486, 188] width 37 height 8
click at [516, 201] on button "Not Required" at bounding box center [524, 200] width 37 height 8
click at [514, 215] on button "Not Required" at bounding box center [524, 213] width 37 height 8
click at [487, 225] on button "Yes / OK" at bounding box center [486, 225] width 37 height 8
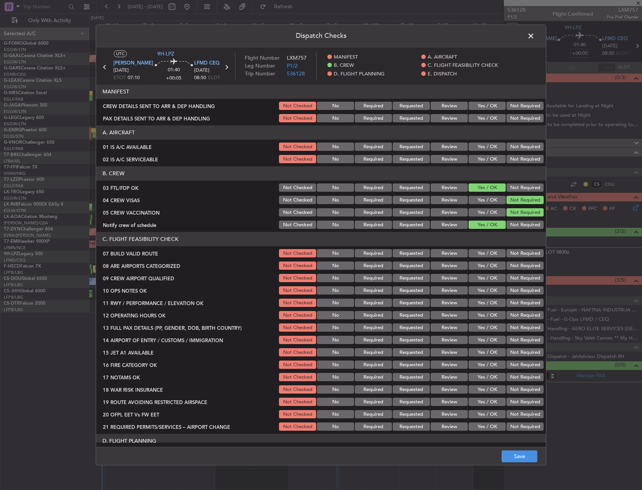
click at [470, 269] on button "Yes / OK" at bounding box center [486, 266] width 37 height 8
click at [471, 275] on button "Yes / OK" at bounding box center [486, 278] width 37 height 8
click at [515, 457] on button "Save" at bounding box center [519, 457] width 36 height 12
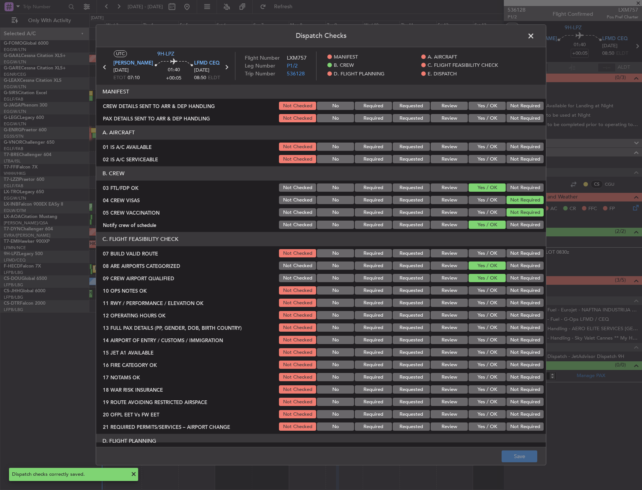
click at [534, 34] on span at bounding box center [534, 37] width 0 height 15
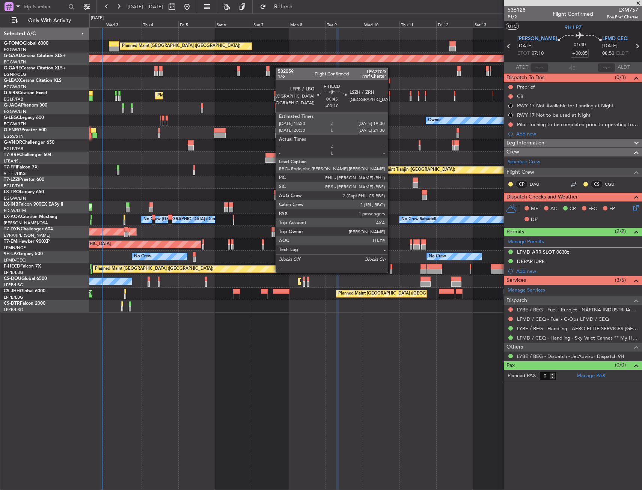
click at [391, 265] on div at bounding box center [391, 266] width 2 height 5
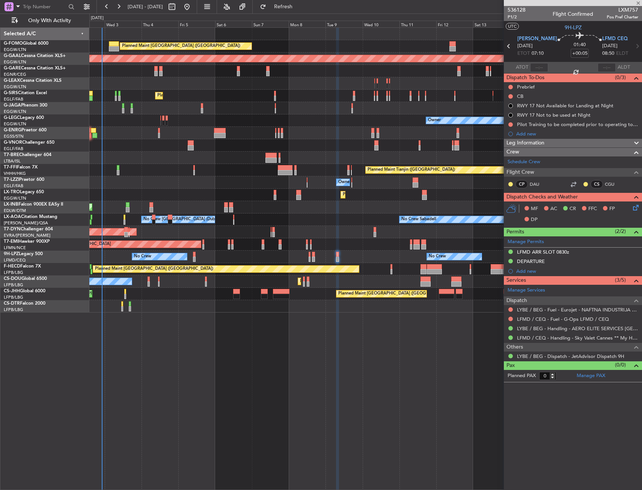
type input "-00:10"
type input "1"
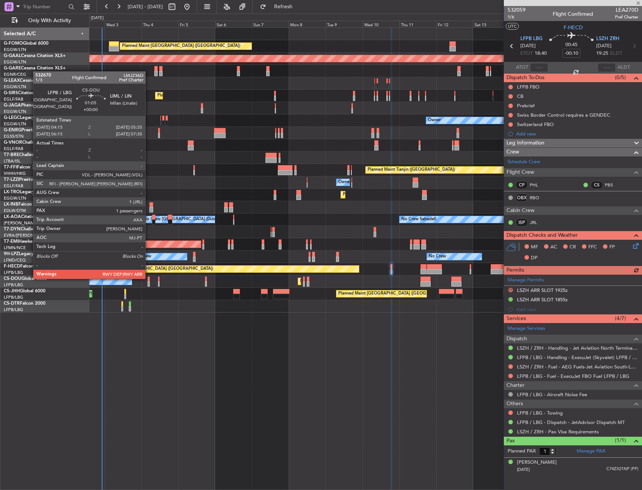
click at [149, 278] on div at bounding box center [148, 279] width 2 height 5
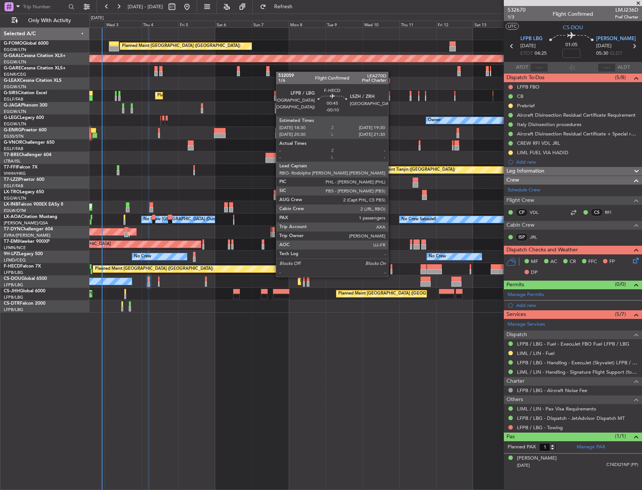
click at [391, 269] on div at bounding box center [391, 271] width 2 height 5
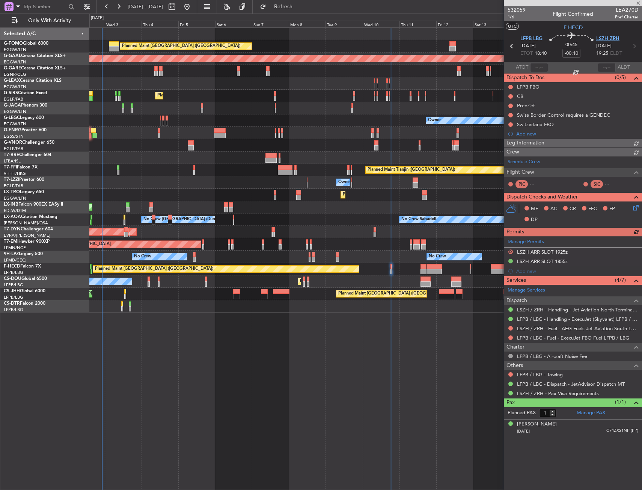
click at [600, 39] on span "LSZH ZRH" at bounding box center [607, 39] width 23 height 8
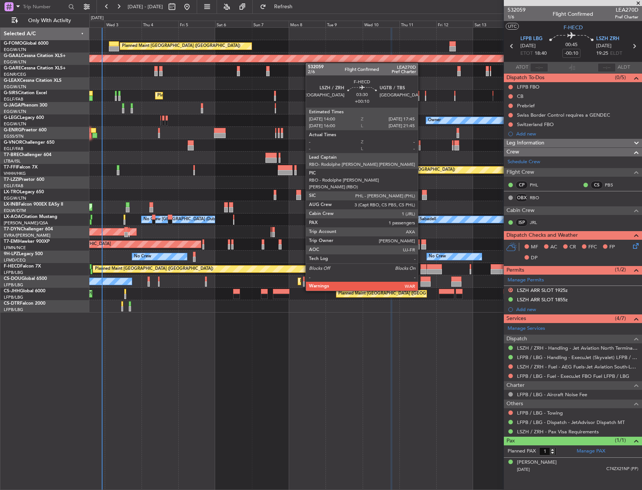
click at [421, 270] on div at bounding box center [423, 271] width 6 height 5
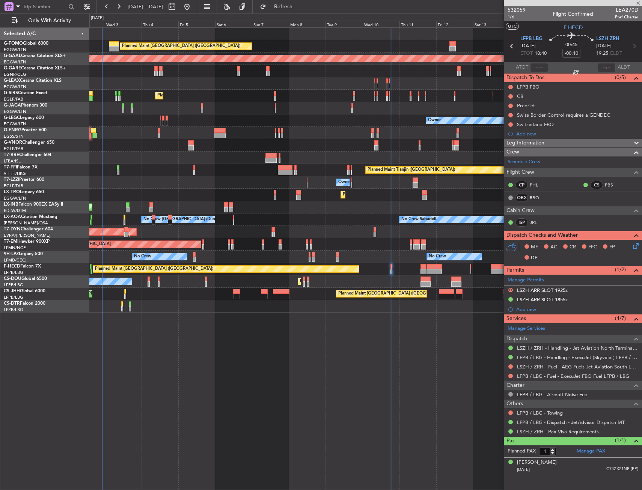
type input "+00:10"
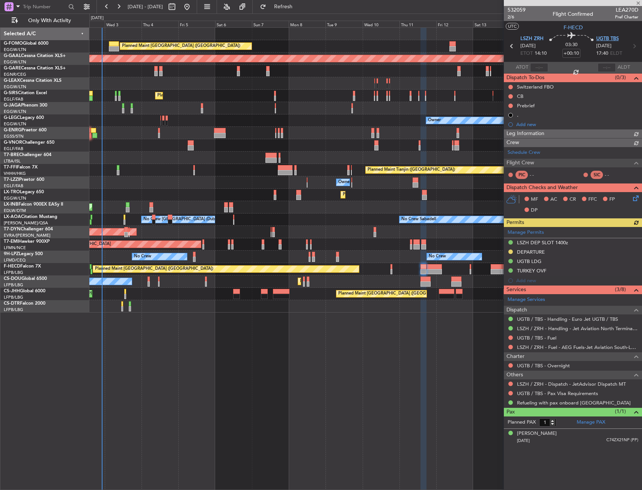
click at [613, 37] on span "UGTB TBS" at bounding box center [607, 39] width 23 height 8
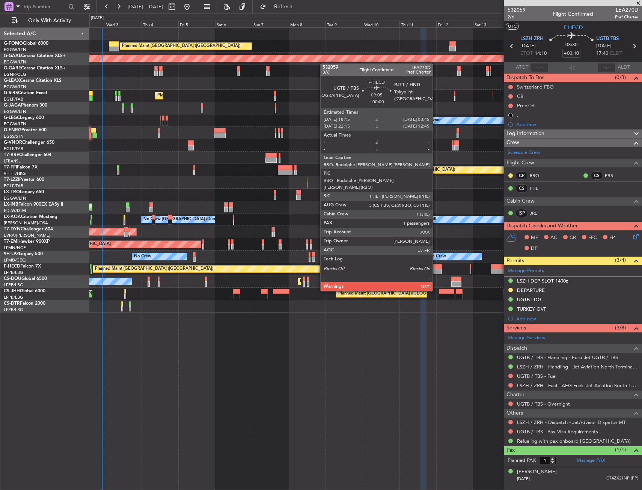
click at [436, 270] on div at bounding box center [434, 271] width 15 height 5
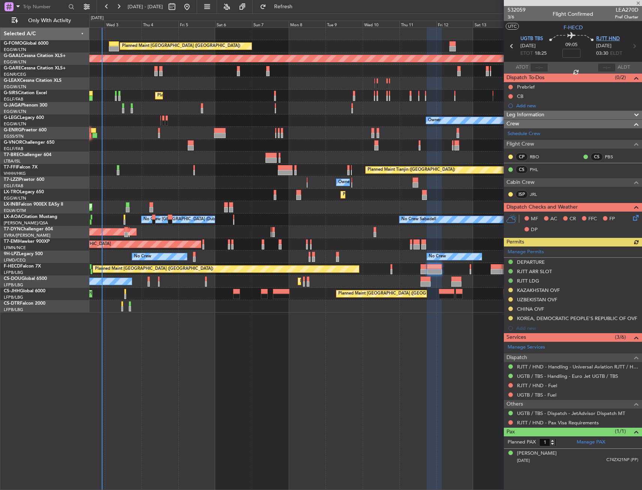
click at [611, 36] on span "RJTT HND" at bounding box center [608, 39] width 24 height 8
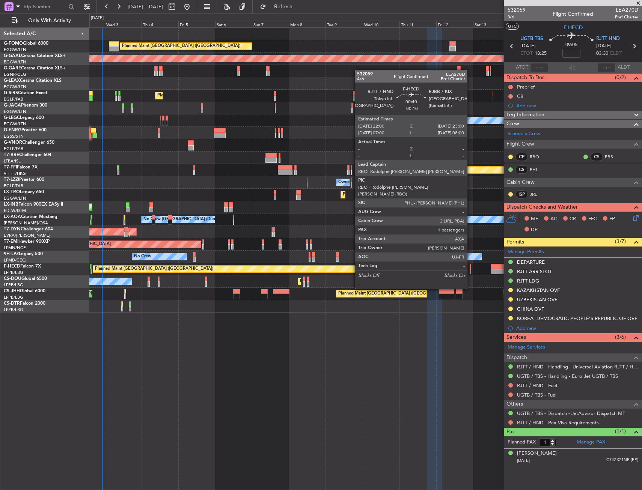
click at [470, 268] on div at bounding box center [470, 266] width 2 height 5
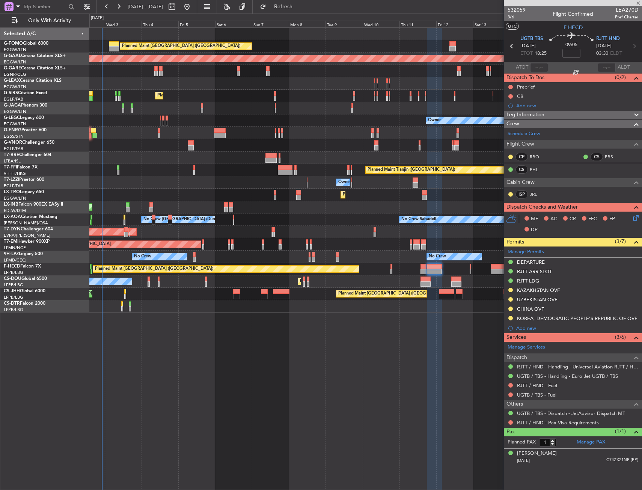
type input "-00:10"
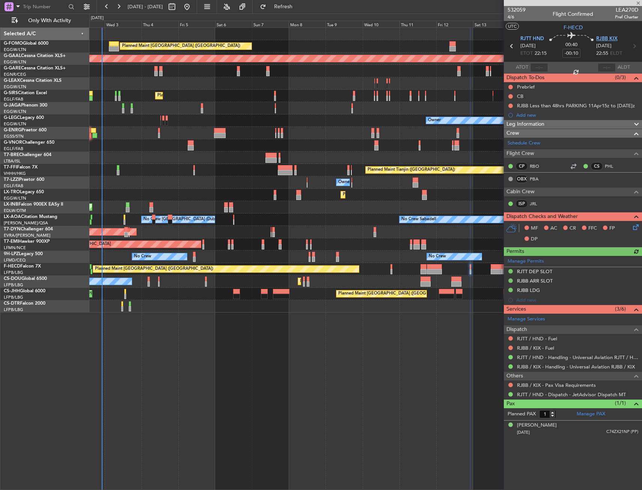
click at [604, 41] on span "RJBB KIX" at bounding box center [606, 39] width 21 height 8
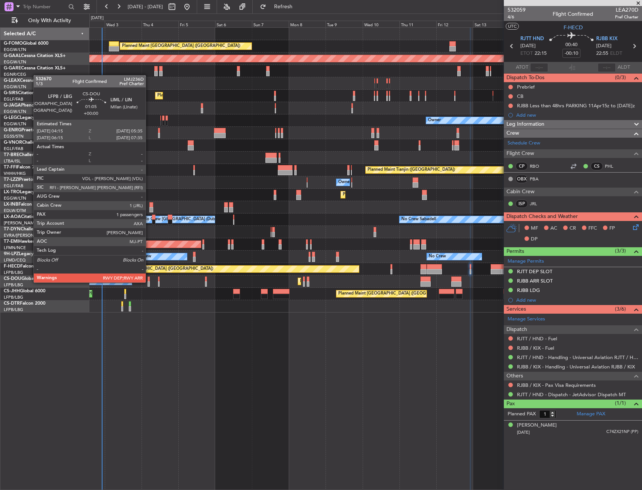
click at [149, 282] on div at bounding box center [148, 283] width 2 height 5
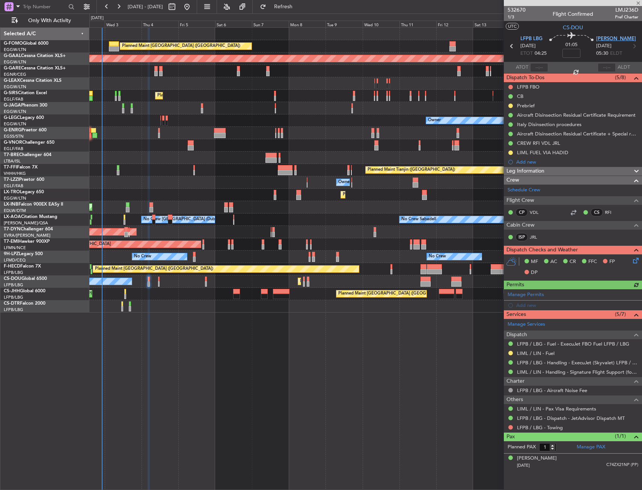
click at [601, 37] on span "[PERSON_NAME]" at bounding box center [616, 39] width 40 height 8
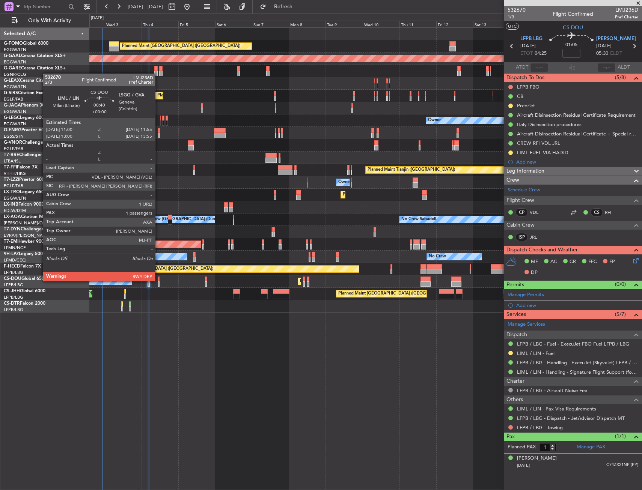
click at [158, 280] on div at bounding box center [159, 279] width 2 height 5
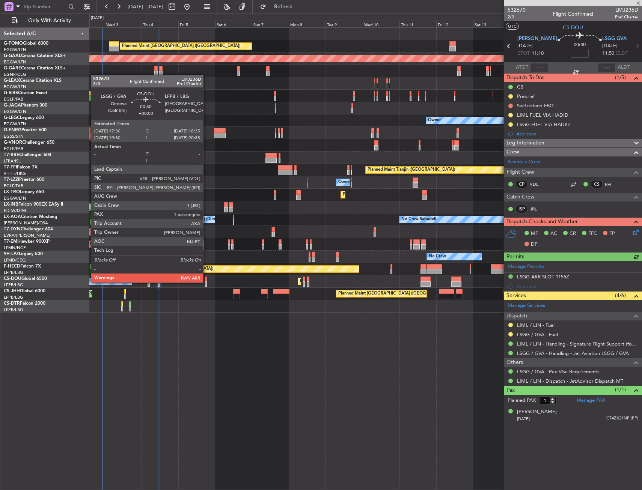
click at [206, 282] on div at bounding box center [206, 283] width 2 height 5
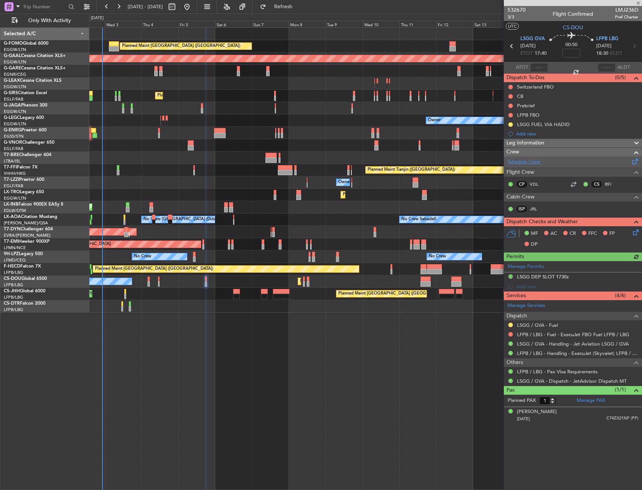
click at [531, 161] on link "Schedule Crew" at bounding box center [523, 162] width 33 height 8
click at [530, 35] on span "LSGG GVA" at bounding box center [532, 39] width 24 height 8
click at [633, 230] on icon at bounding box center [634, 231] width 6 height 6
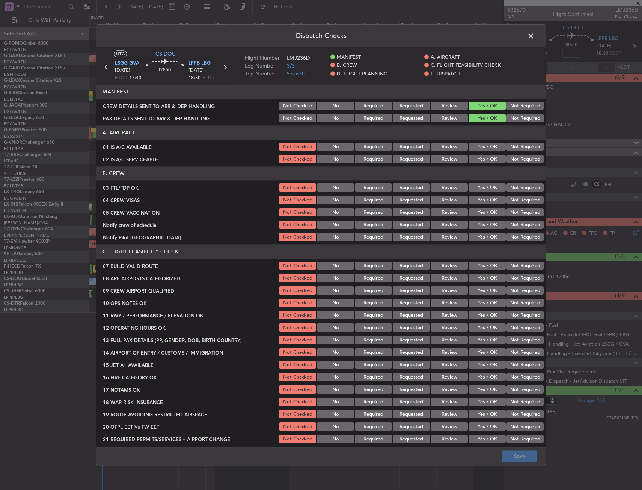
click at [491, 188] on button "Yes / OK" at bounding box center [486, 188] width 37 height 8
click at [512, 201] on button "Not Required" at bounding box center [524, 200] width 37 height 8
click at [517, 217] on div "Not Required" at bounding box center [524, 212] width 38 height 11
click at [514, 212] on button "Not Required" at bounding box center [524, 213] width 37 height 8
click at [510, 223] on button "Not Required" at bounding box center [524, 225] width 37 height 8
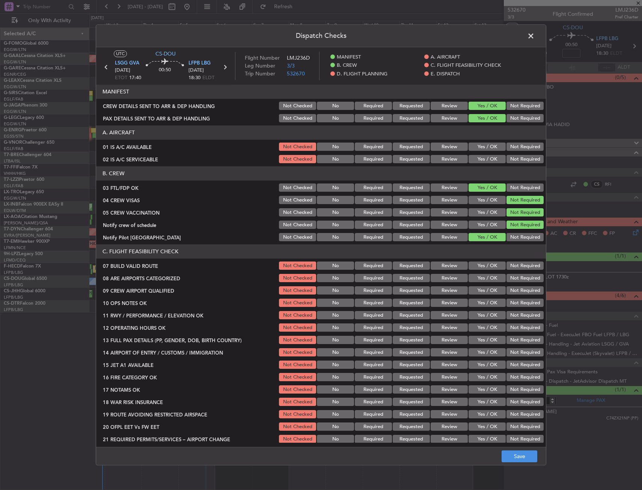
click at [483, 281] on button "Yes / OK" at bounding box center [486, 278] width 37 height 8
click at [484, 290] on button "Yes / OK" at bounding box center [486, 291] width 37 height 8
click at [514, 453] on button "Save" at bounding box center [519, 457] width 36 height 12
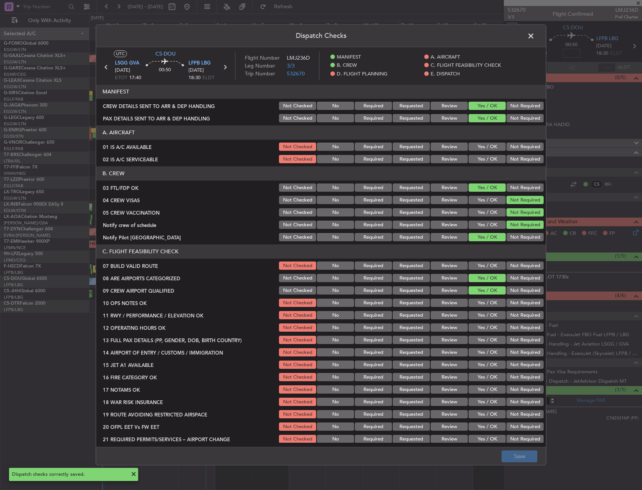
click at [534, 38] on span at bounding box center [534, 37] width 0 height 15
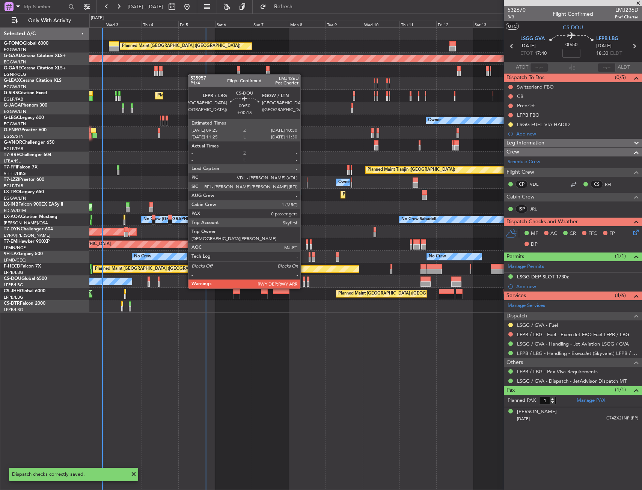
click at [304, 281] on div at bounding box center [304, 279] width 2 height 5
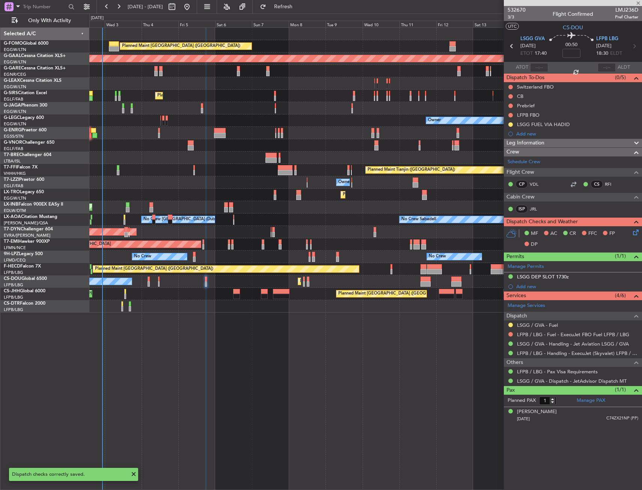
type input "+00:15"
type input "0"
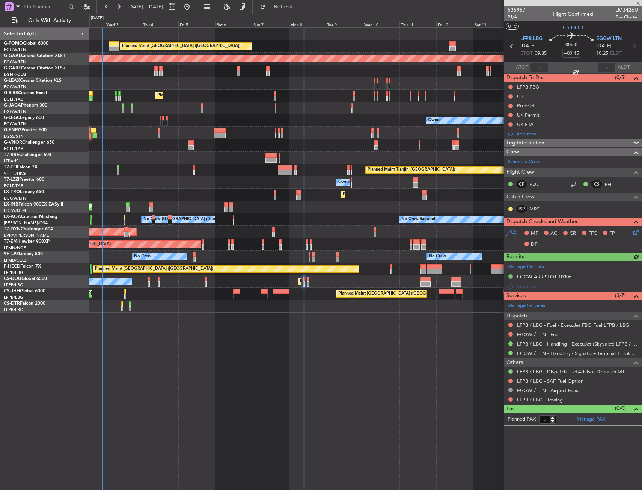
click at [615, 39] on span "EGGW LTN" at bounding box center [609, 39] width 26 height 8
click at [526, 160] on link "Schedule Crew" at bounding box center [523, 162] width 33 height 8
click at [633, 234] on icon at bounding box center [634, 231] width 6 height 6
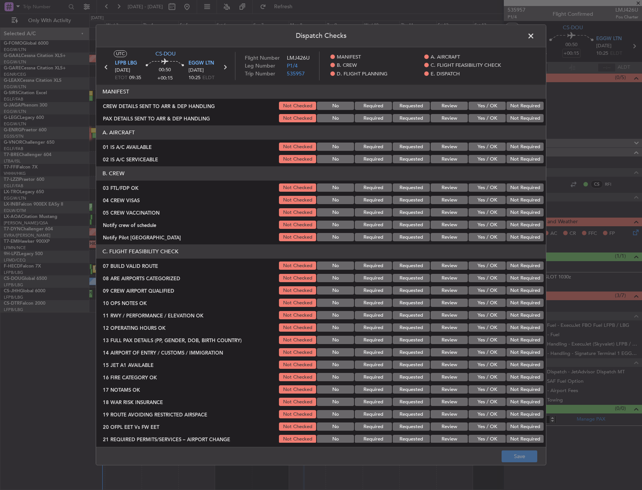
click at [481, 189] on button "Yes / OK" at bounding box center [486, 188] width 37 height 8
click at [515, 201] on button "Not Required" at bounding box center [524, 200] width 37 height 8
click at [515, 214] on button "Not Required" at bounding box center [524, 213] width 37 height 8
drag, startPoint x: 516, startPoint y: 223, endPoint x: 503, endPoint y: 228, distance: 13.2
click at [515, 223] on button "Not Required" at bounding box center [524, 225] width 37 height 8
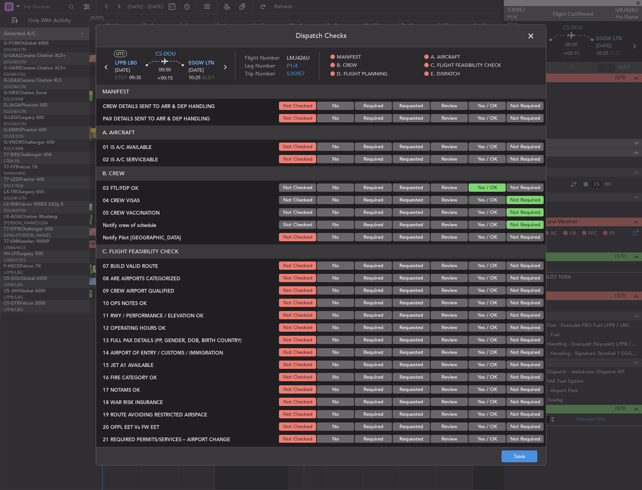
click at [479, 234] on button "Yes / OK" at bounding box center [486, 237] width 37 height 8
click at [481, 286] on div "Yes / OK" at bounding box center [486, 291] width 38 height 11
click at [481, 285] on section "C. FLIGHT FEASIBILITY CHECK 07 BUILD VALID ROUTE Not Checked No Required Reques…" at bounding box center [320, 345] width 449 height 200
click at [481, 282] on button "Yes / OK" at bounding box center [486, 278] width 37 height 8
click at [482, 290] on button "Yes / OK" at bounding box center [486, 291] width 37 height 8
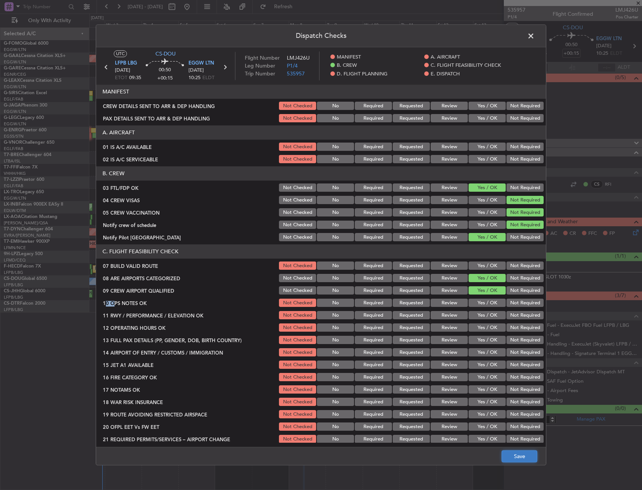
click at [509, 457] on button "Save" at bounding box center [519, 457] width 36 height 12
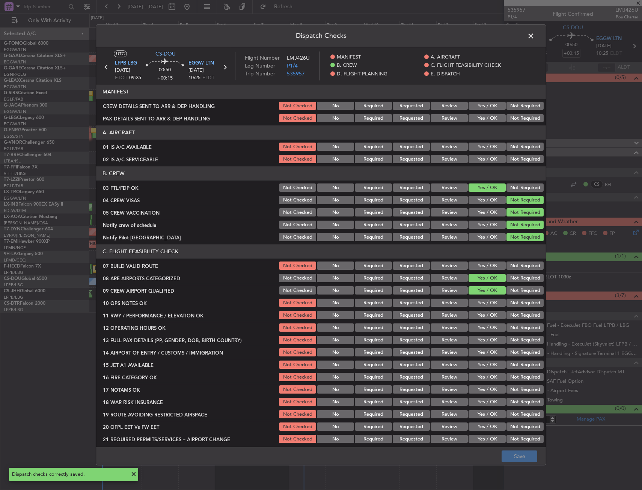
click at [534, 36] on span at bounding box center [534, 37] width 0 height 15
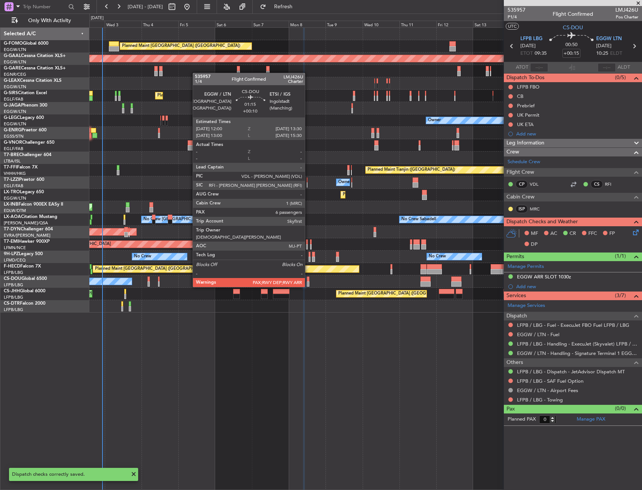
click at [308, 280] on div at bounding box center [308, 279] width 3 height 5
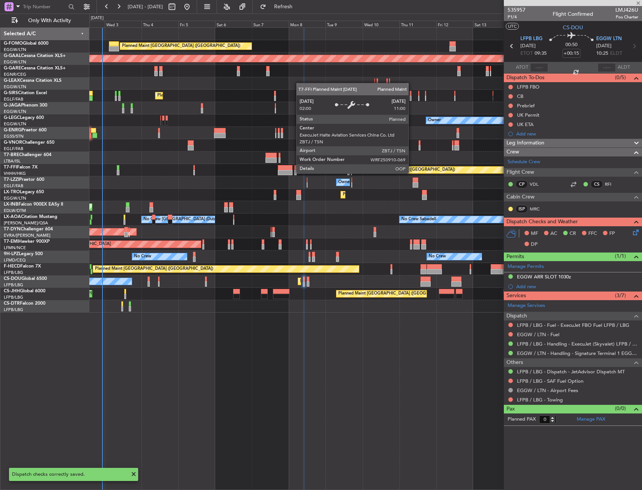
type input "+00:10"
type input "6"
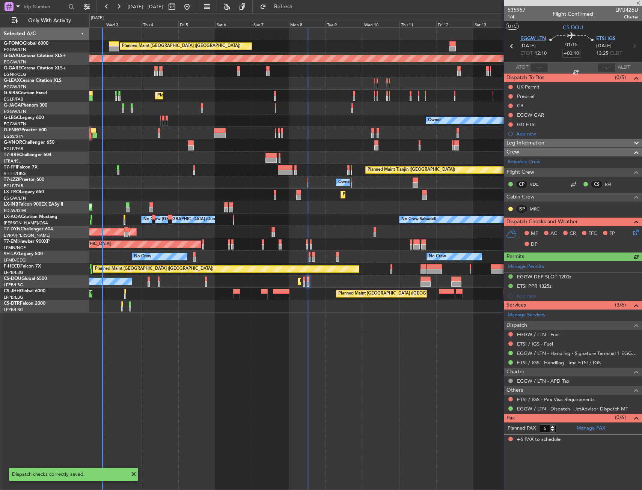
click at [530, 38] on span "EGGW LTN" at bounding box center [533, 39] width 26 height 8
click at [634, 228] on icon at bounding box center [634, 231] width 6 height 6
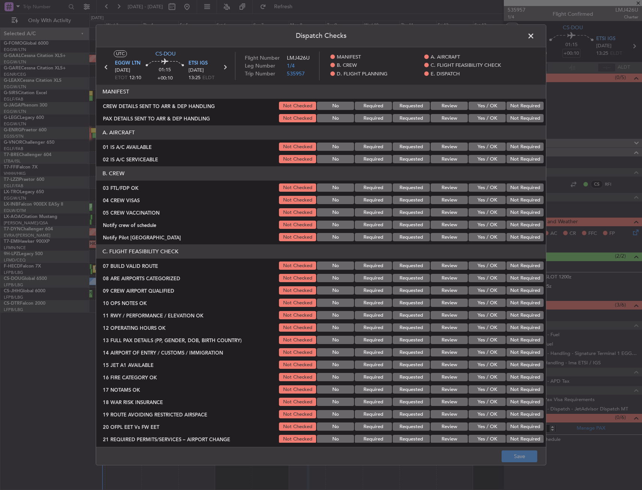
click at [484, 184] on button "Yes / OK" at bounding box center [486, 188] width 37 height 8
click at [508, 204] on button "Not Required" at bounding box center [524, 200] width 37 height 8
click at [510, 214] on button "Not Required" at bounding box center [524, 213] width 37 height 8
click at [509, 223] on button "Not Required" at bounding box center [524, 225] width 37 height 8
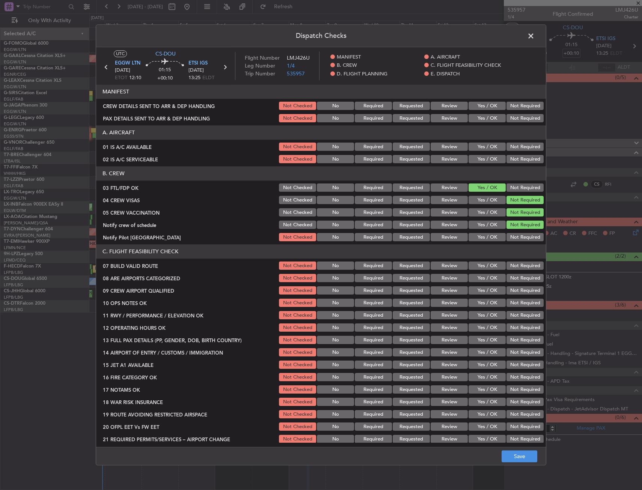
click at [480, 236] on button "Yes / OK" at bounding box center [486, 237] width 37 height 8
click at [473, 280] on button "Yes / OK" at bounding box center [486, 278] width 37 height 8
click at [475, 289] on button "Yes / OK" at bounding box center [486, 291] width 37 height 8
click at [508, 457] on button "Save" at bounding box center [519, 457] width 36 height 12
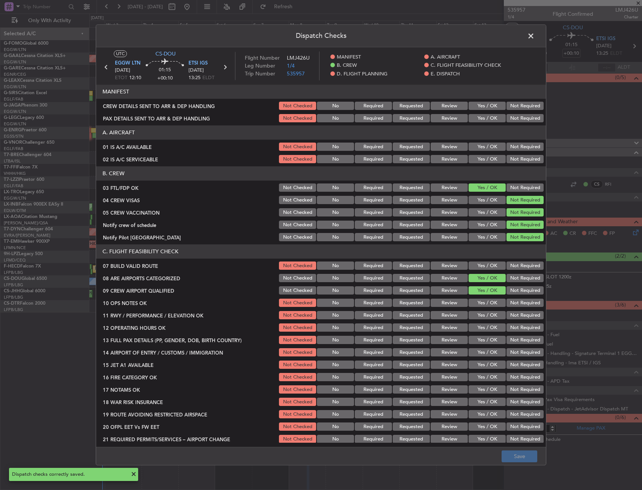
click at [534, 35] on span at bounding box center [534, 37] width 0 height 15
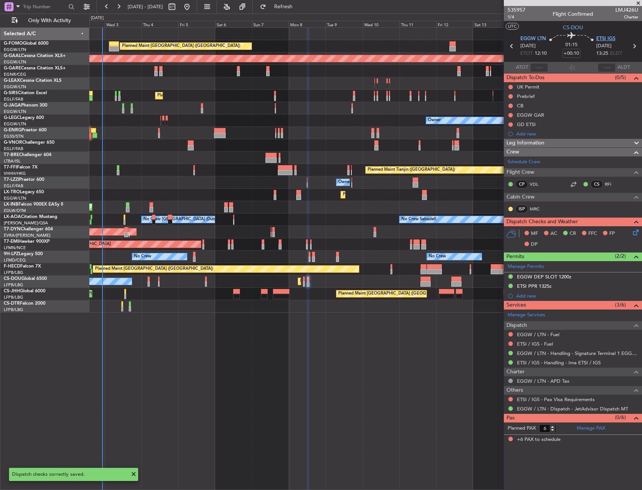
click at [601, 40] on span "ETSI IGS" at bounding box center [605, 39] width 19 height 8
click at [634, 232] on icon at bounding box center [634, 231] width 6 height 6
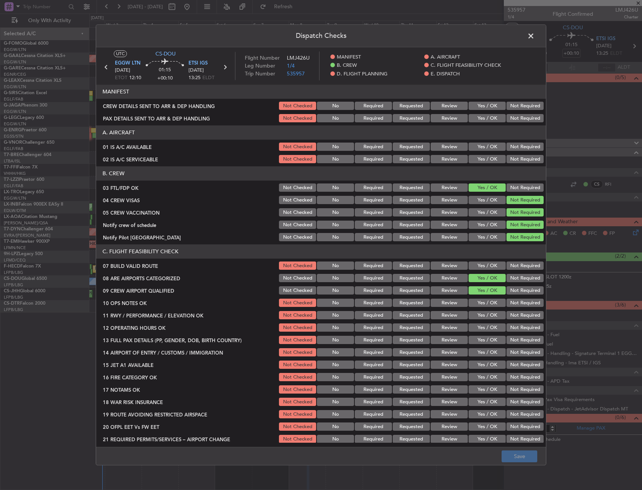
click at [408, 280] on button "Requested" at bounding box center [410, 278] width 37 height 8
drag, startPoint x: 507, startPoint y: 457, endPoint x: 508, endPoint y: 452, distance: 4.3
click at [508, 457] on button "Save" at bounding box center [519, 457] width 36 height 12
click at [534, 37] on span at bounding box center [534, 37] width 0 height 15
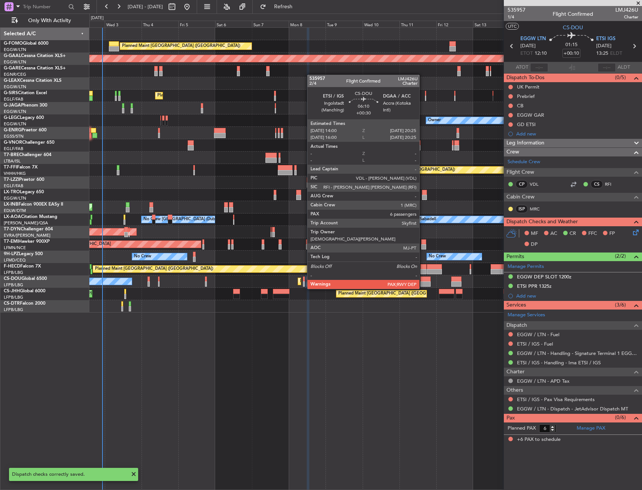
click at [422, 281] on div at bounding box center [425, 283] width 10 height 5
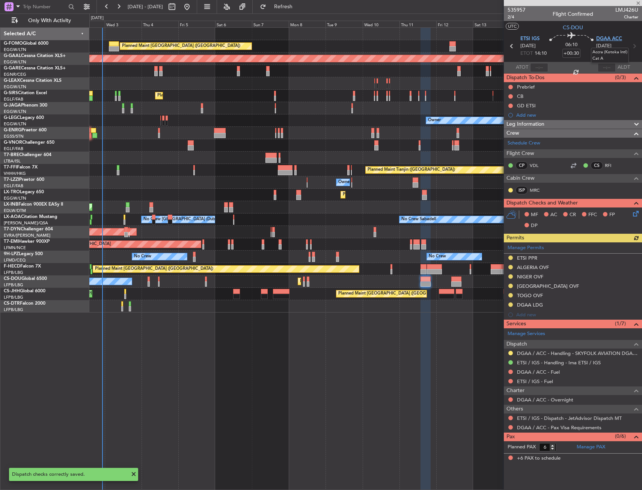
click at [607, 41] on span "DGAA ACC" at bounding box center [609, 39] width 26 height 8
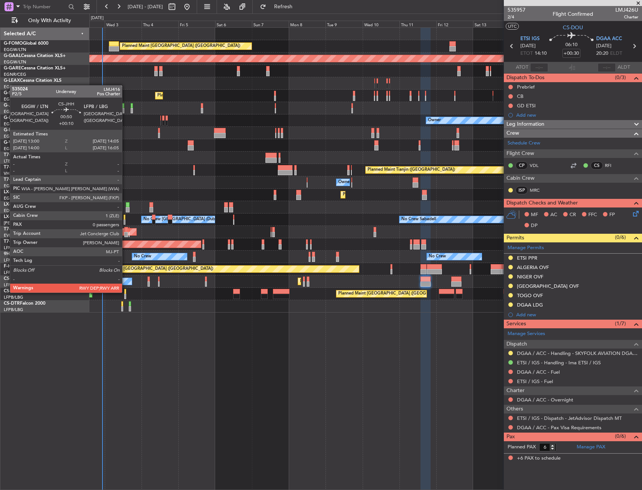
click at [125, 292] on div at bounding box center [125, 291] width 2 height 5
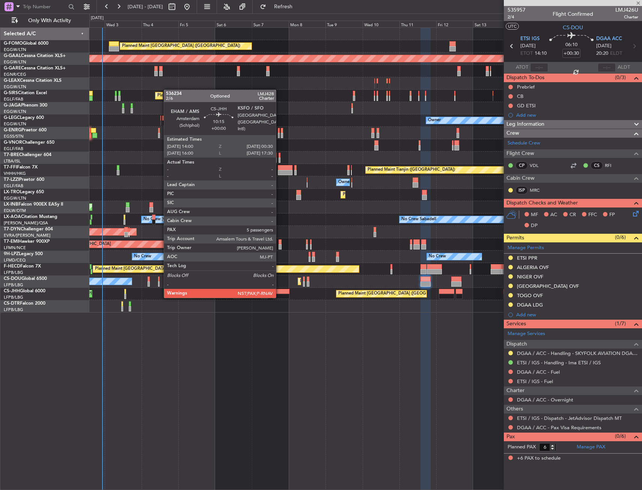
type input "+00:10"
type input "0"
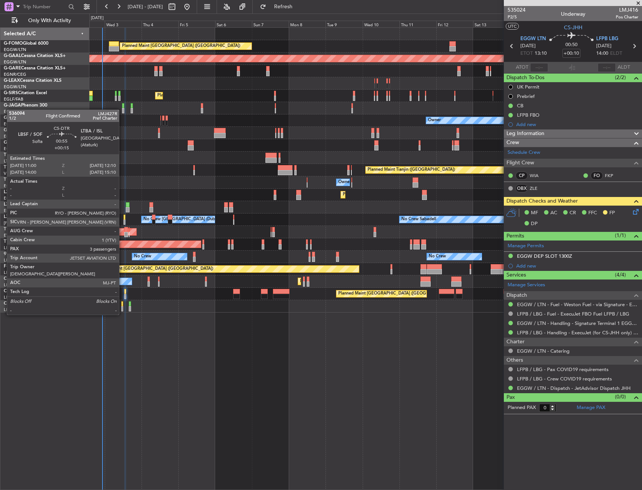
click at [122, 307] on div at bounding box center [122, 308] width 2 height 5
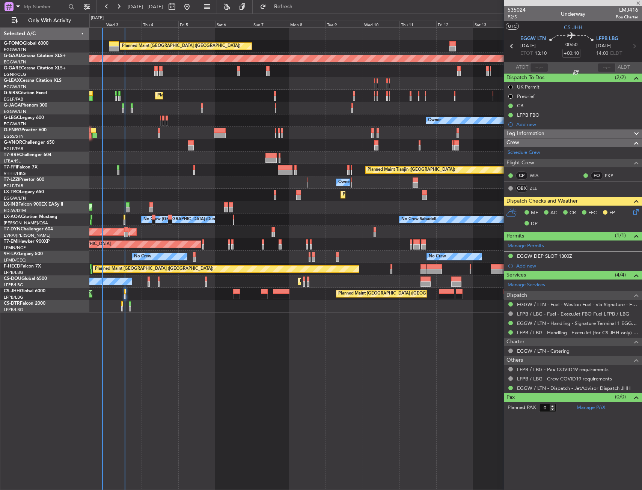
type input "+00:15"
type input "3"
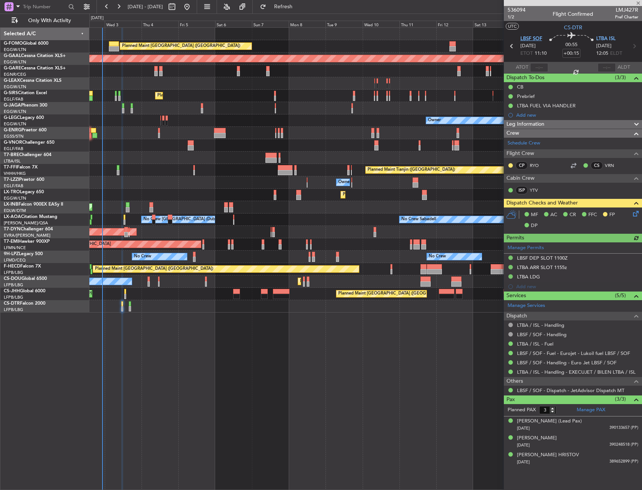
click at [534, 38] on span "LBSF SOF" at bounding box center [531, 39] width 22 height 8
click at [599, 41] on span "LTBA ISL" at bounding box center [606, 39] width 20 height 8
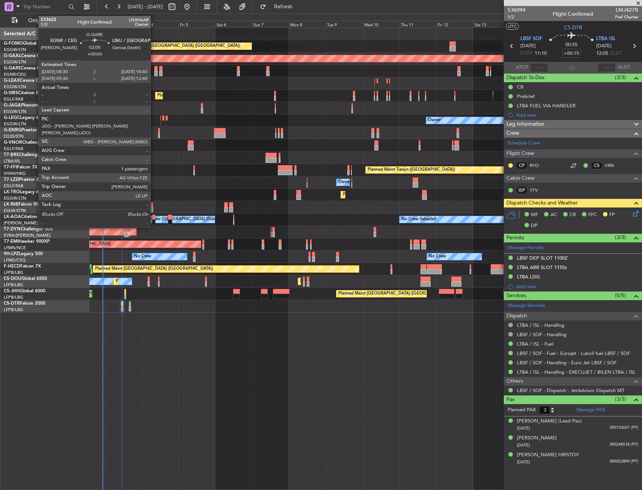
click at [154, 72] on div at bounding box center [155, 73] width 3 height 5
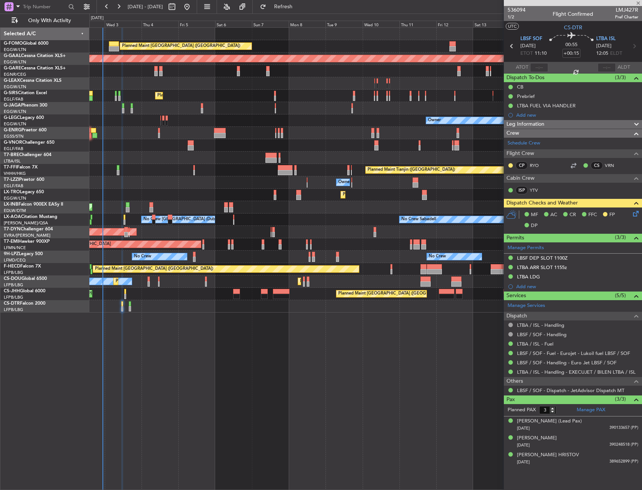
type input "1"
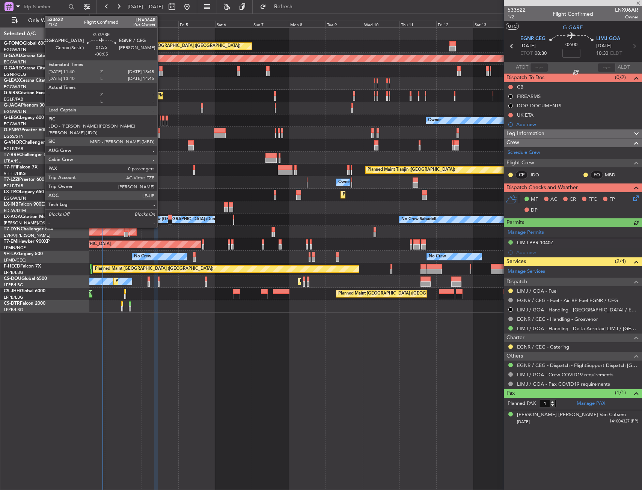
click at [161, 71] on div at bounding box center [160, 73] width 3 height 5
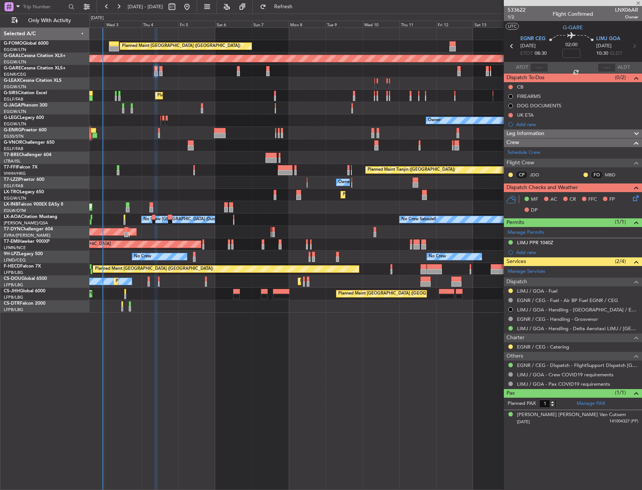
type input "-00:05"
type input "0"
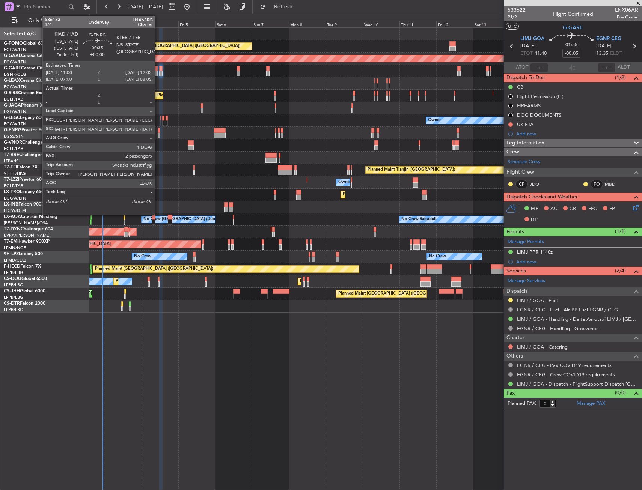
click at [158, 132] on div at bounding box center [159, 130] width 2 height 5
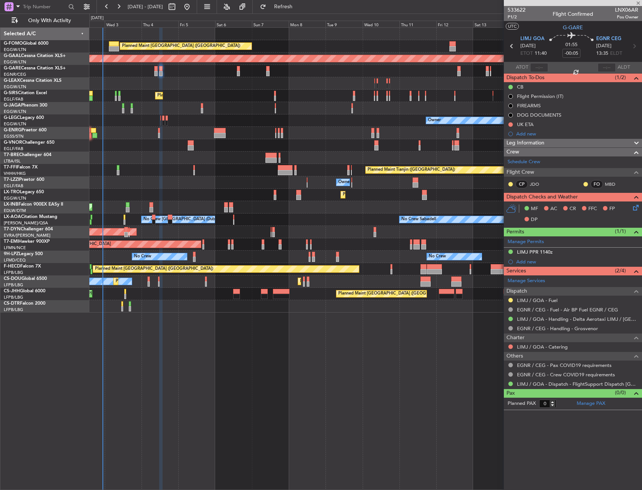
type input "2"
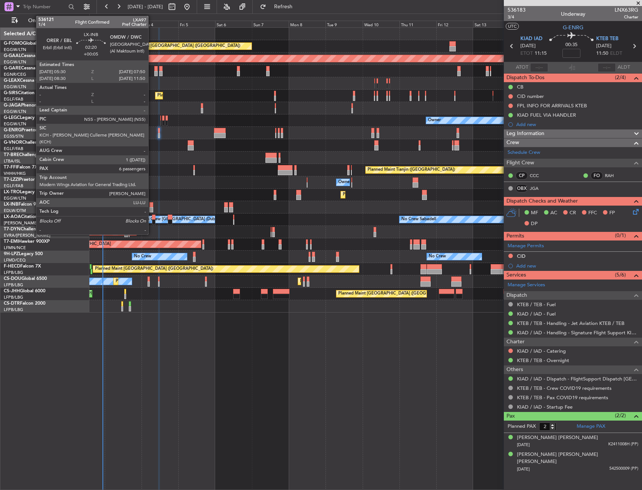
click at [152, 202] on div at bounding box center [151, 204] width 4 height 5
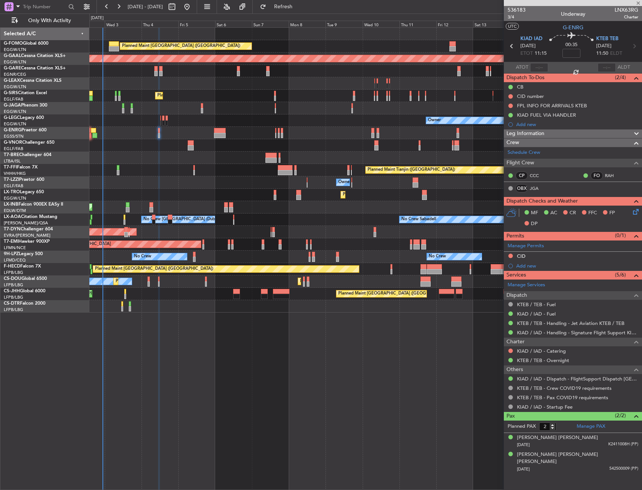
type input "+00:05"
type input "6"
